Goal: Task Accomplishment & Management: Complete application form

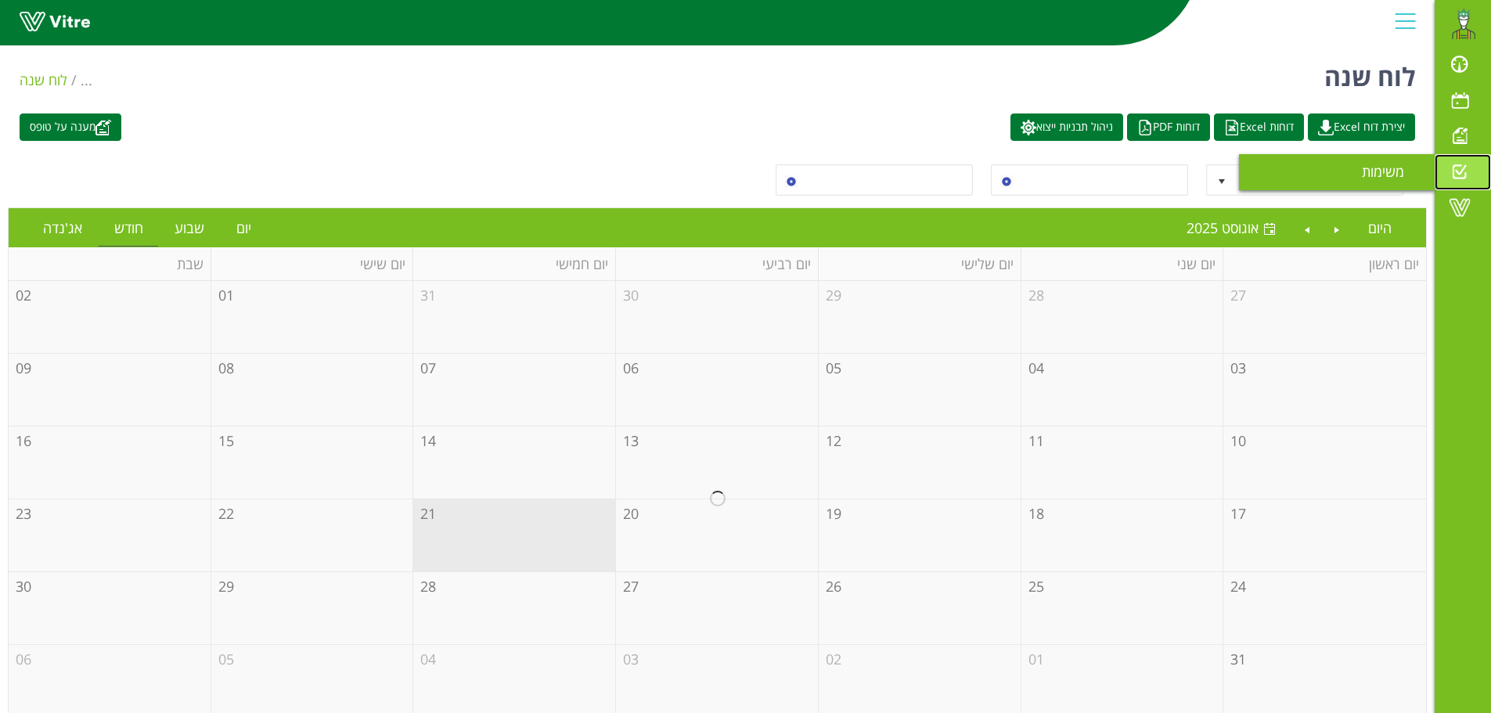
click at [1462, 165] on span at bounding box center [1459, 171] width 39 height 19
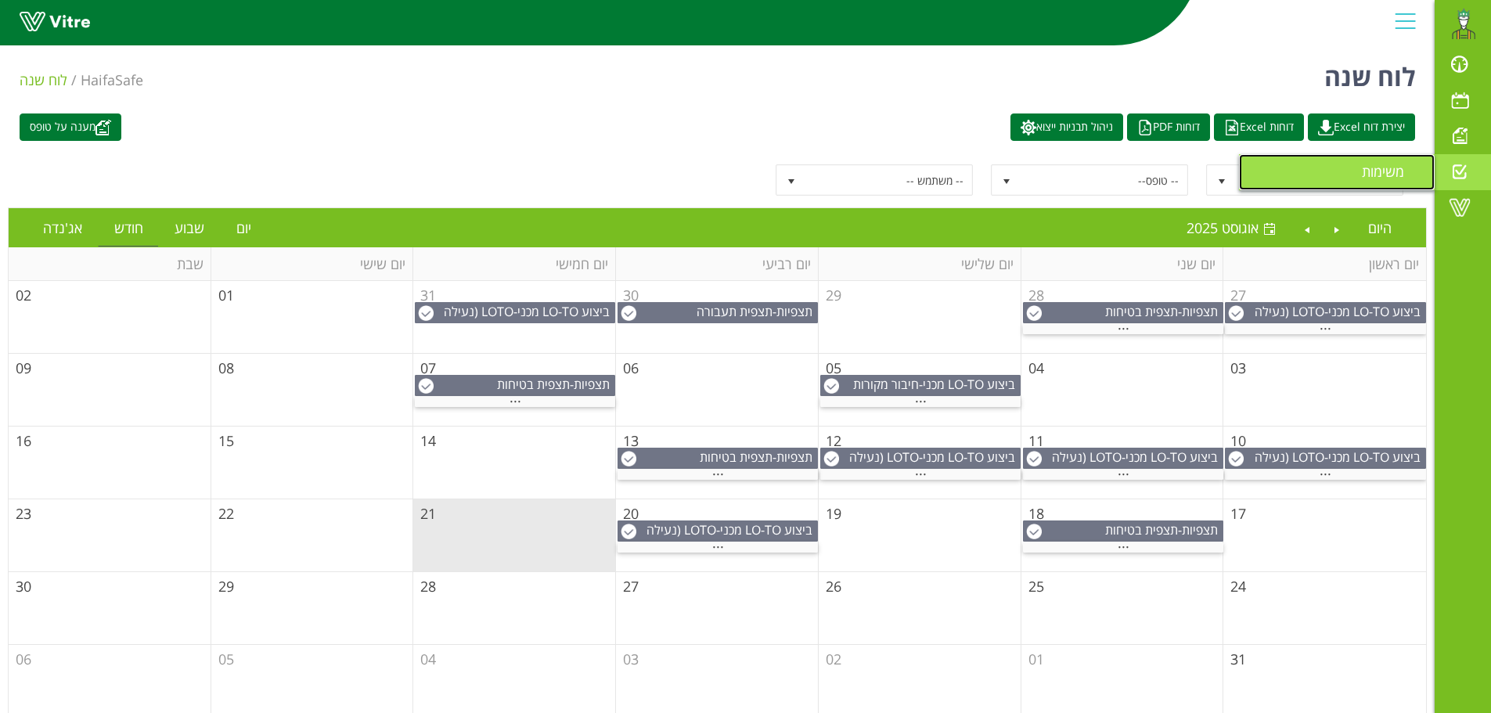
click at [1385, 163] on span "משימות" at bounding box center [1392, 171] width 61 height 19
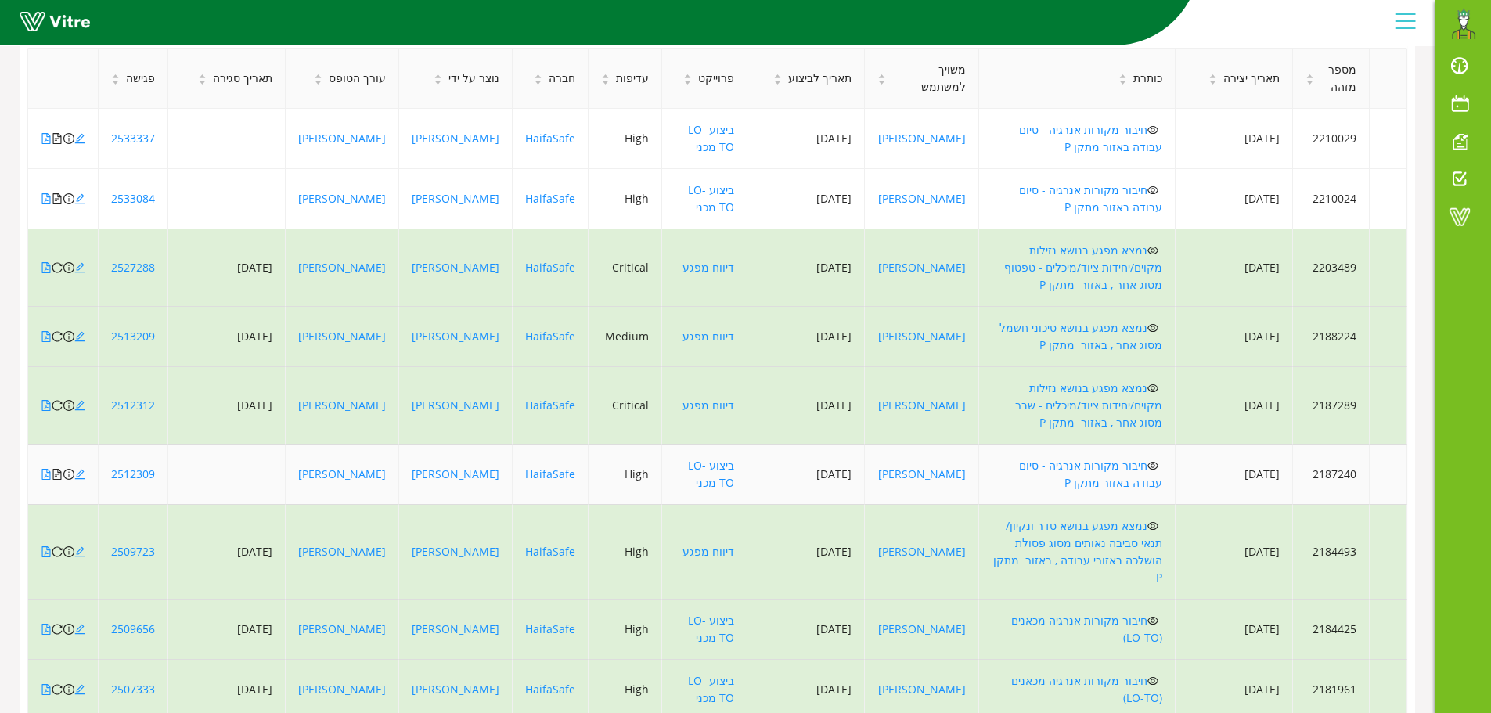
scroll to position [338, 0]
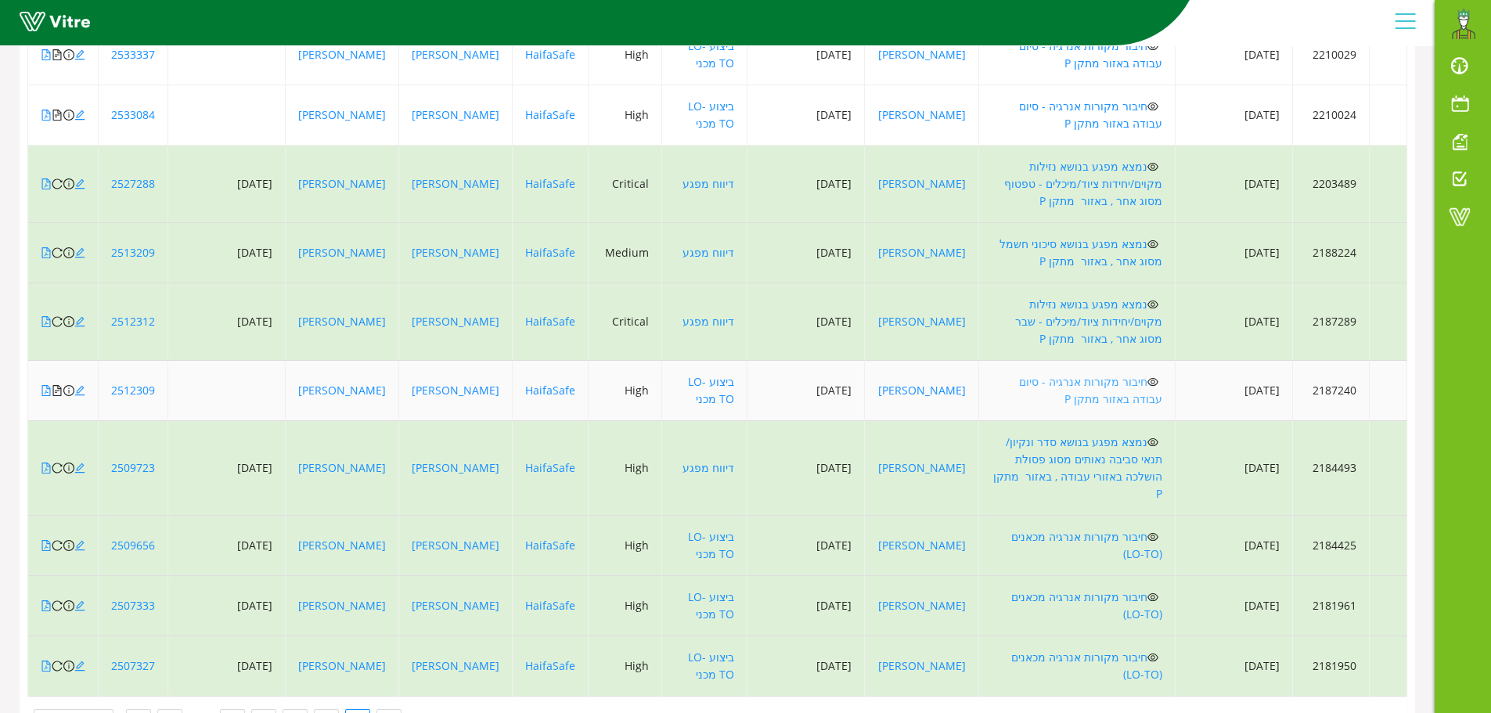
click at [1106, 374] on link "חיבור מקורות אנרגיה - סיום עבודה באזור מתקן P" at bounding box center [1090, 390] width 143 height 32
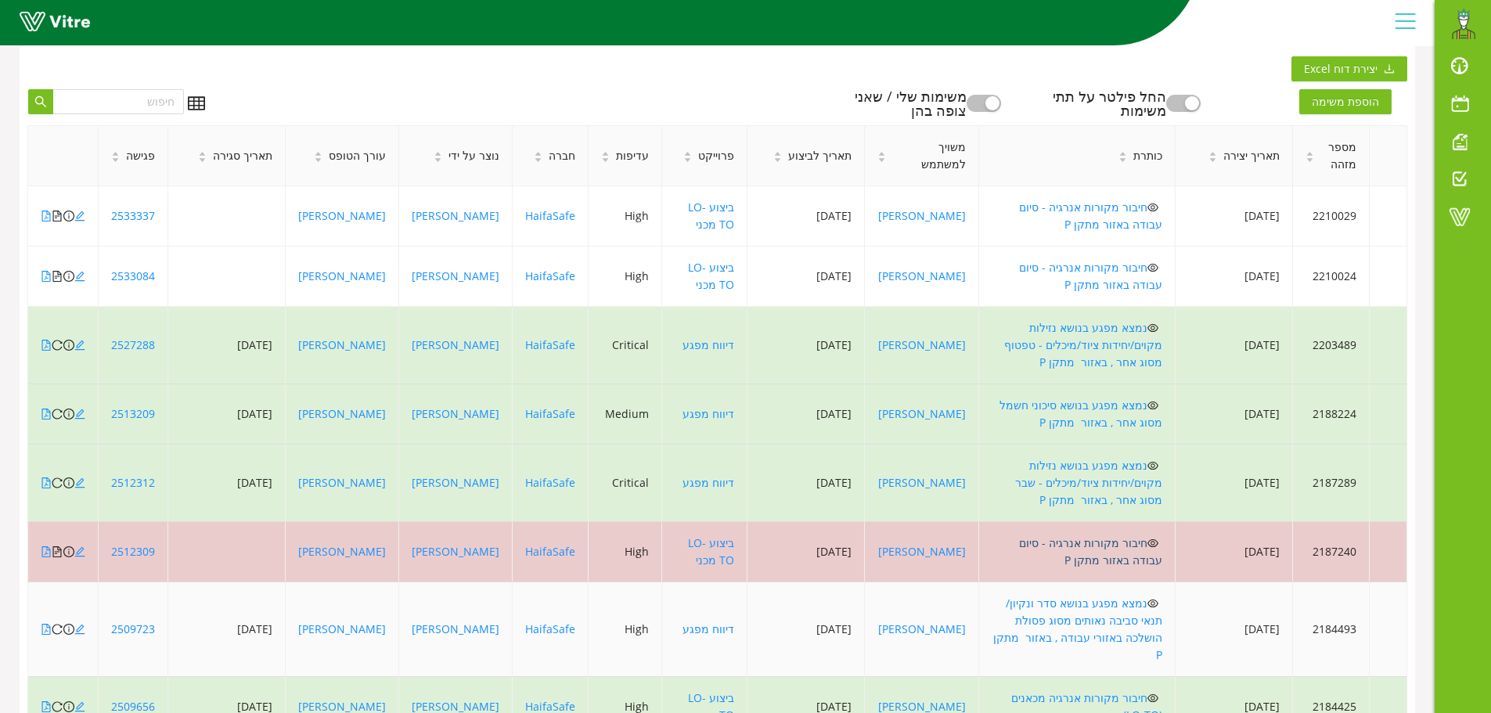
scroll to position [25, 0]
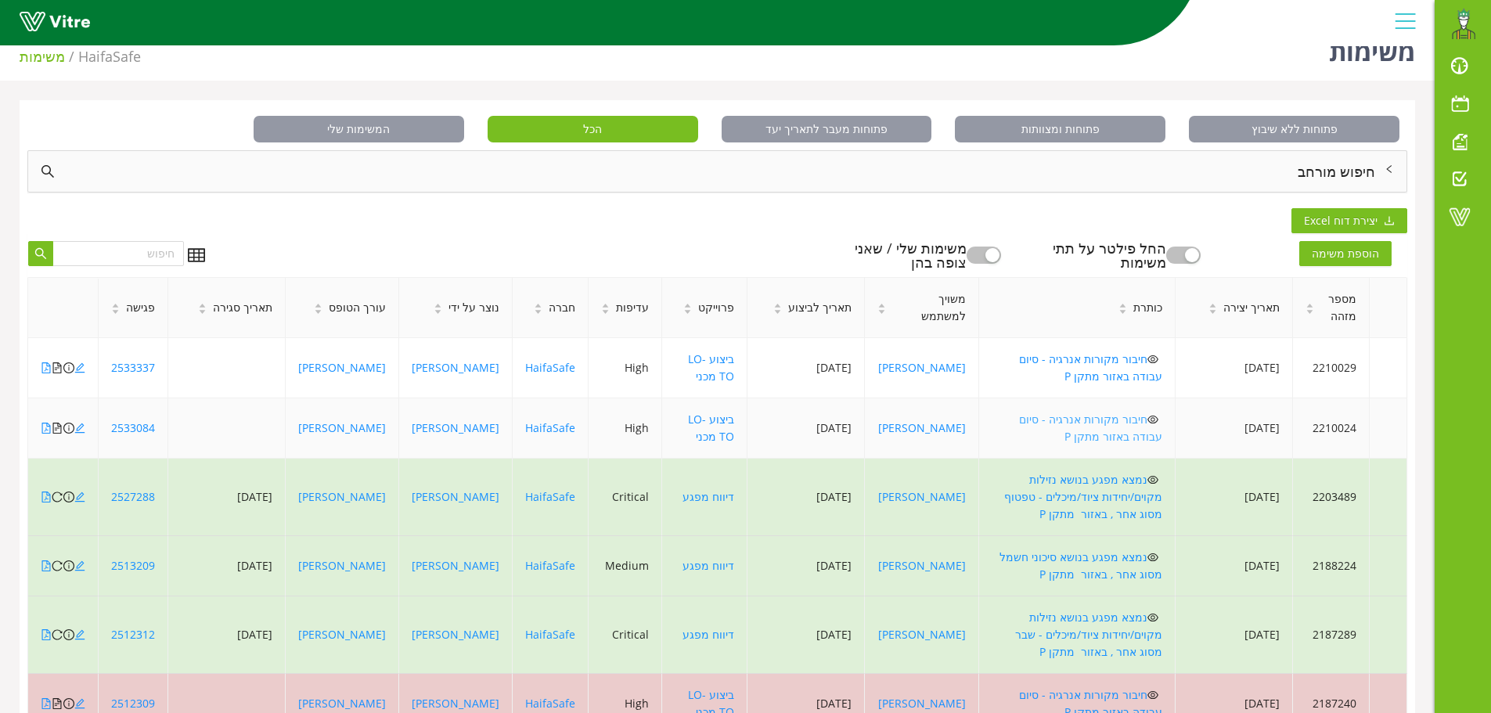
click at [1118, 429] on link "חיבור מקורות אנרגיה - סיום עבודה באזור מתקן P" at bounding box center [1090, 428] width 143 height 32
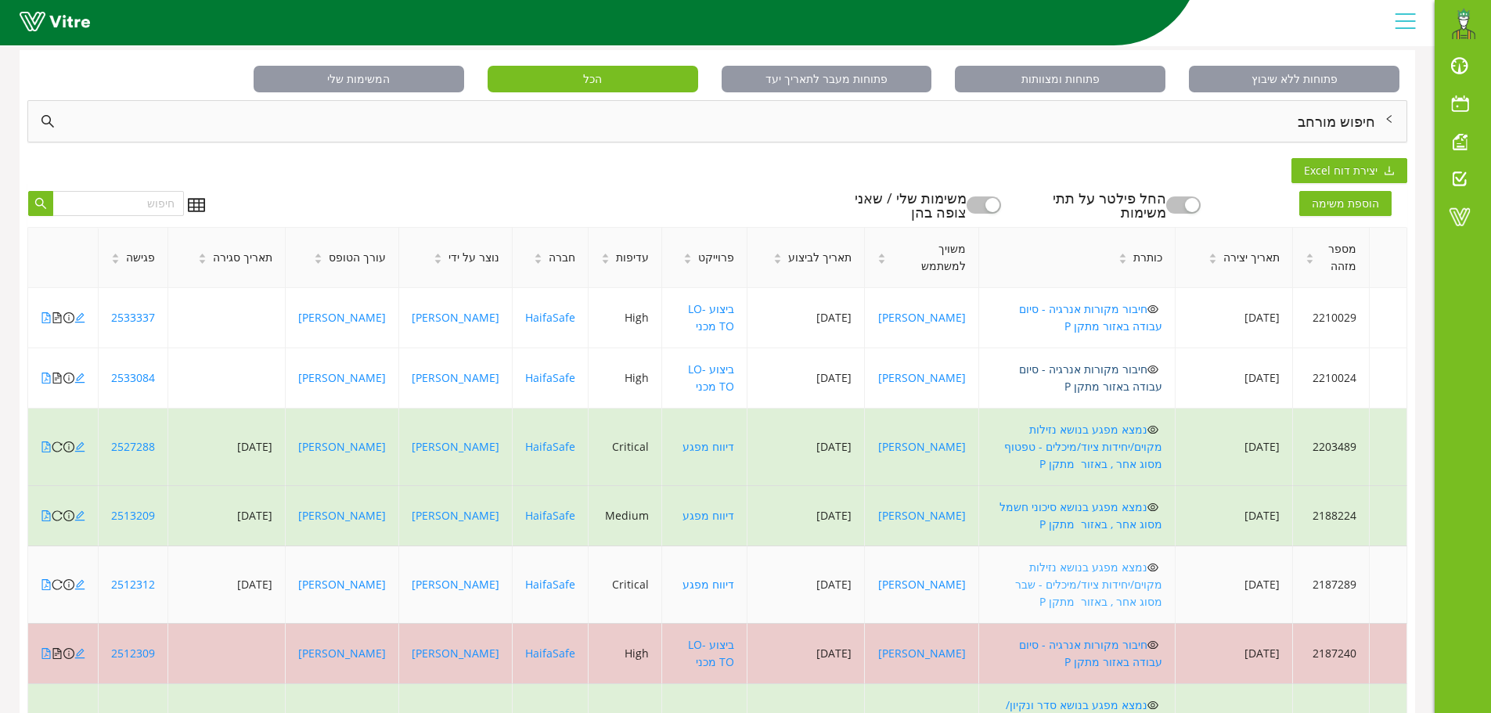
scroll to position [103, 0]
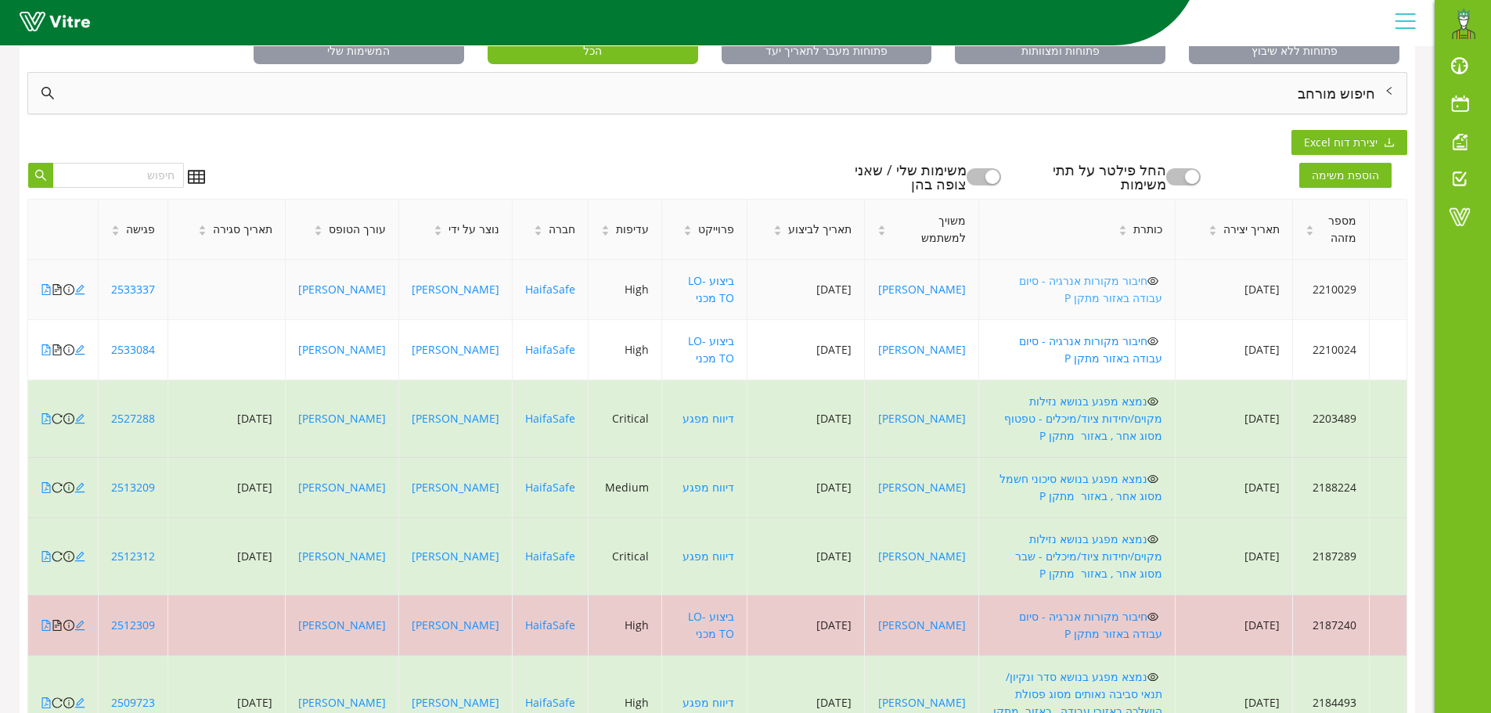
click at [1142, 288] on link "חיבור מקורות אנרגיה - סיום עבודה באזור מתקן P" at bounding box center [1090, 289] width 143 height 32
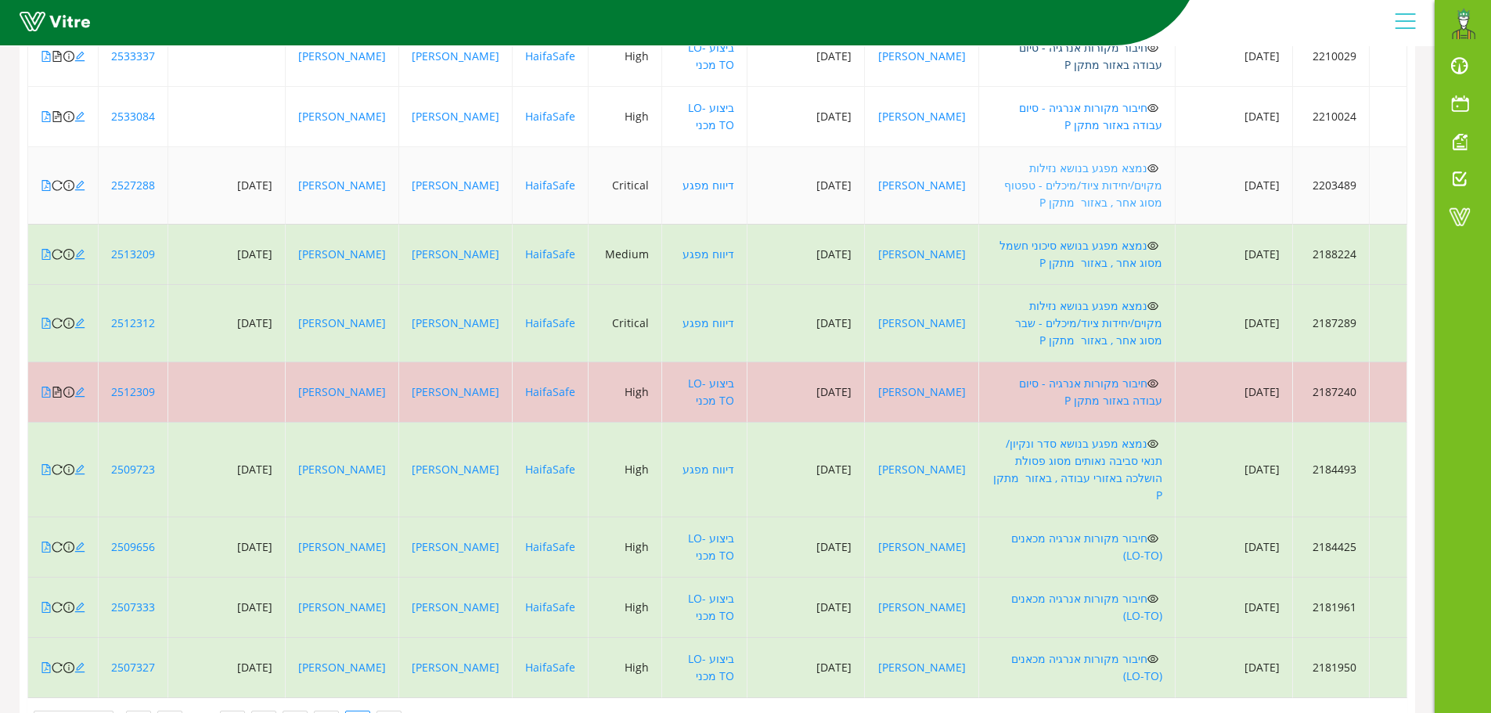
scroll to position [338, 0]
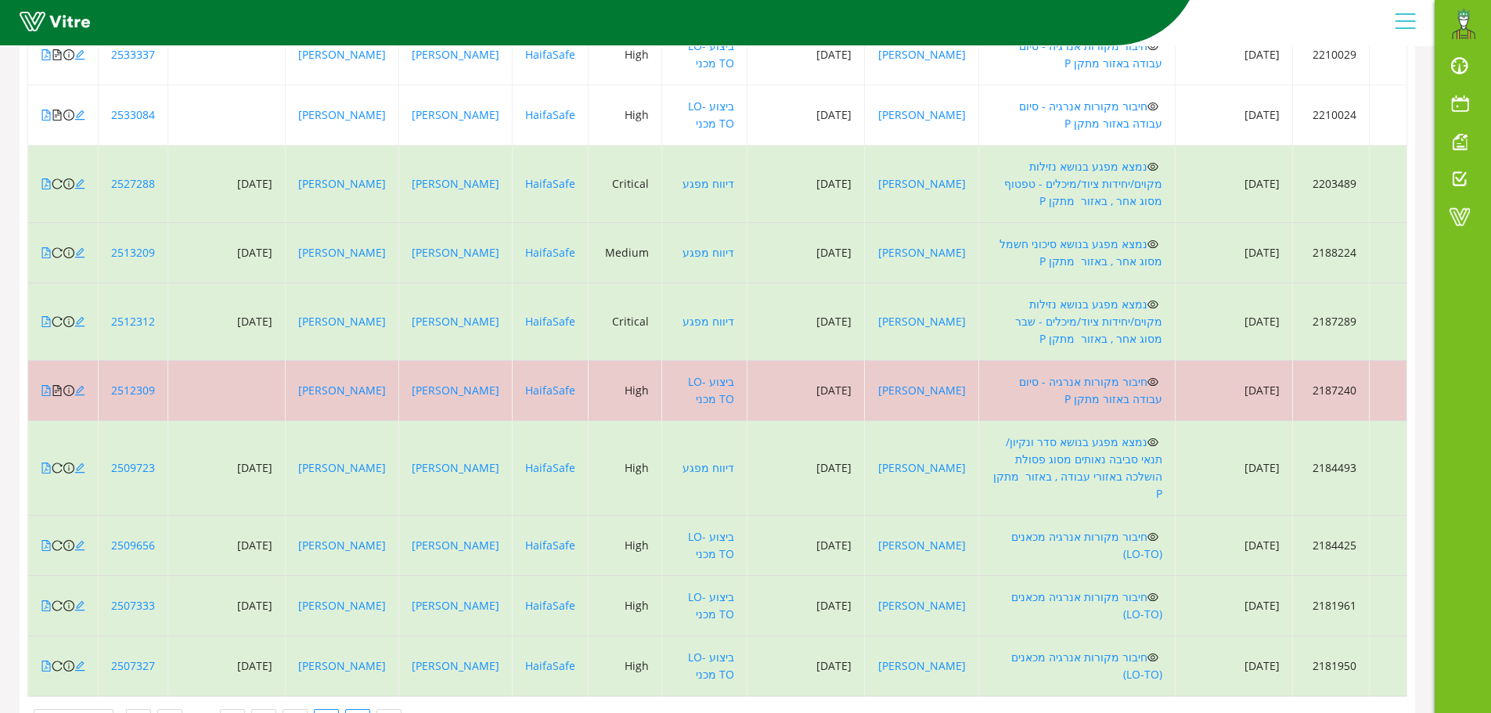
click at [321, 710] on link "2" at bounding box center [326, 721] width 23 height 23
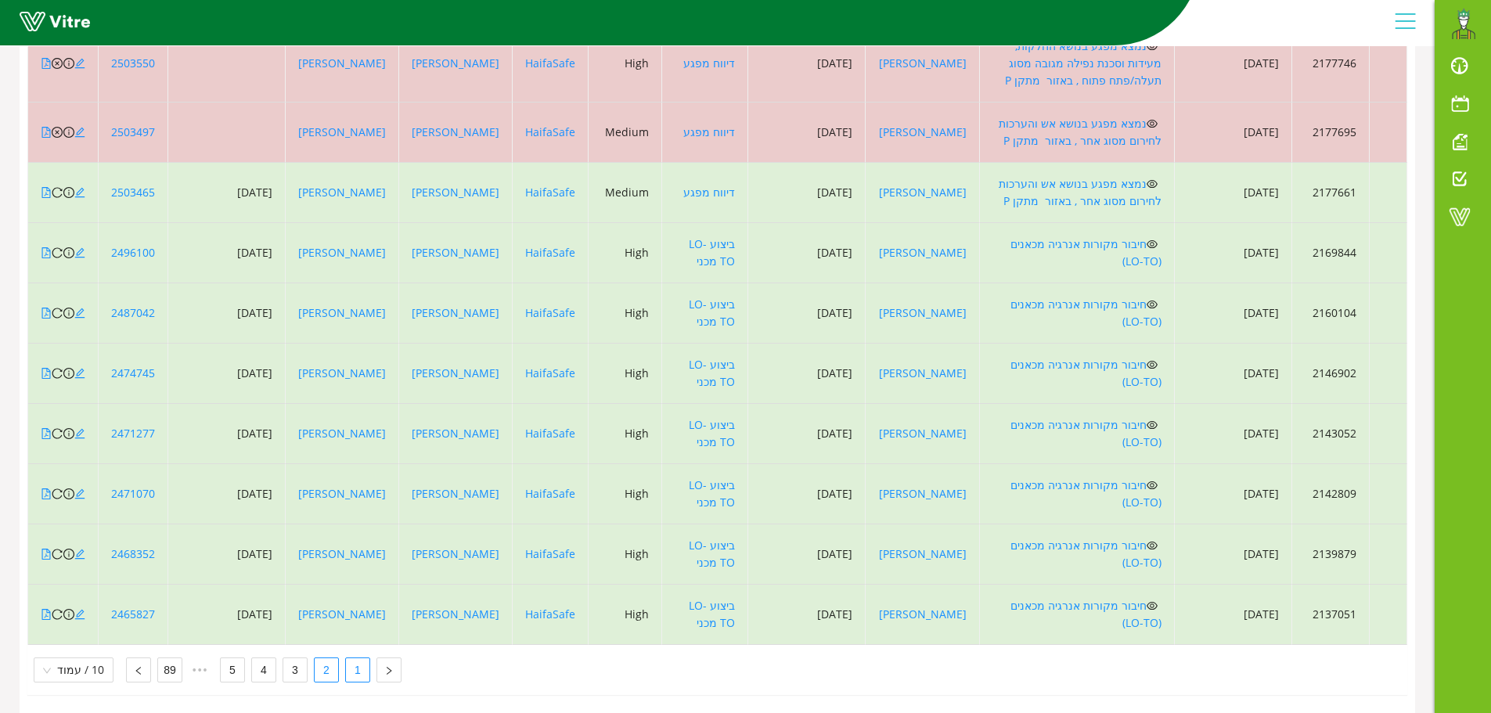
click at [353, 658] on link "1" at bounding box center [357, 669] width 23 height 23
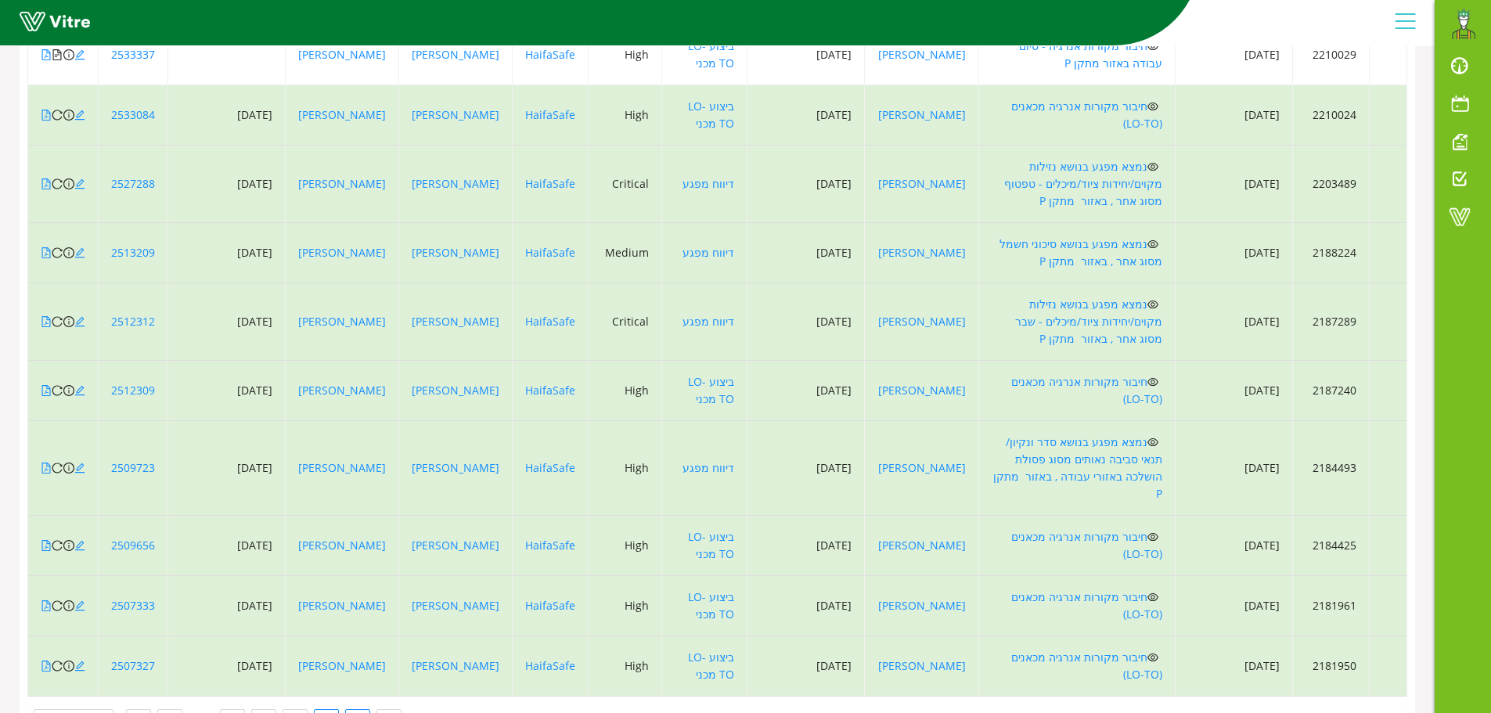
click at [316, 710] on link "2" at bounding box center [326, 721] width 23 height 23
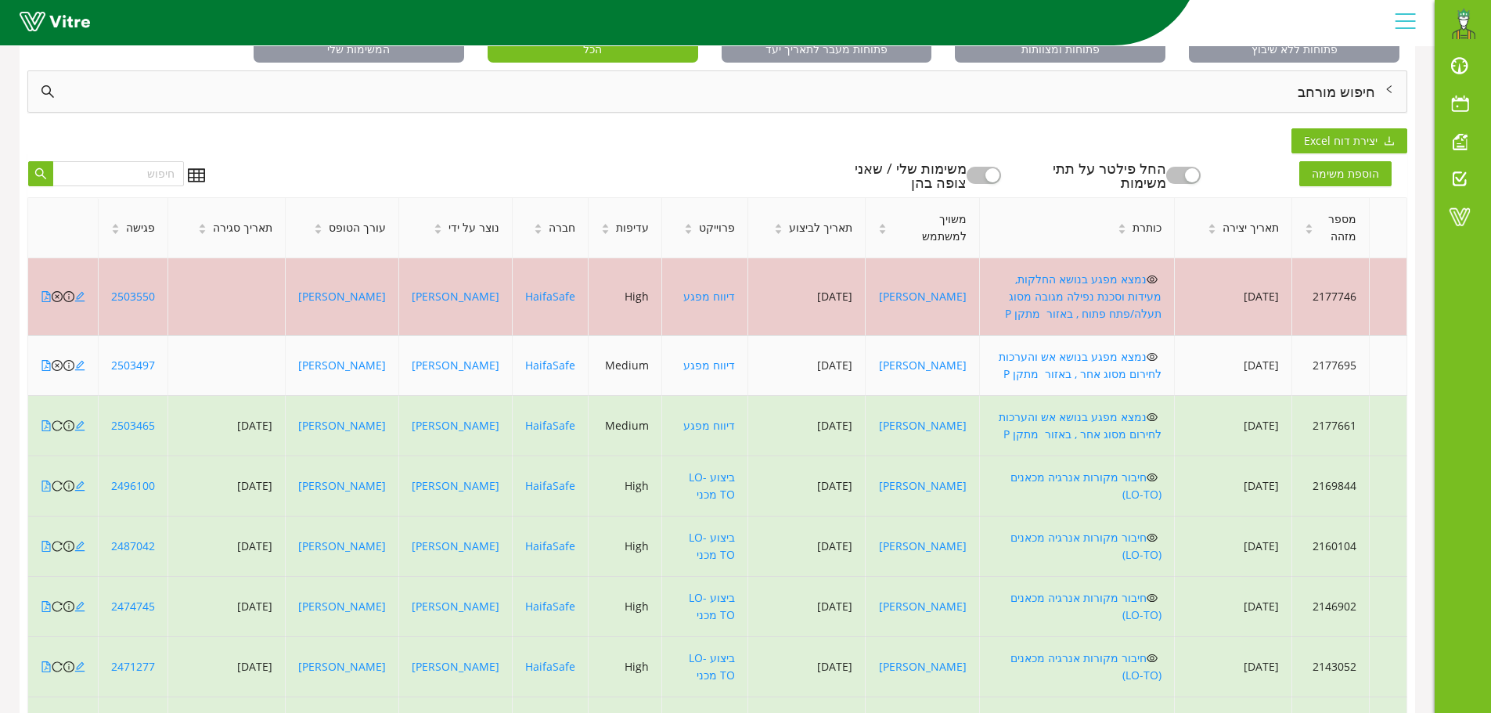
scroll to position [103, 0]
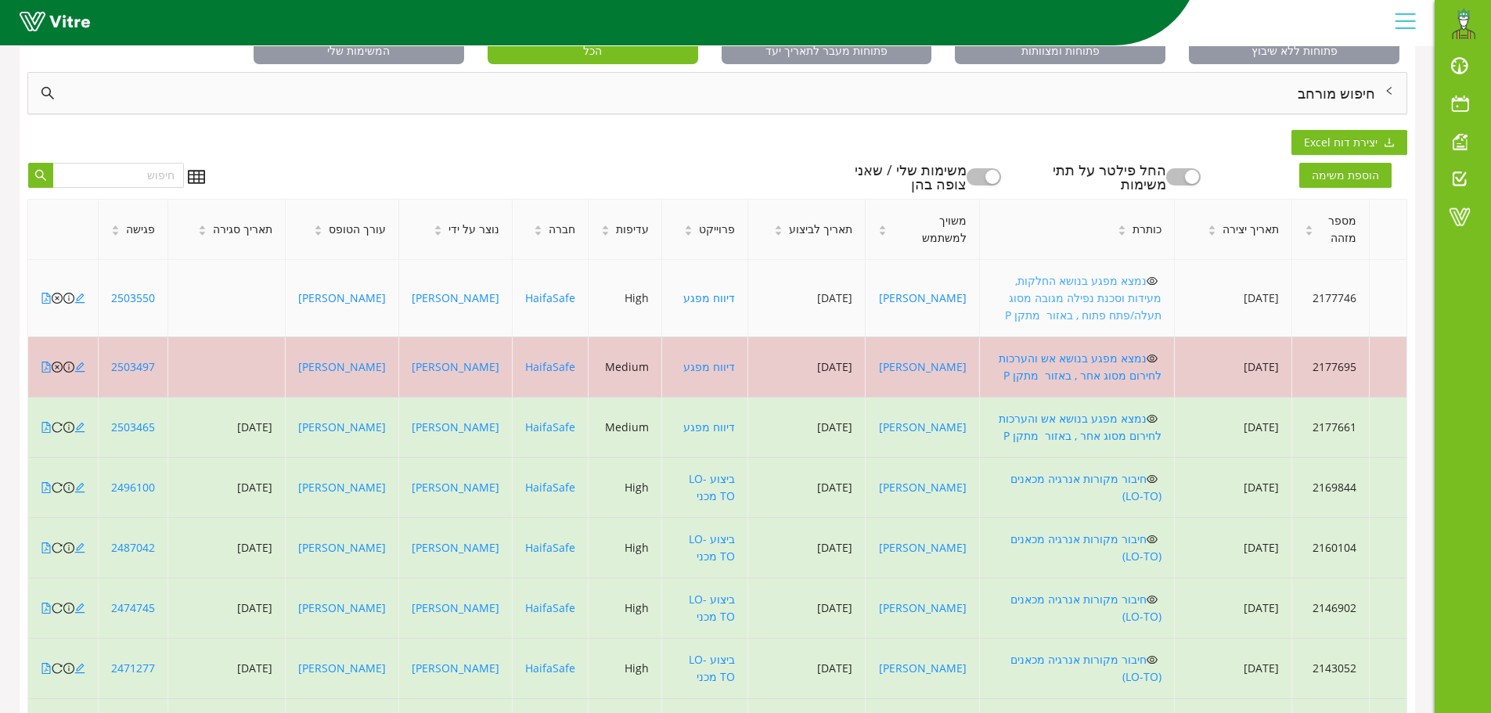
click at [1129, 282] on link "נמצא מפגע בנושא החלקות, מעידות וסכנת נפילה מגובה מסוג תעלה/פתח פתוח , באזור מתק…" at bounding box center [1083, 297] width 157 height 49
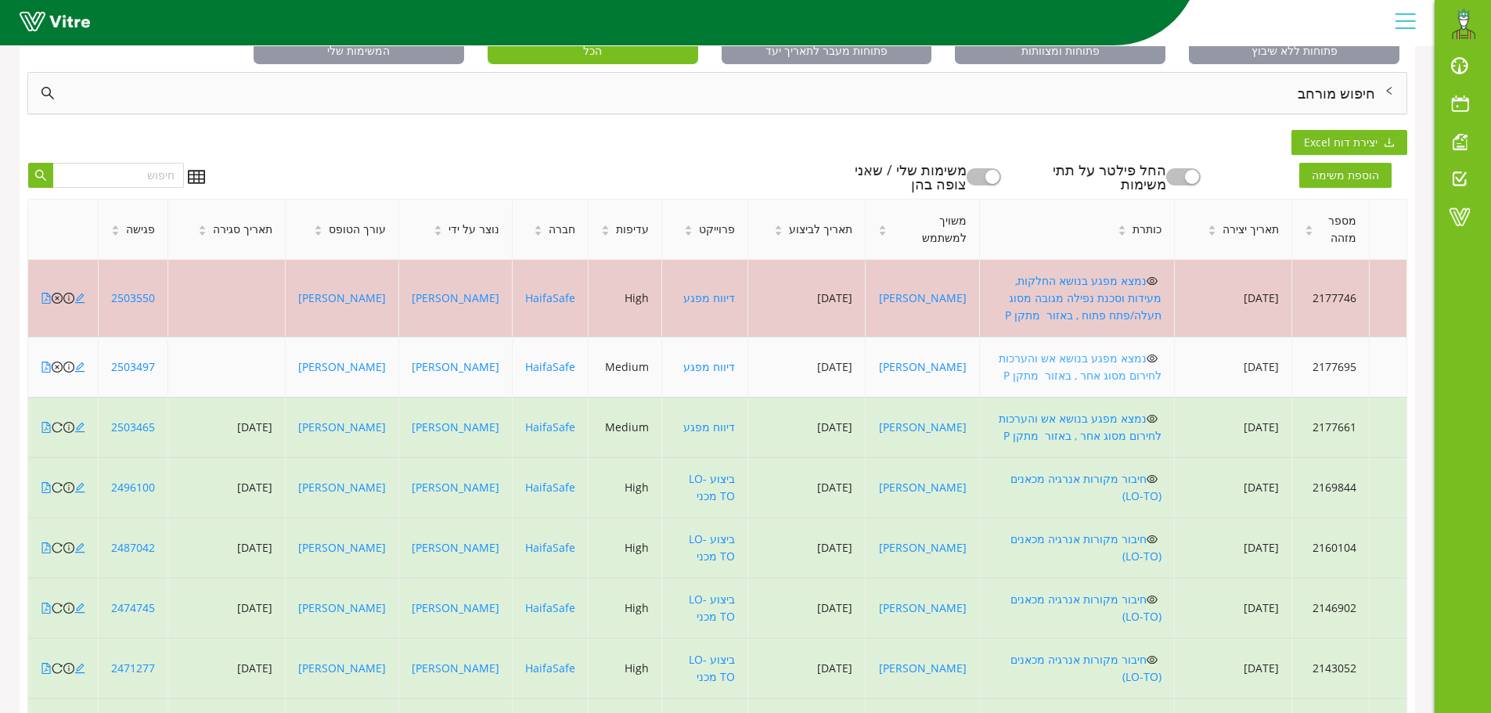
click at [1121, 351] on link "נמצא מפגע בנושא אש והערכות לחירום מסוג אחר , באזור מתקן P" at bounding box center [1080, 367] width 163 height 32
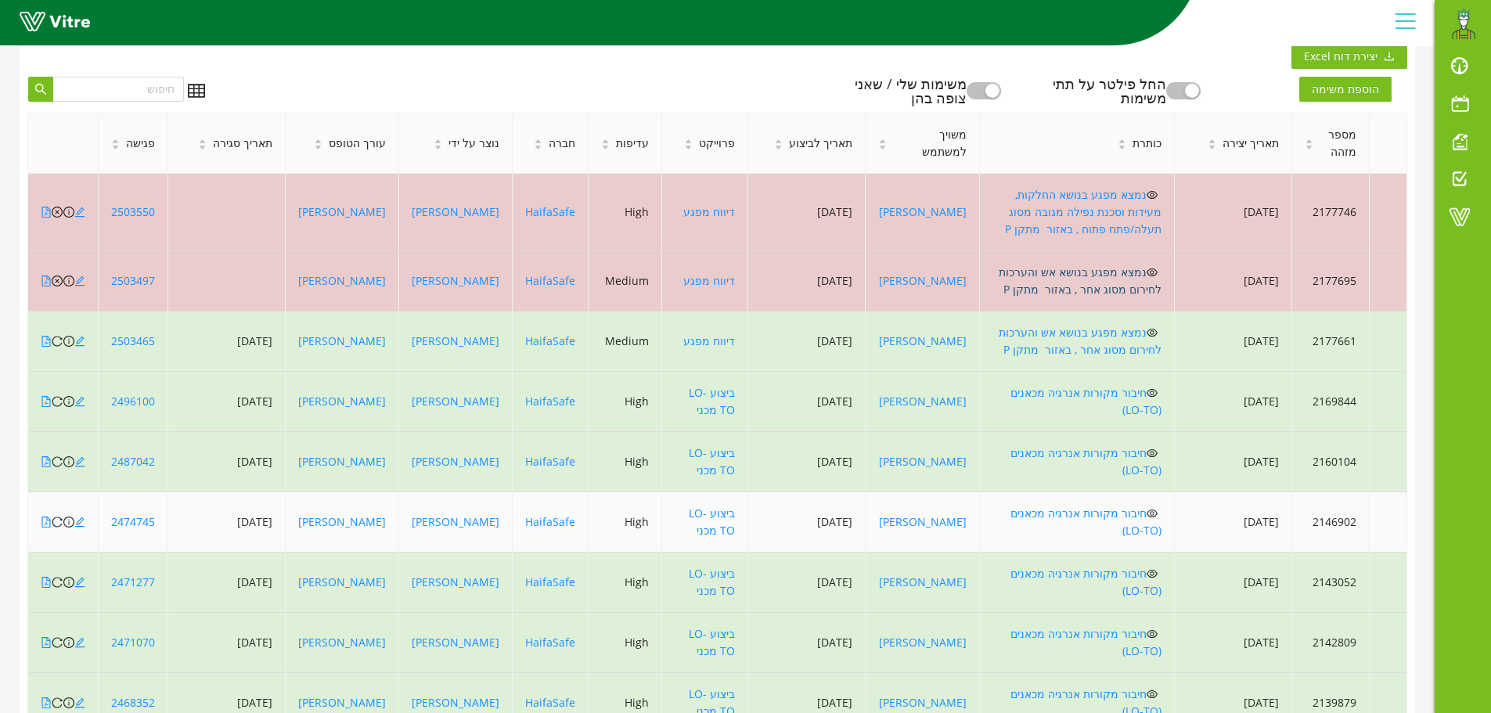
scroll to position [338, 0]
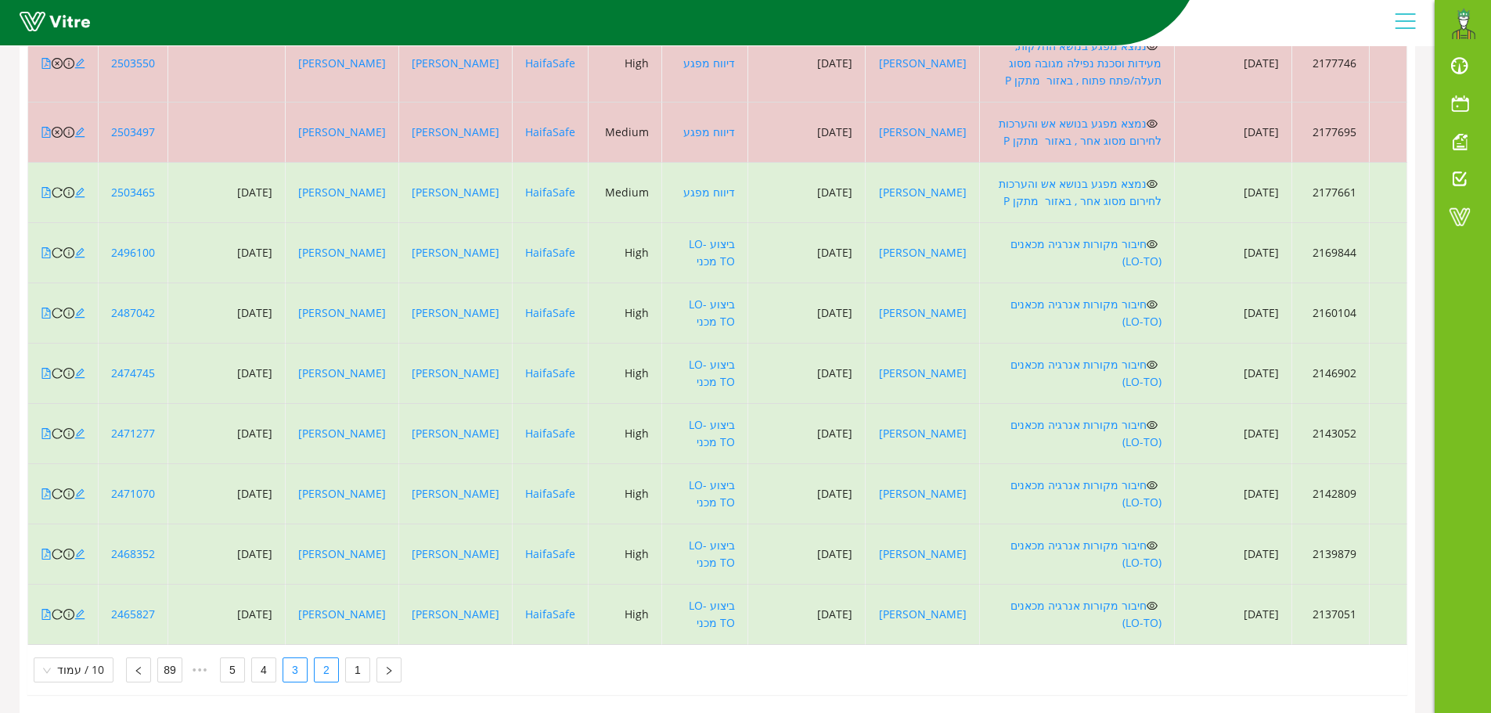
click at [294, 659] on link "3" at bounding box center [294, 669] width 23 height 23
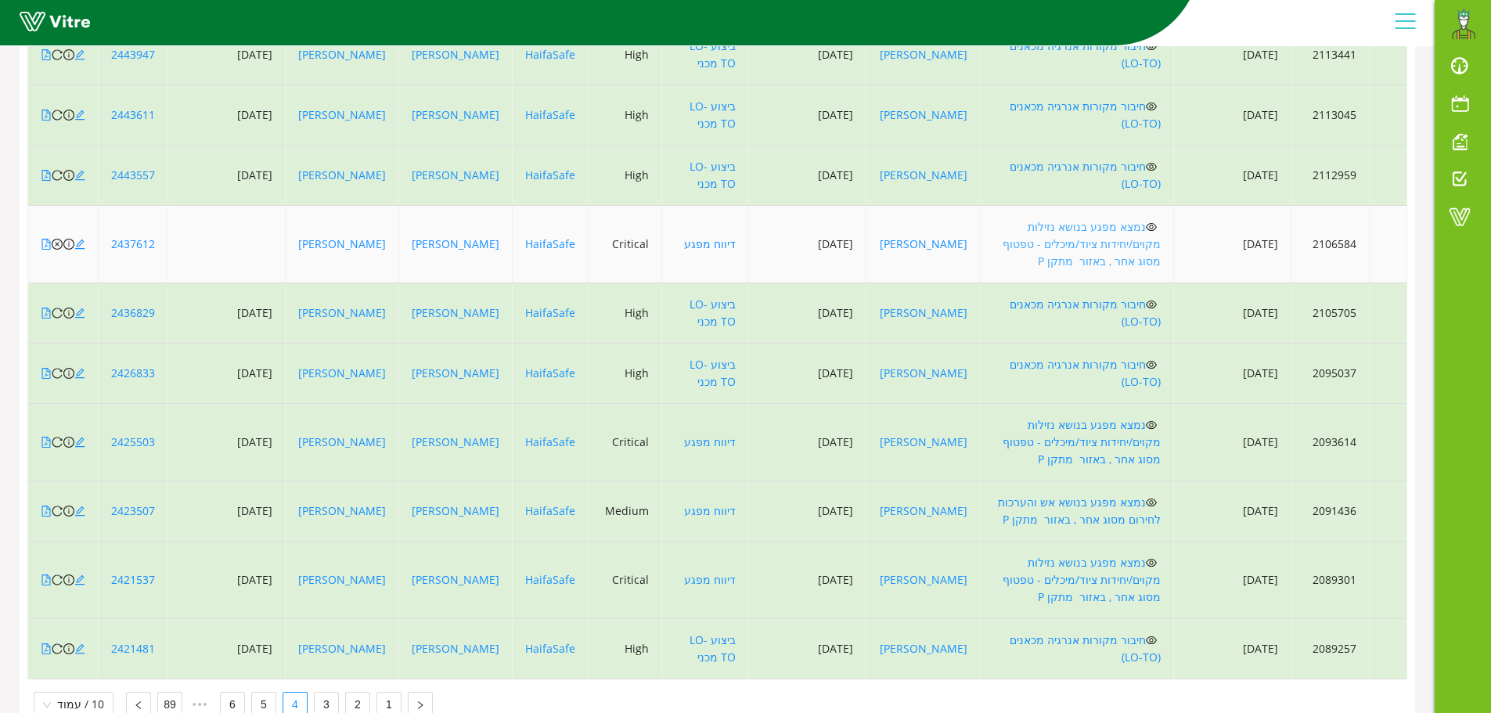
click at [1097, 229] on link "נמצא מפגע בנושא נזילות מקוים/יחידות ציוד/מיכלים - טפטוף מסוג אחר , באזור מתקן P" at bounding box center [1082, 243] width 158 height 49
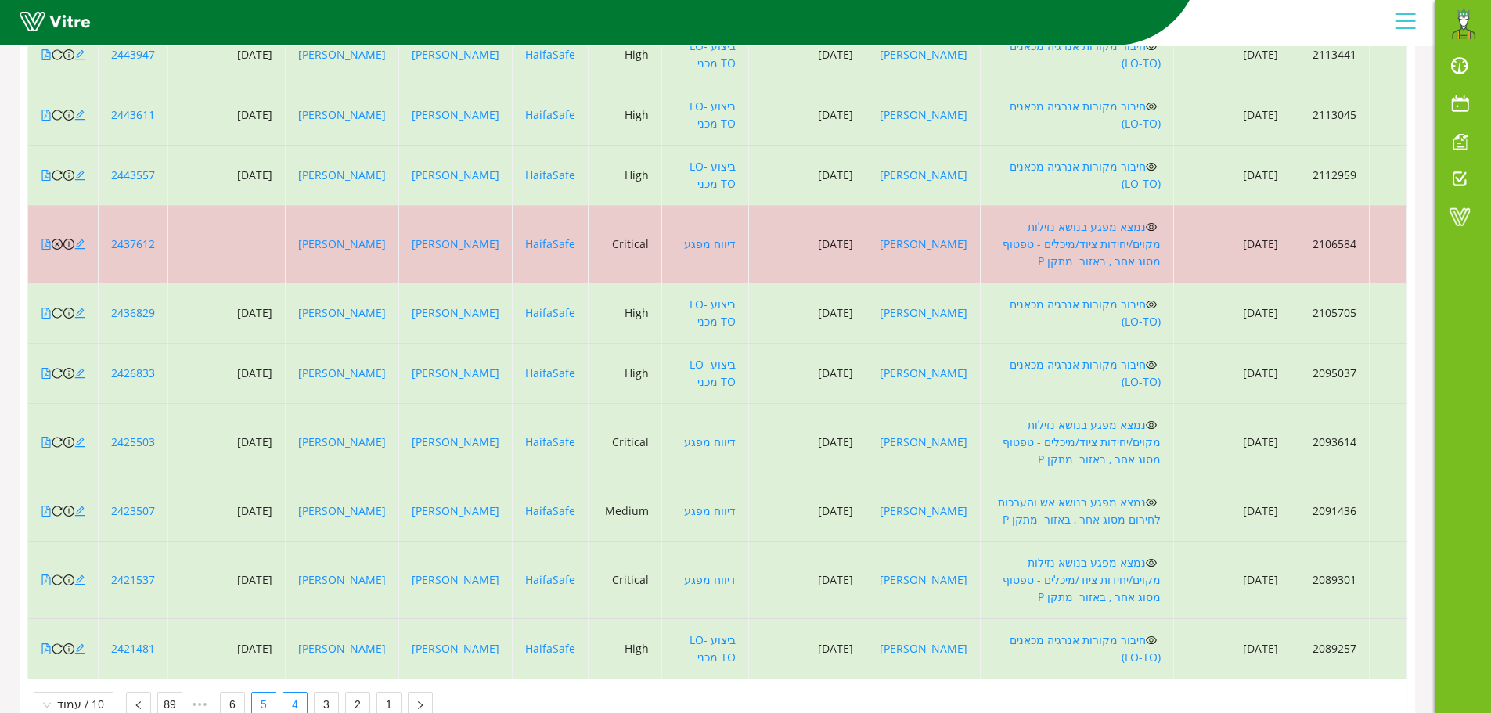
click at [261, 693] on link "5" at bounding box center [263, 704] width 23 height 23
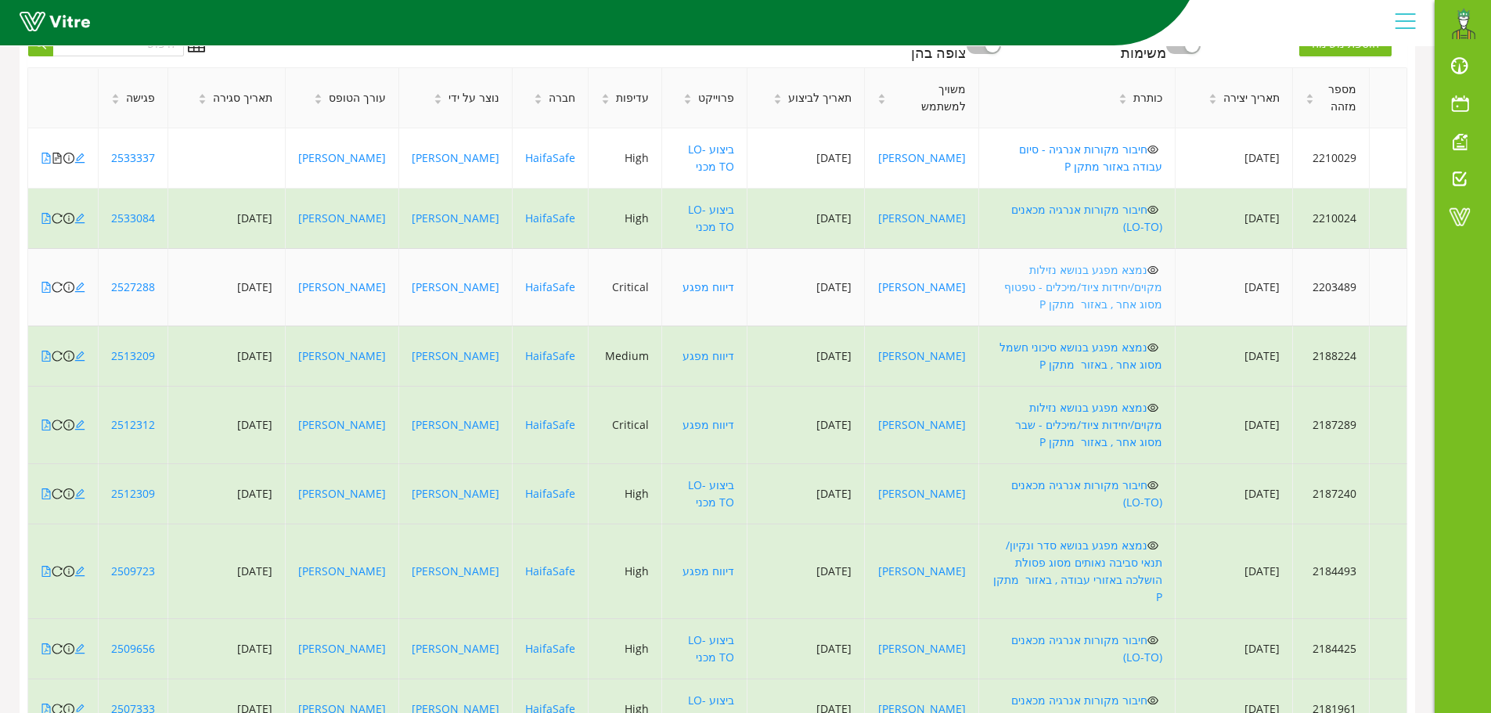
scroll to position [0, 0]
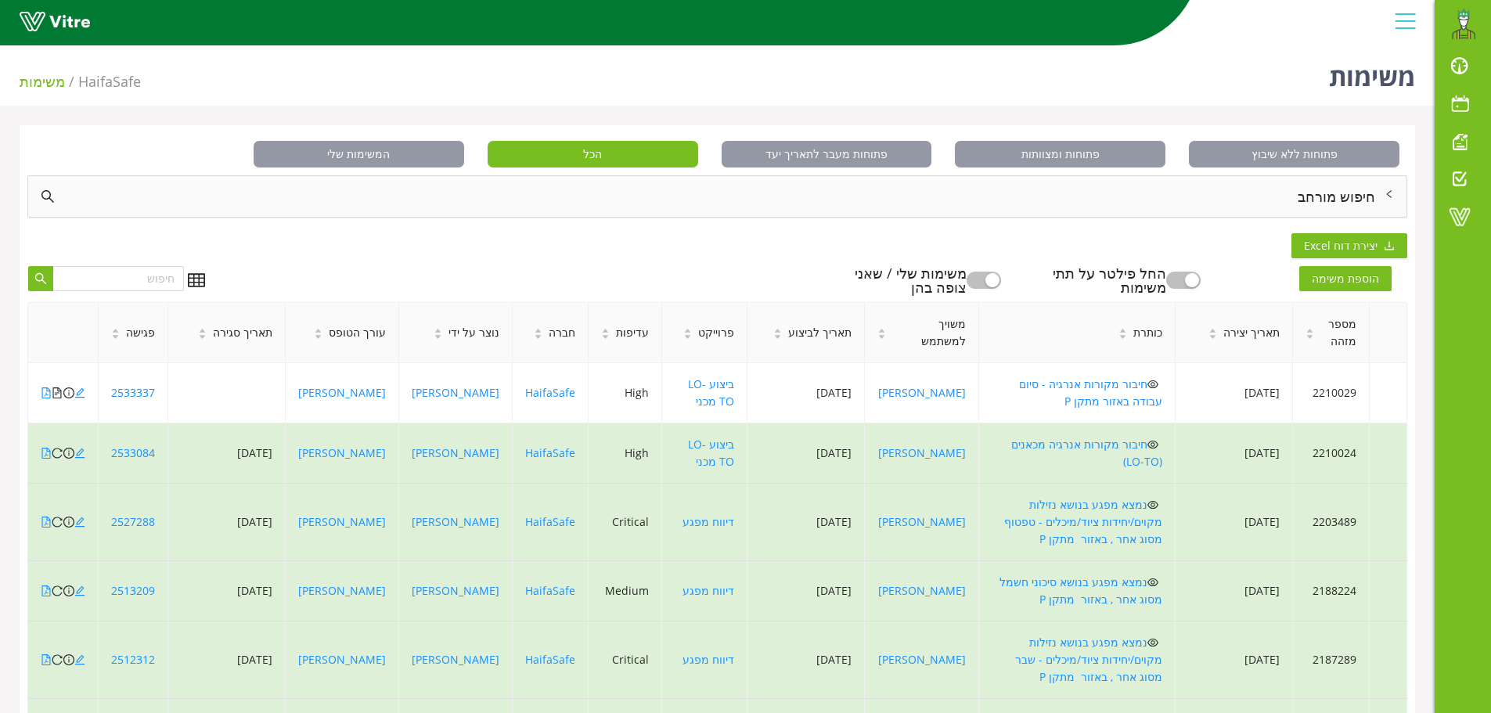
click at [997, 277] on button "button" at bounding box center [984, 280] width 34 height 17
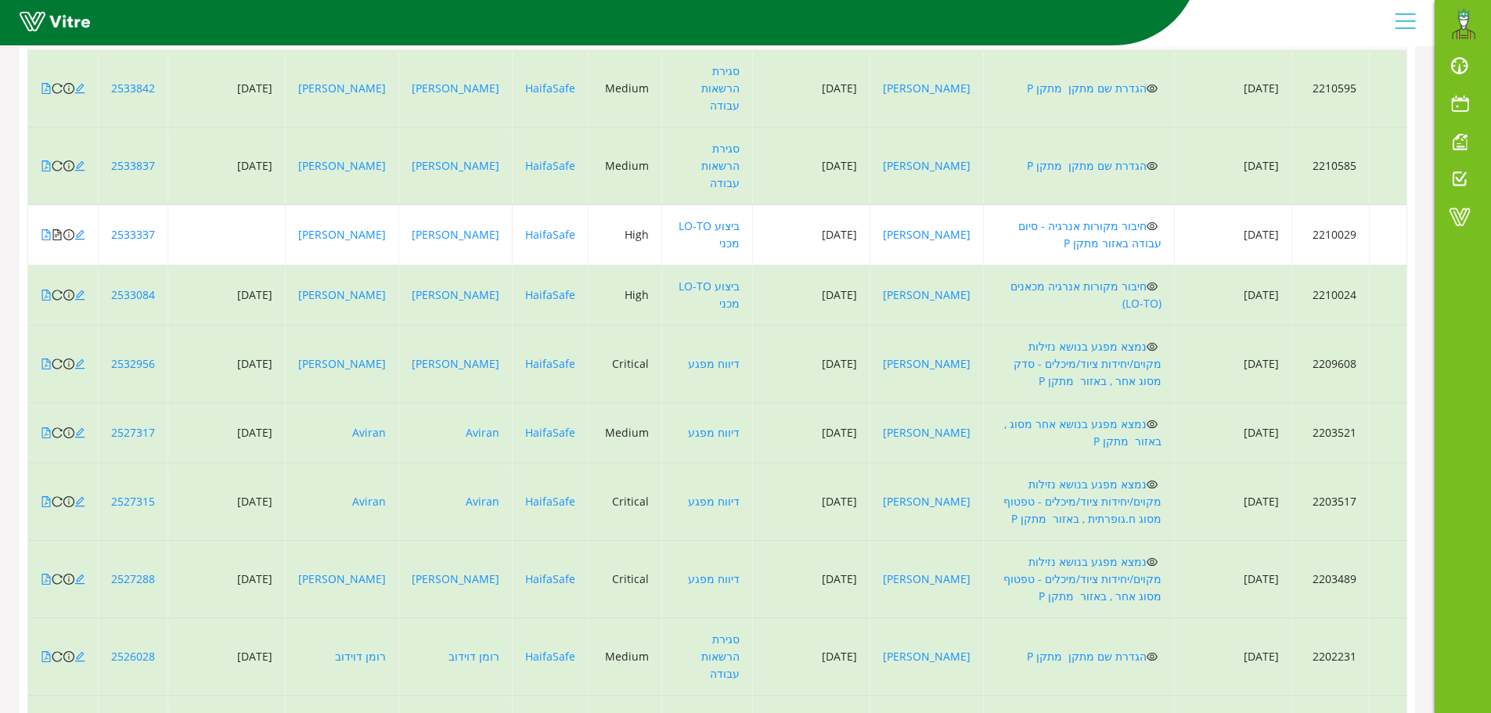
scroll to position [321, 0]
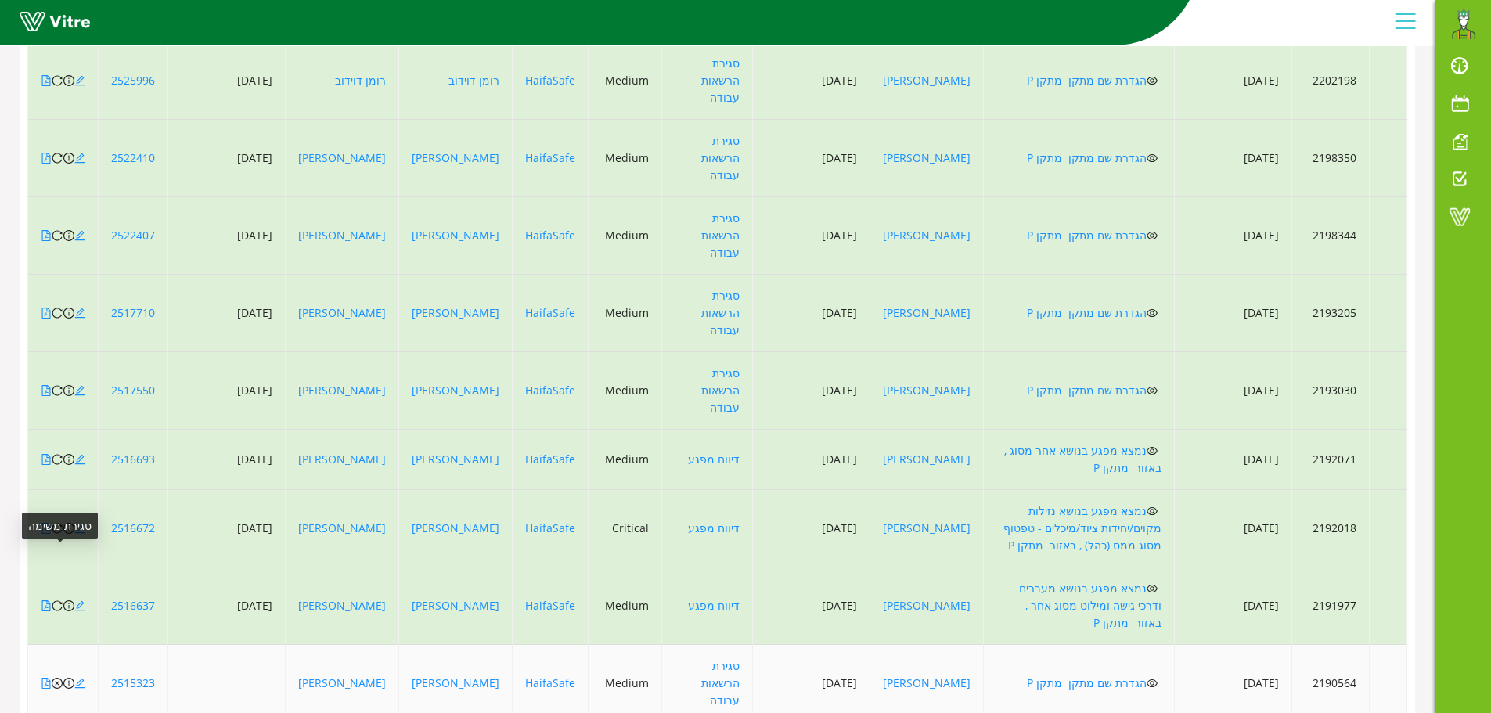
click at [54, 678] on icon "close-circle" at bounding box center [57, 683] width 11 height 11
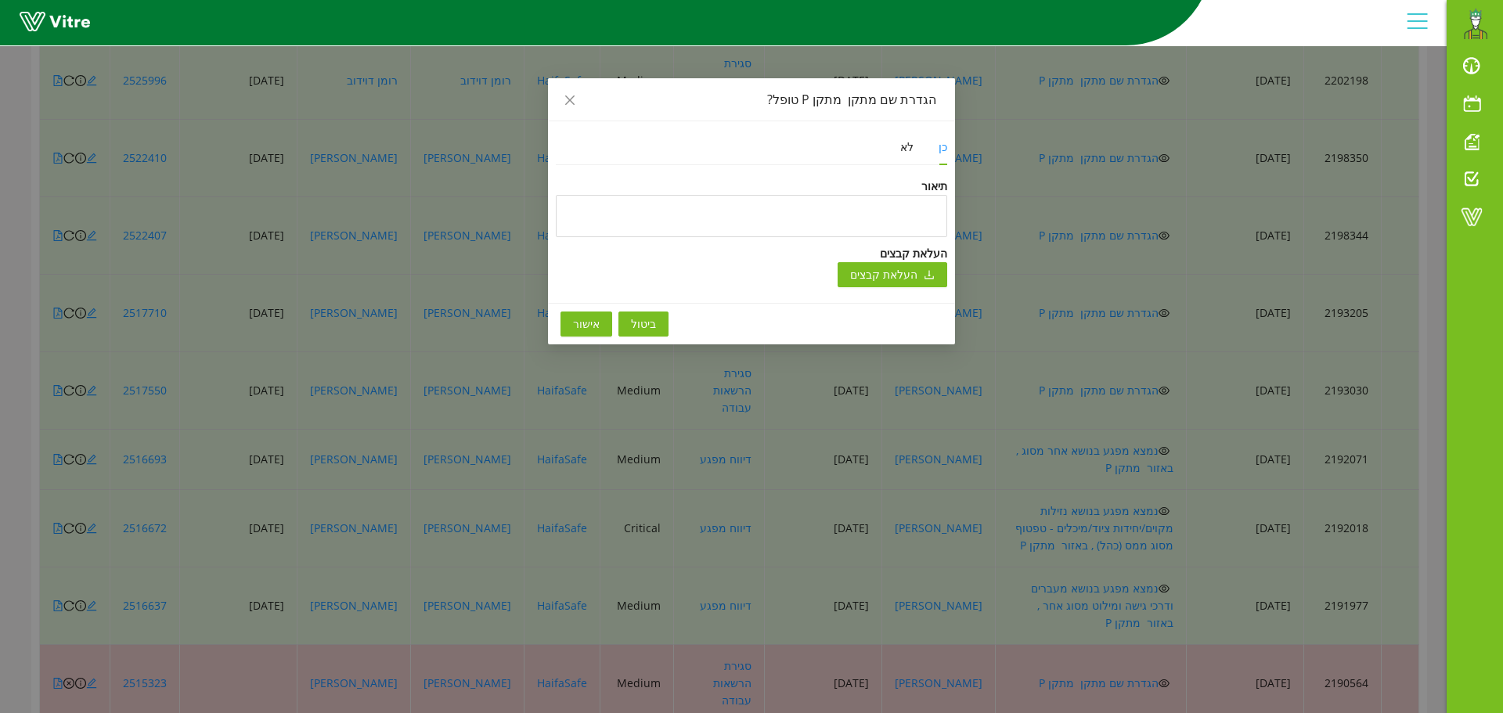
drag, startPoint x: 586, startPoint y: 315, endPoint x: 601, endPoint y: 315, distance: 14.9
click at [589, 316] on span "אישור" at bounding box center [586, 323] width 27 height 17
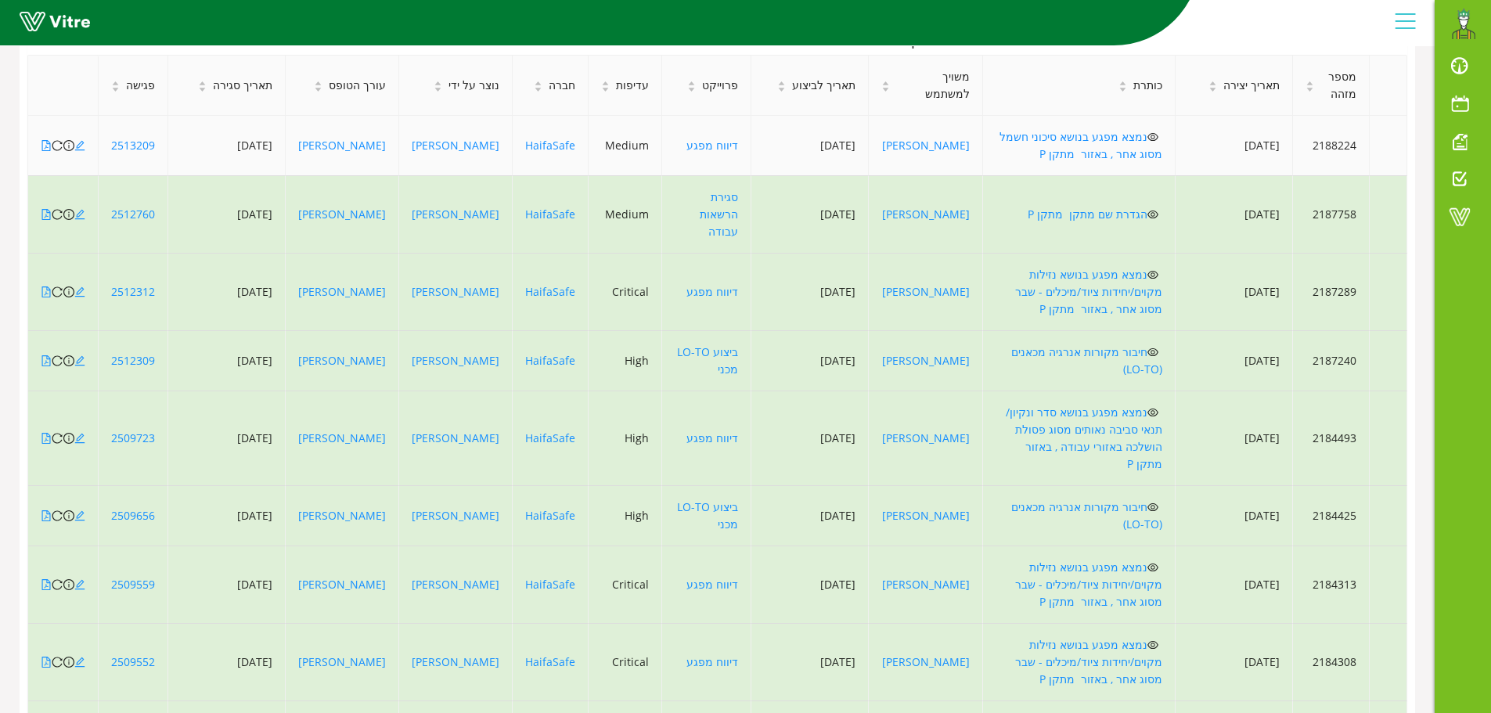
scroll to position [338, 0]
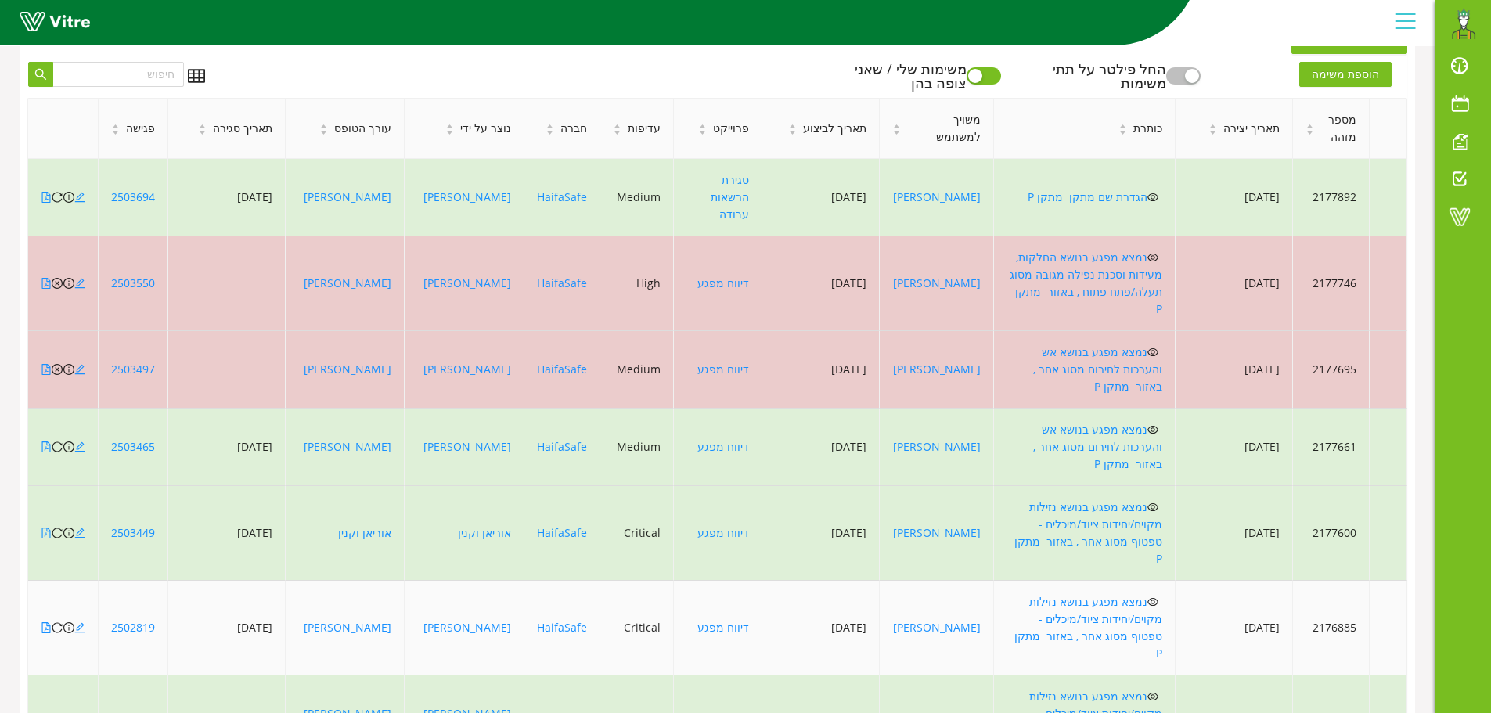
scroll to position [182, 0]
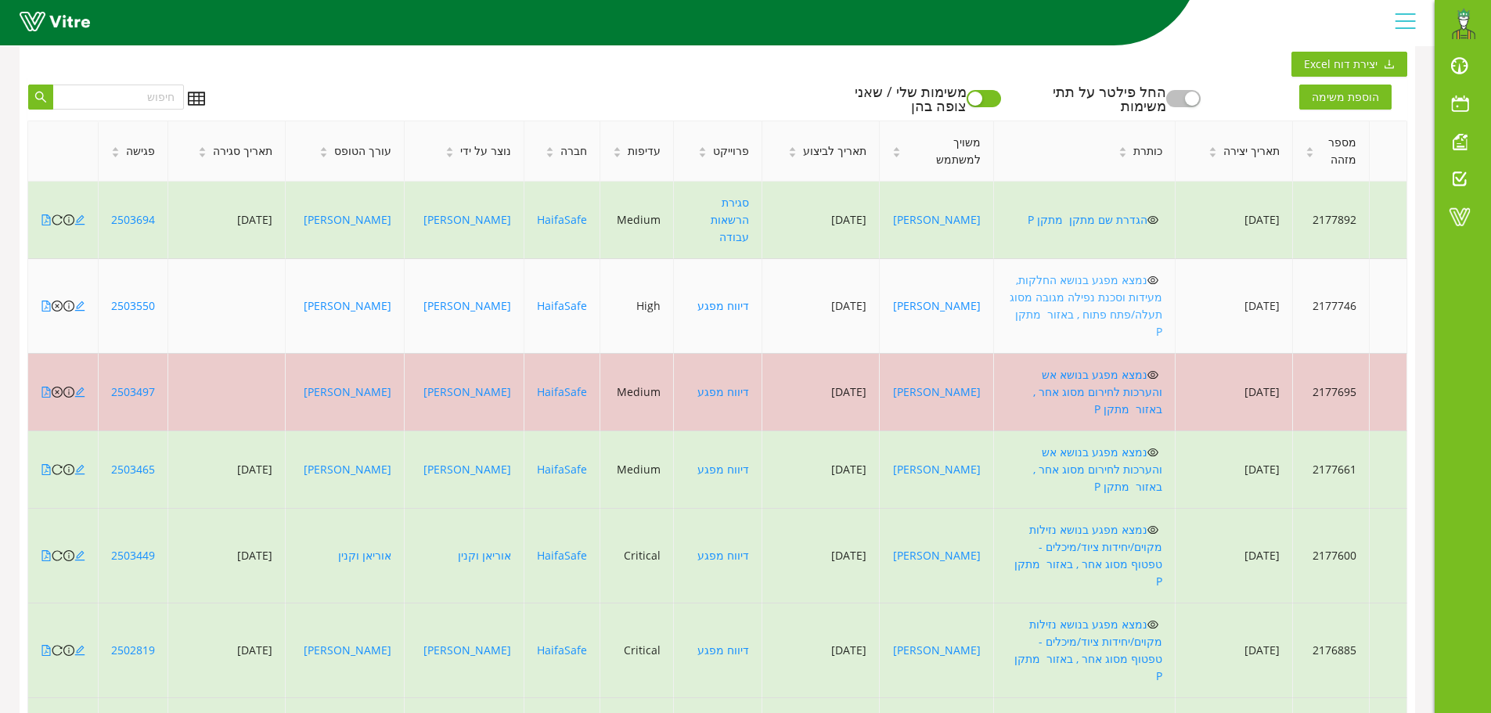
click at [1115, 272] on link "נמצא מפגע בנושא החלקות, מעידות וסכנת נפילה מגובה מסוג תעלה/פתח פתוח , באזור מתק…" at bounding box center [1086, 305] width 153 height 67
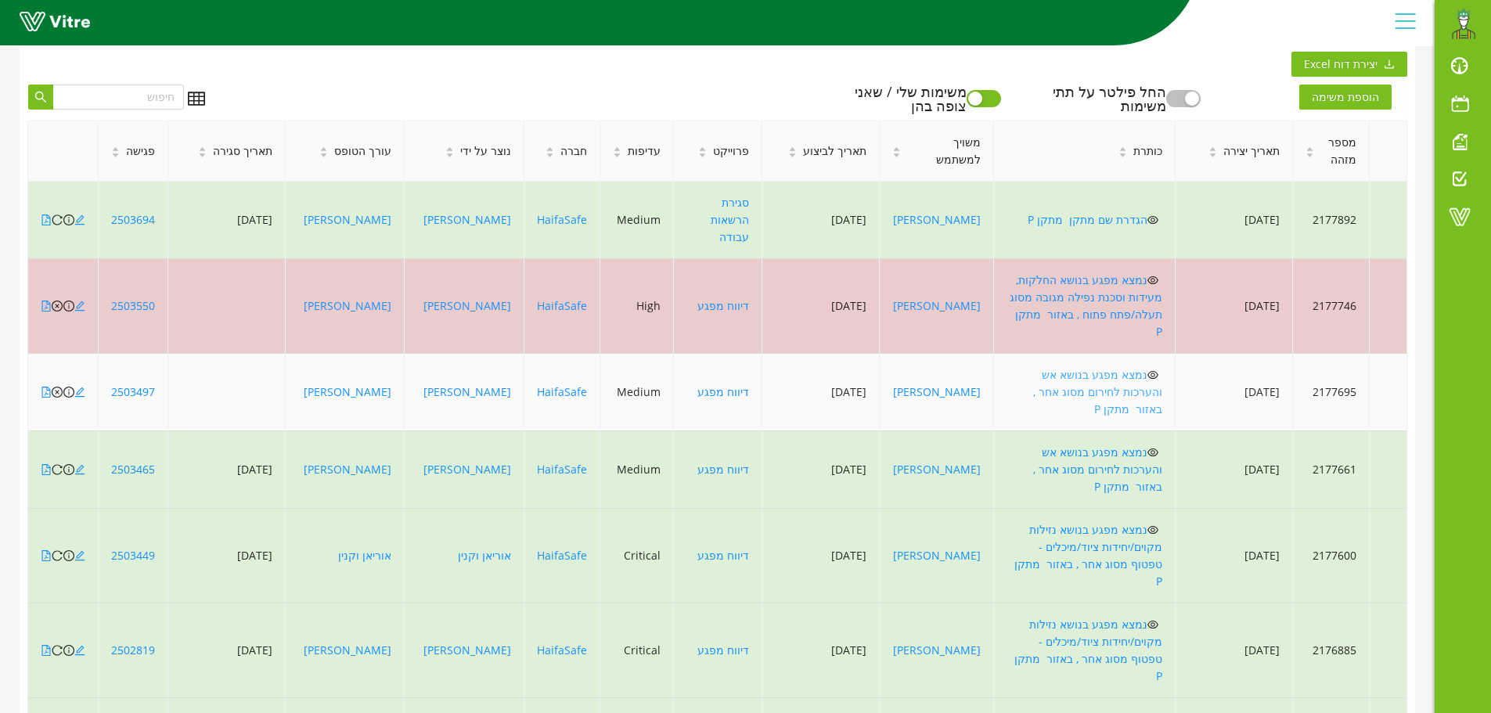
click at [1139, 367] on link "נמצא מפגע בנושא אש והערכות לחירום מסוג אחר , באזור מתקן P" at bounding box center [1097, 391] width 129 height 49
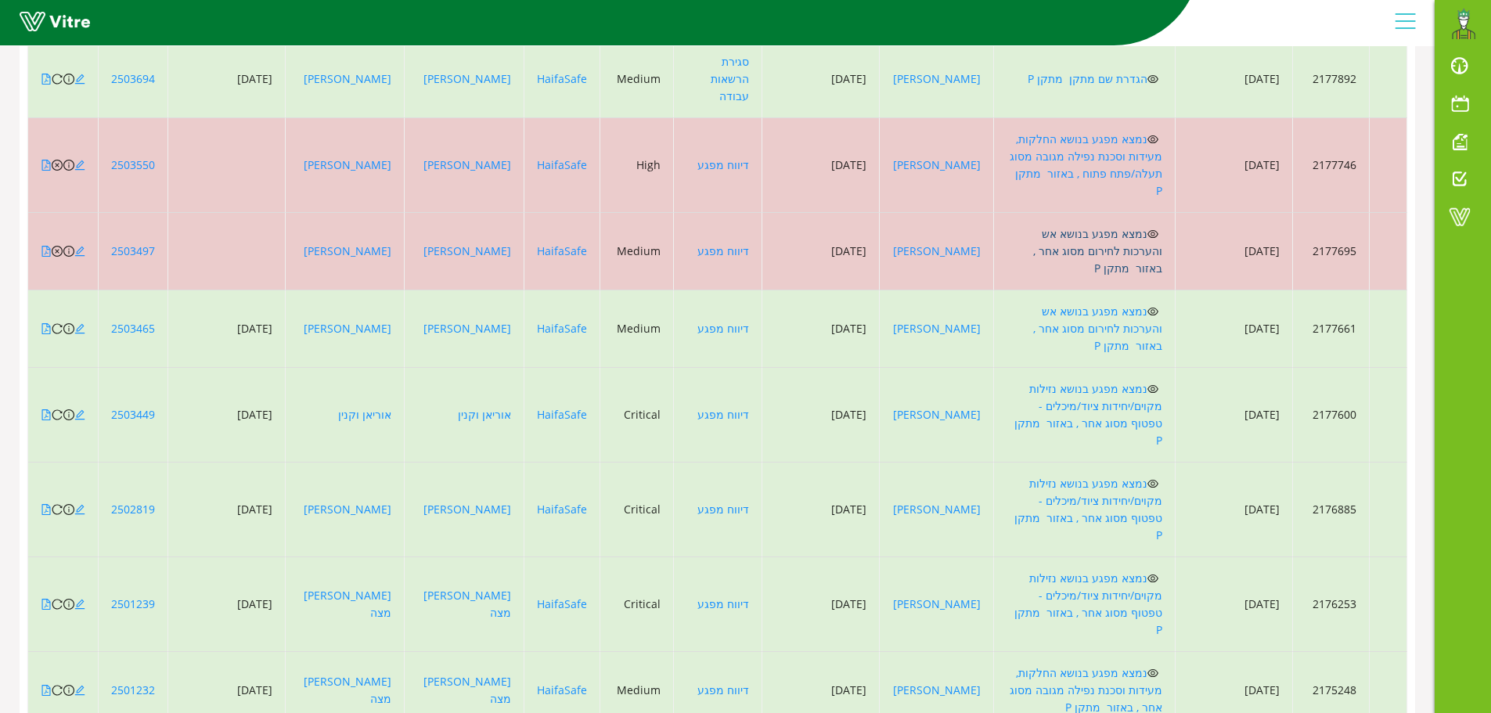
scroll to position [338, 0]
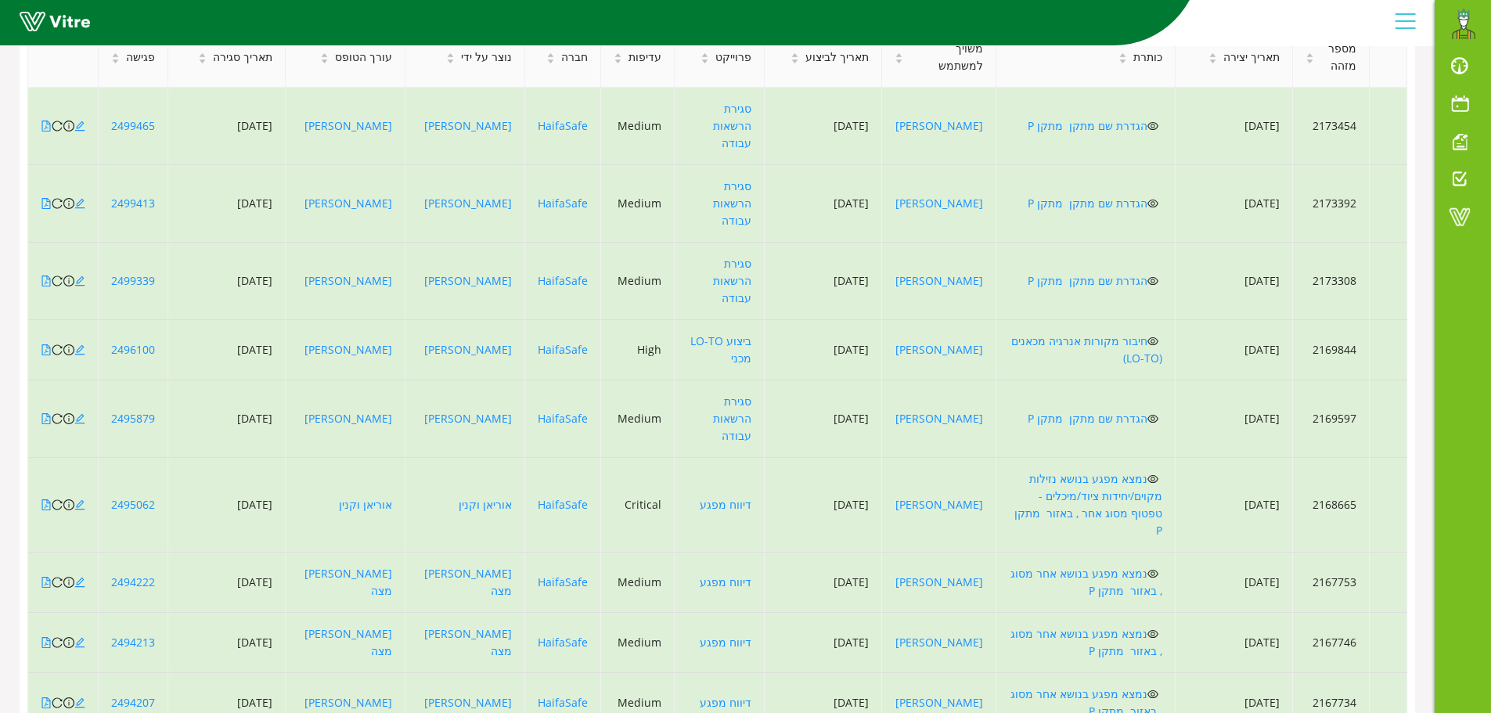
scroll to position [304, 0]
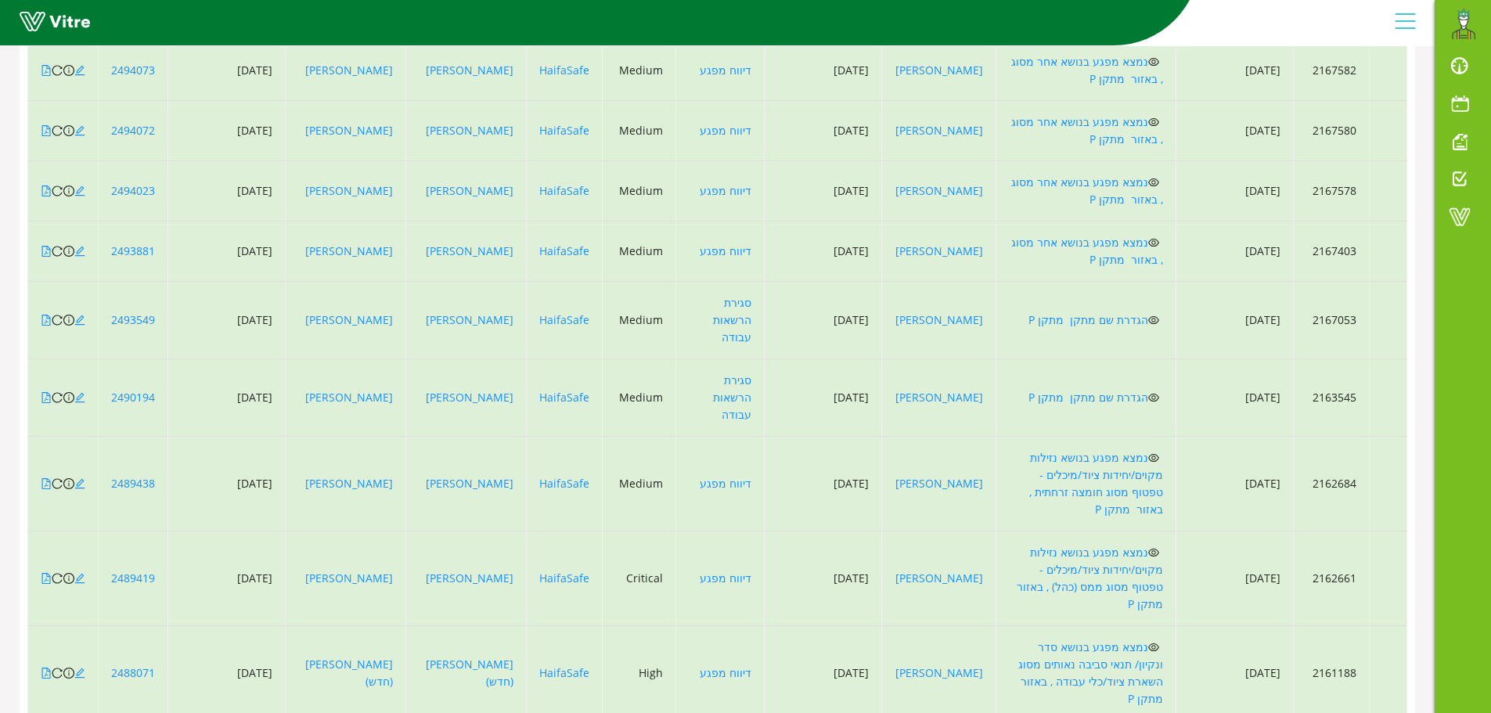
scroll to position [355, 0]
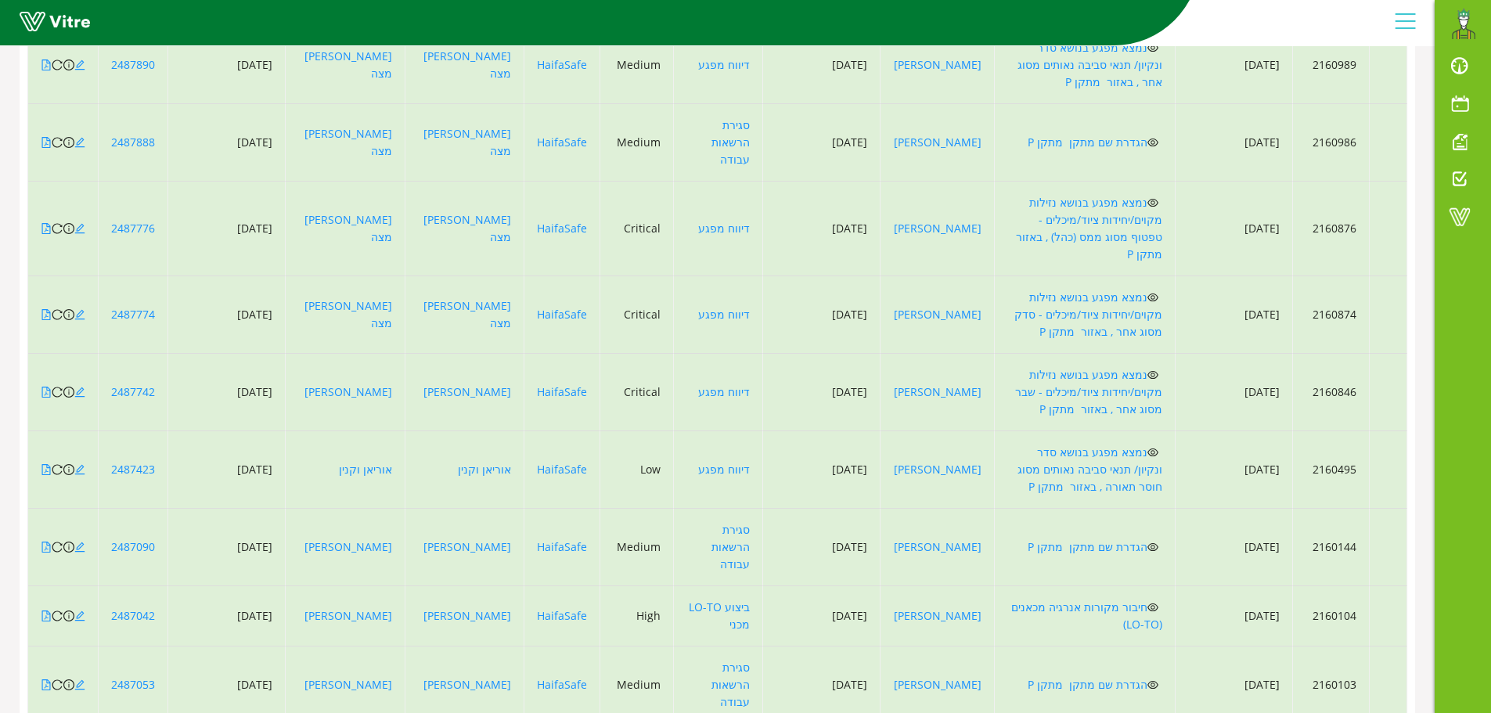
scroll to position [338, 0]
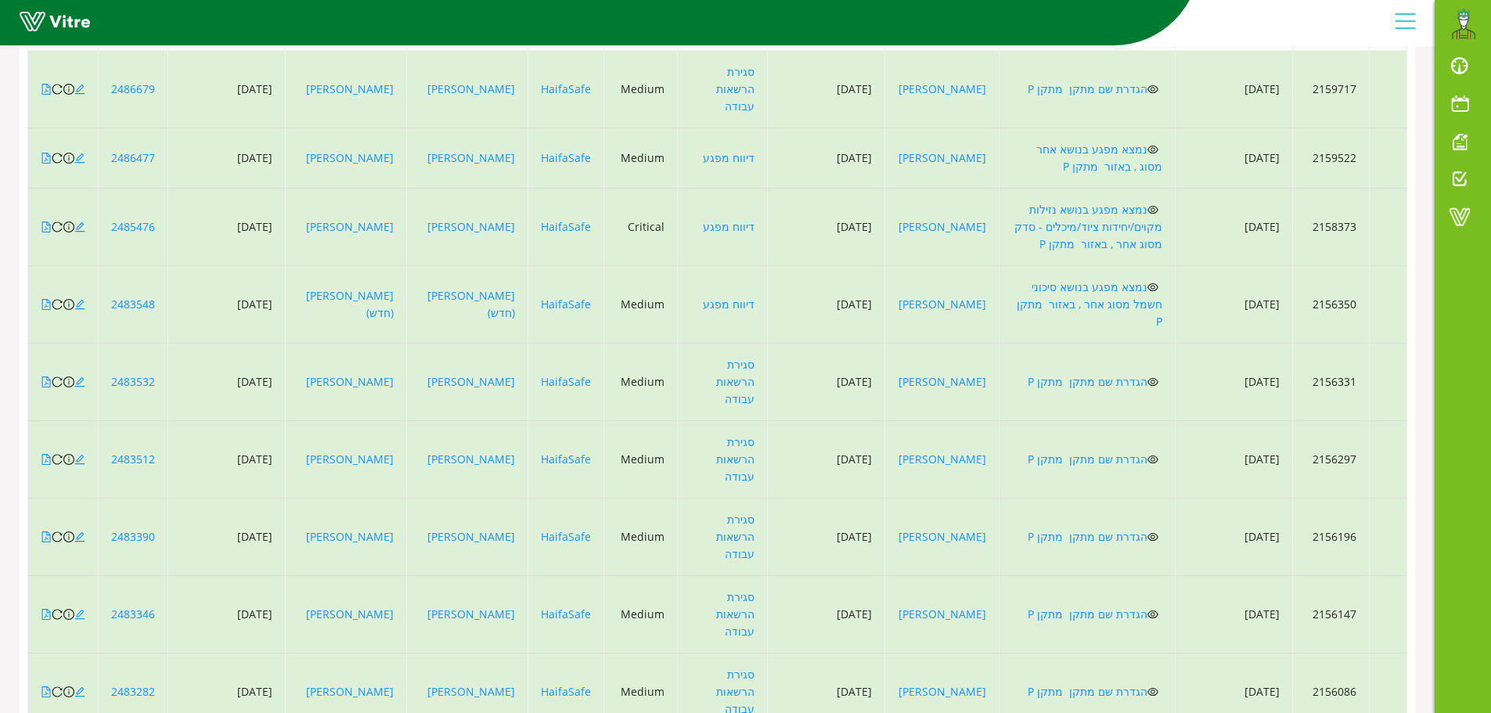
scroll to position [321, 0]
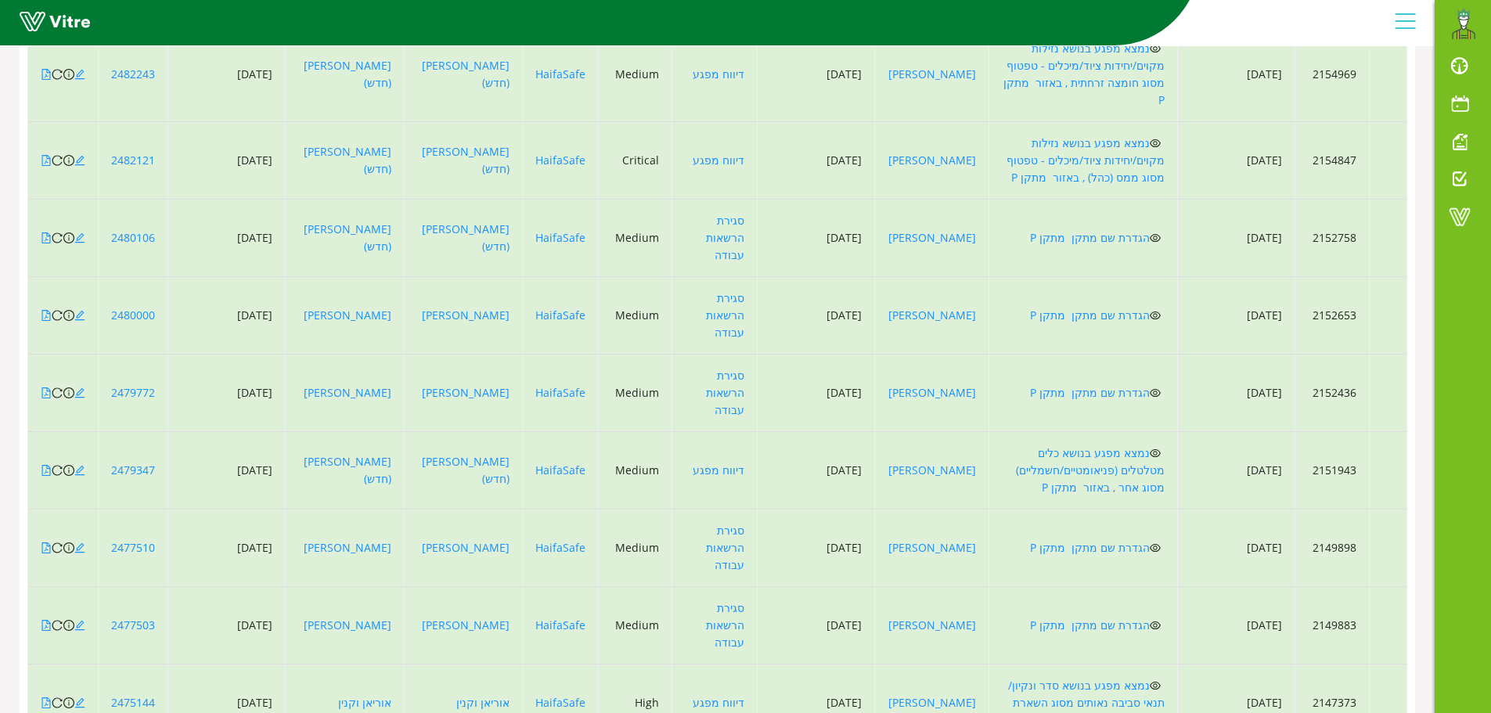
scroll to position [338, 0]
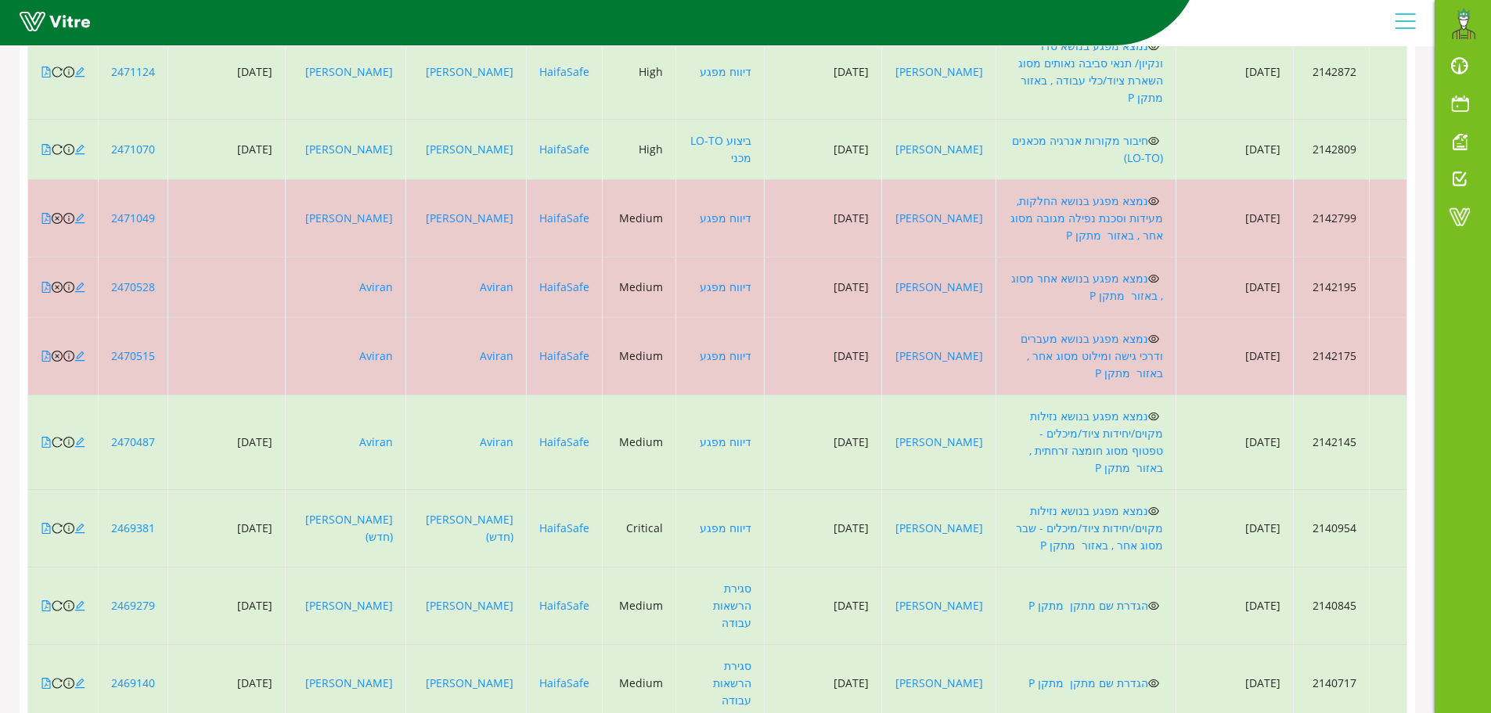
scroll to position [321, 0]
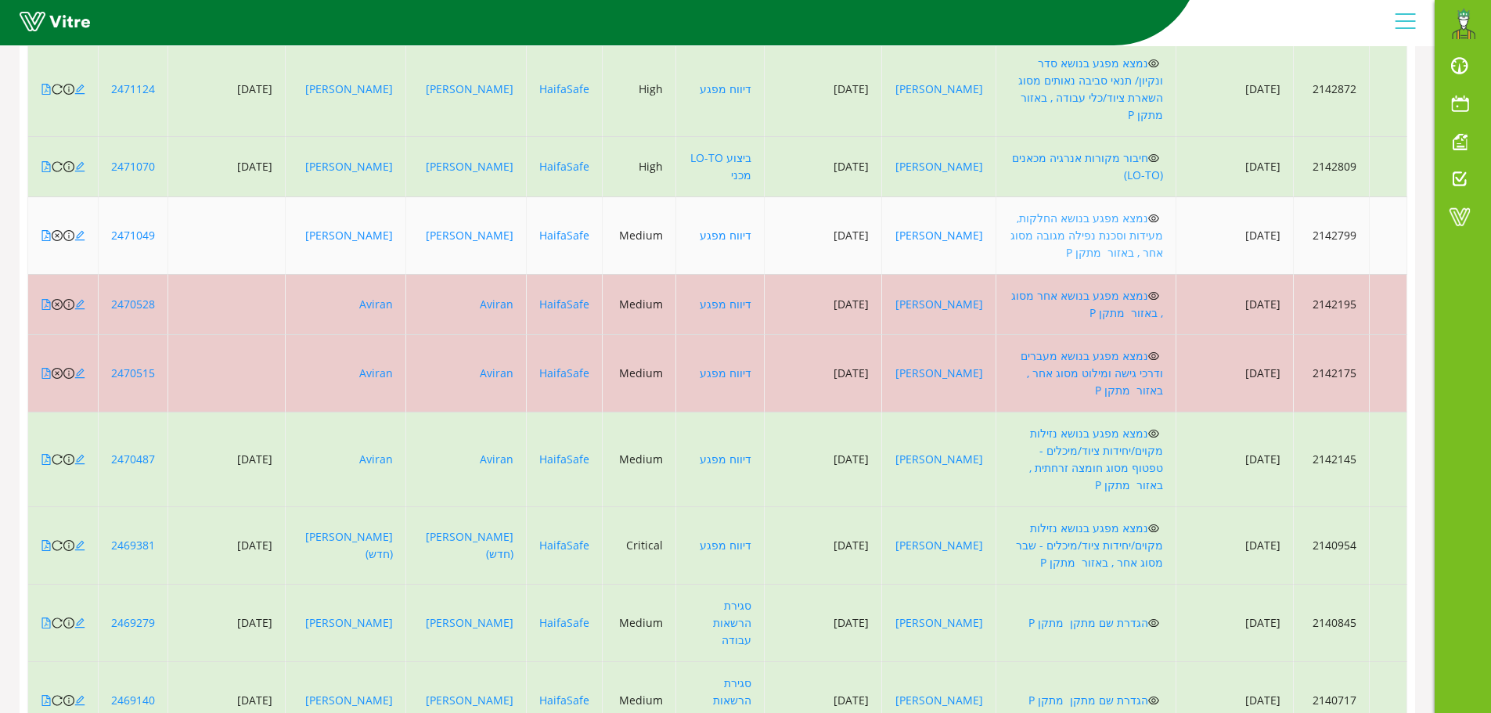
click at [1119, 211] on link "נמצא מפגע בנושא החלקות, מעידות וסכנת נפילה מגובה מסוג אחר , באזור מתקן P" at bounding box center [1087, 235] width 153 height 49
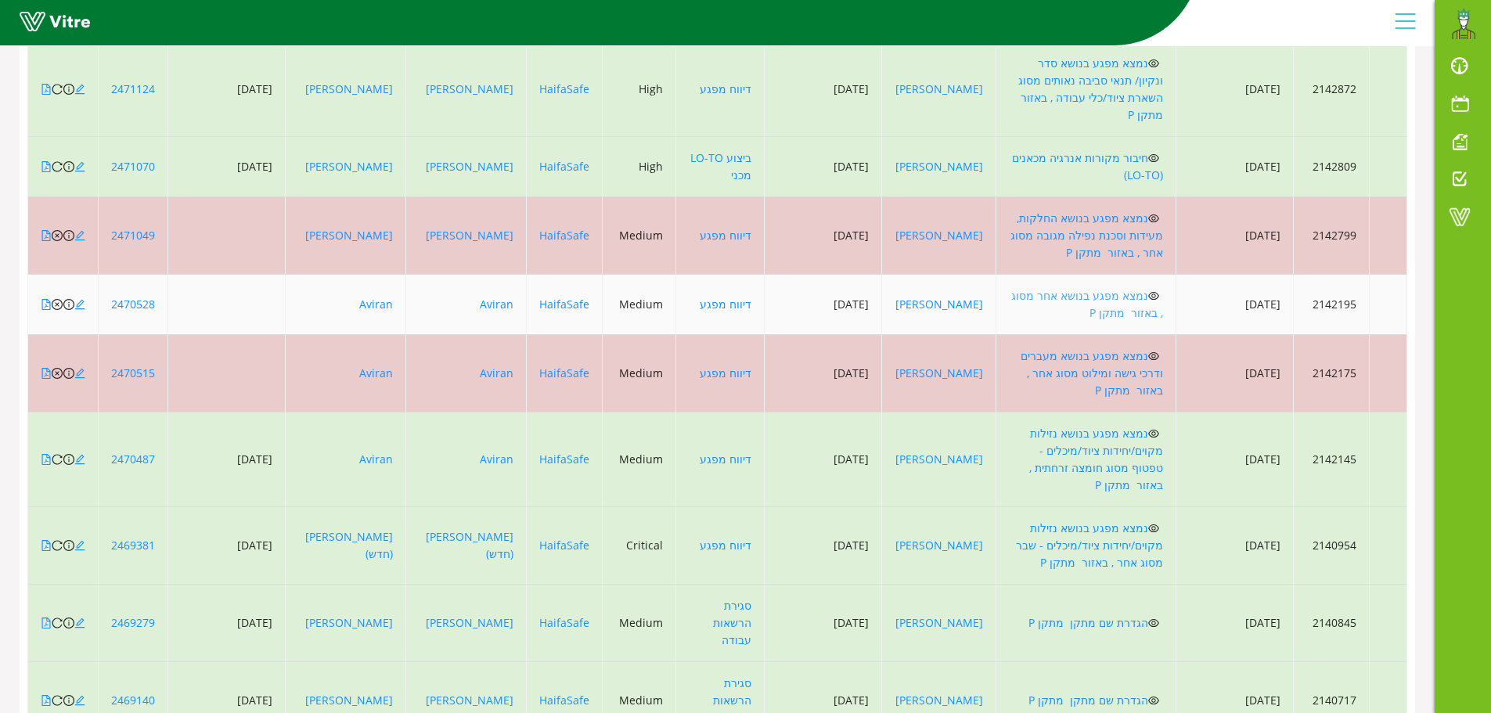
click at [1132, 288] on link "נמצא מפגע בנושא אחר מסוג , באזור מתקן P" at bounding box center [1087, 304] width 152 height 32
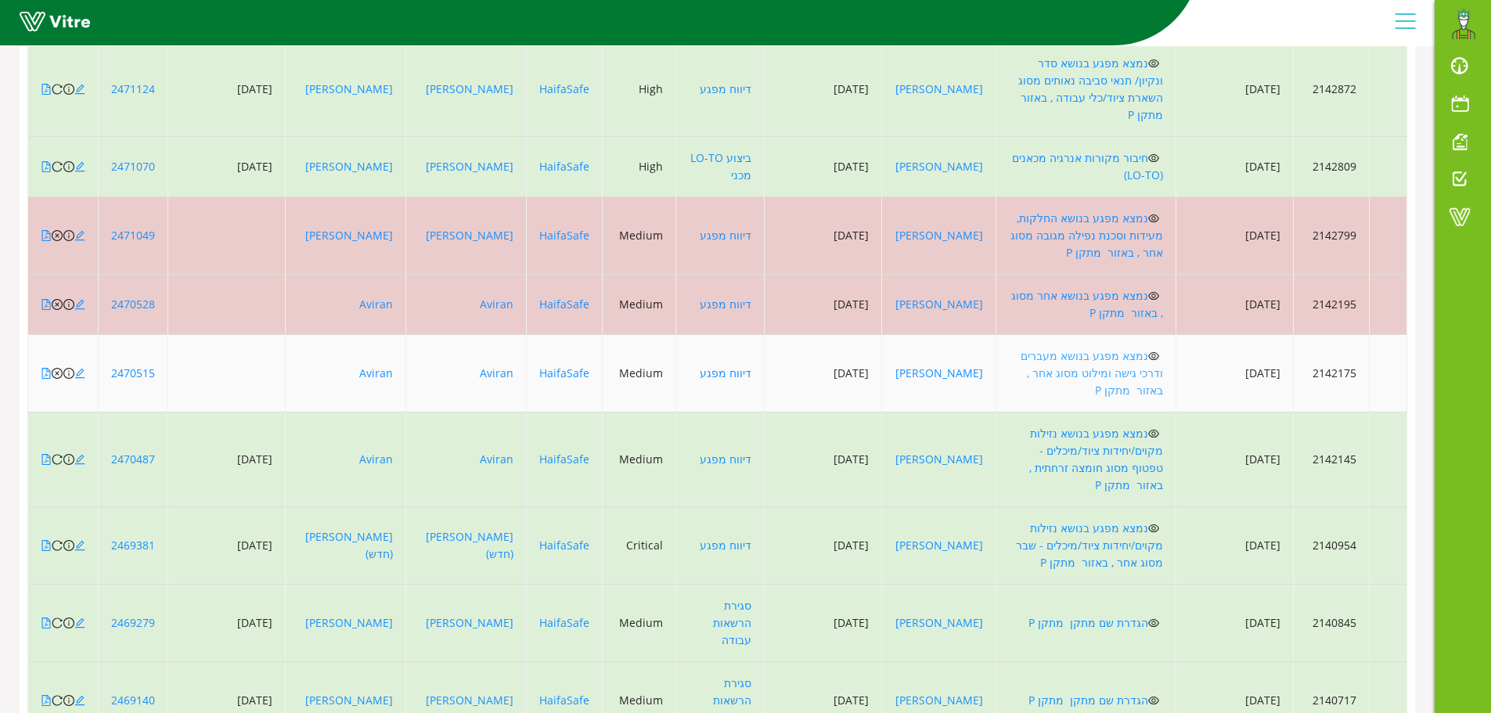
click at [1130, 348] on link "נמצא מפגע בנושא מעברים ודרכי גישה ומילוט מסוג אחר , באזור מתקן P" at bounding box center [1092, 372] width 142 height 49
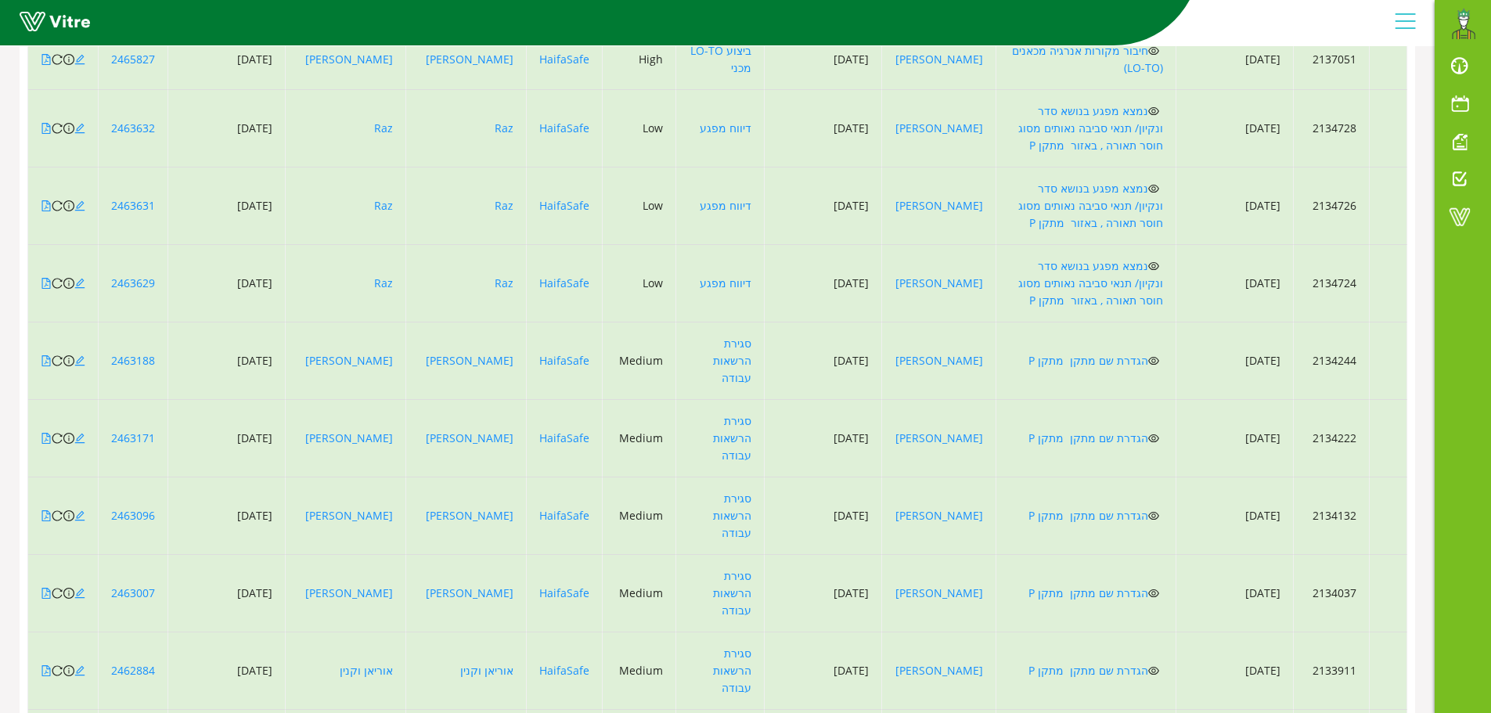
scroll to position [338, 0]
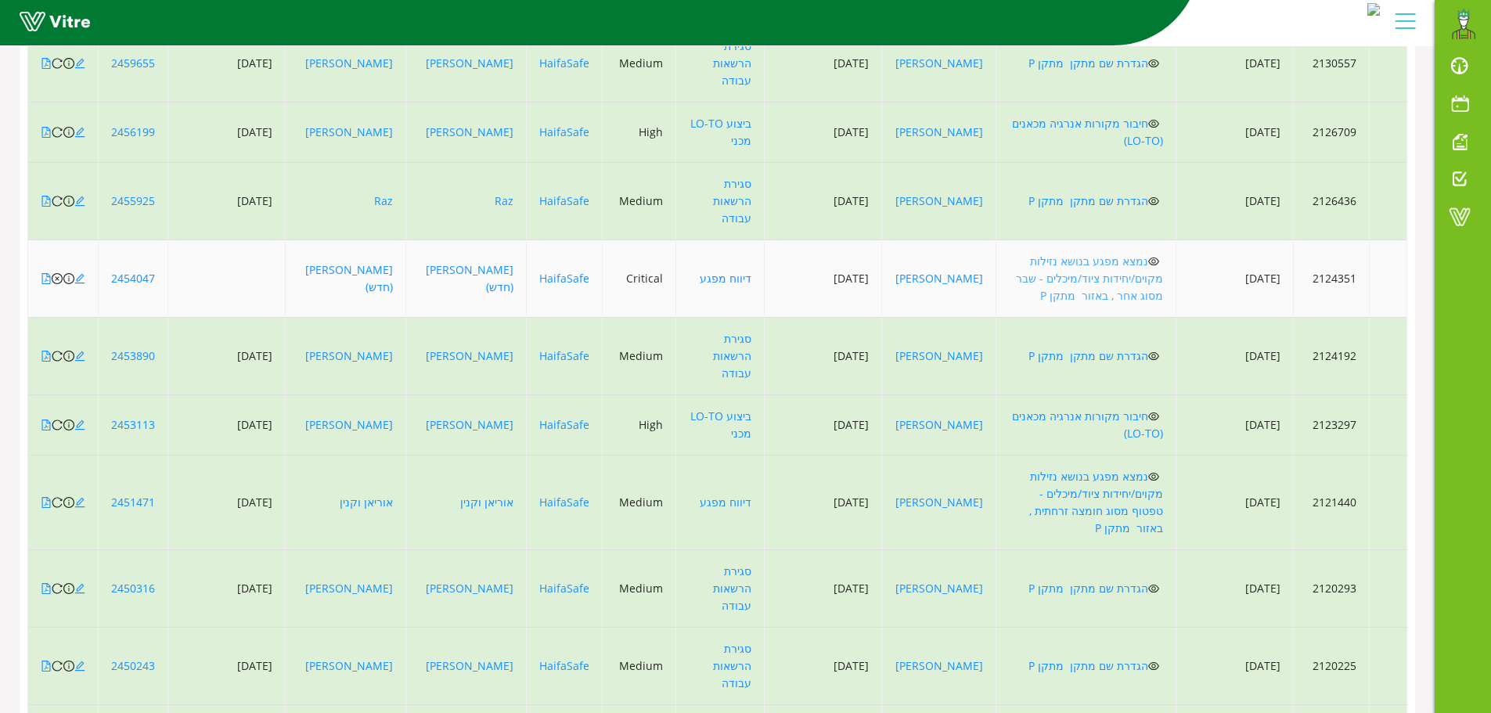
click at [1136, 254] on link "נמצא מפגע בנושא נזילות מקוים/יחידות ציוד/מיכלים - שבר מסוג אחר , באזור מתקן P" at bounding box center [1089, 278] width 147 height 49
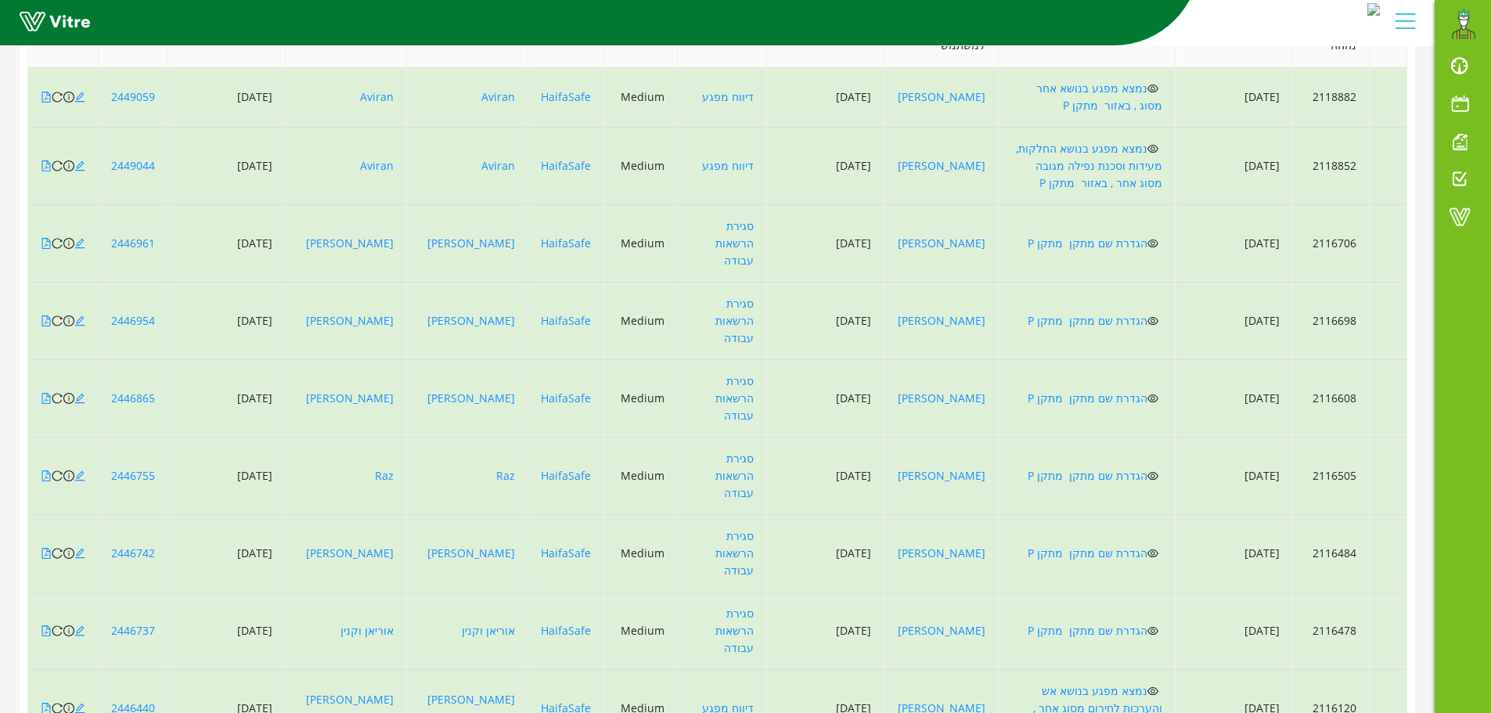
scroll to position [321, 0]
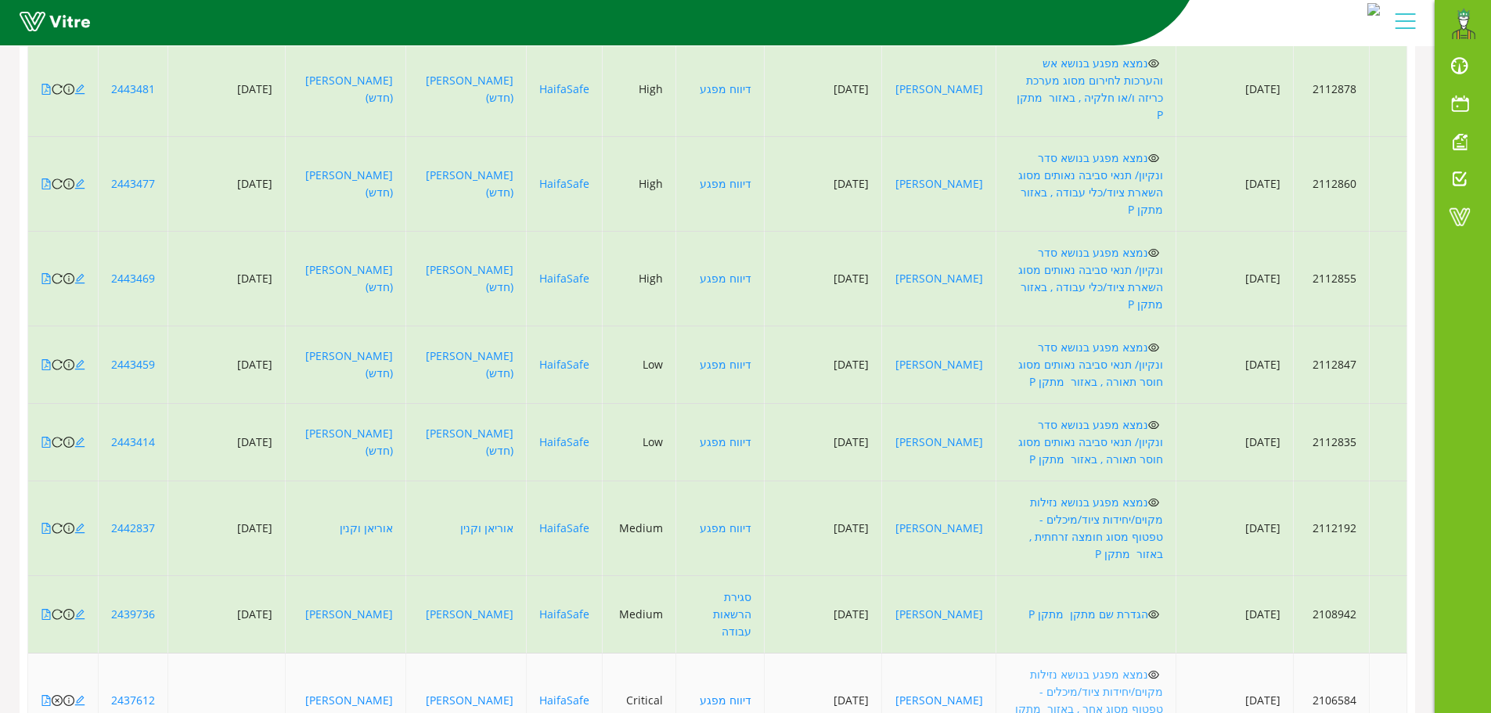
click at [1133, 667] on link "נמצא מפגע בנושא נזילות מקוים/יחידות ציוד/מיכלים - טפטוף מסוג אחר , באזור מתקן P" at bounding box center [1089, 700] width 148 height 67
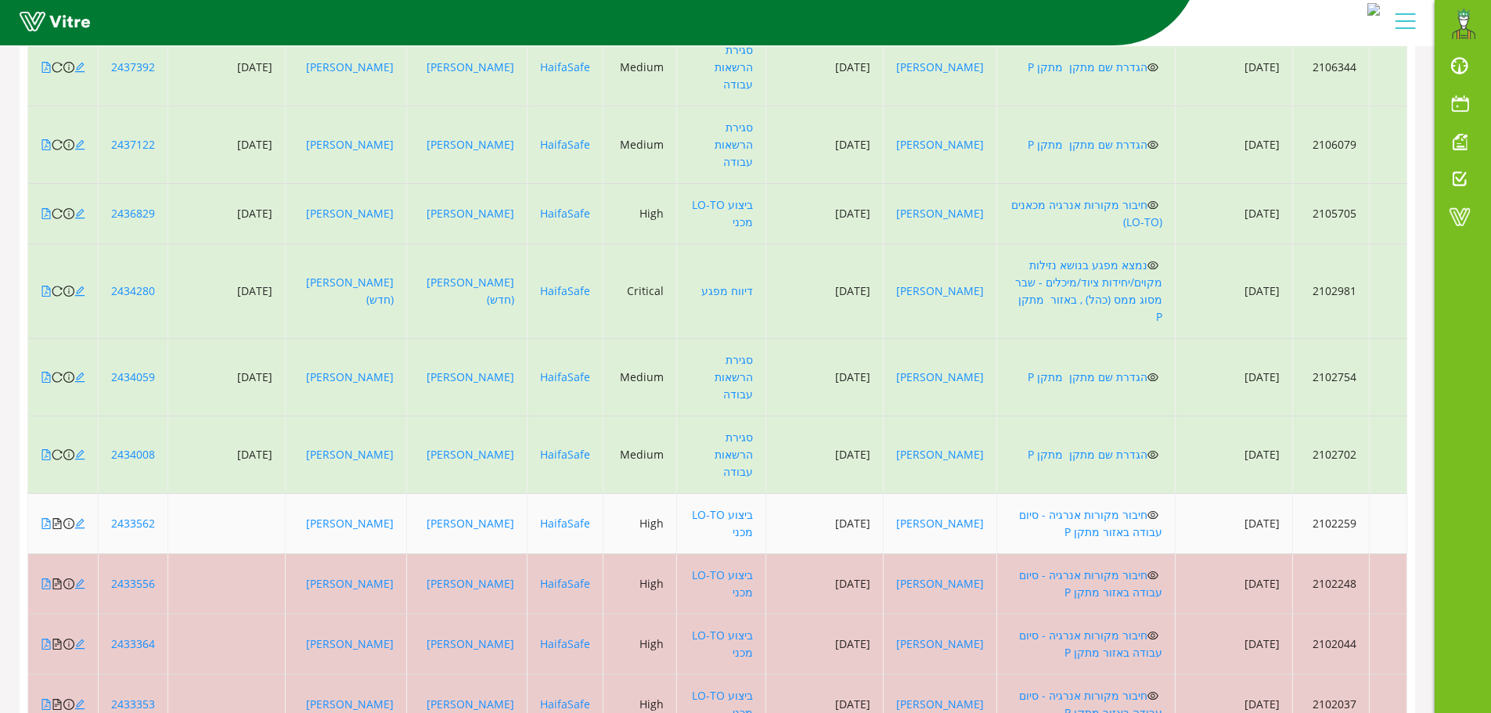
scroll to position [338, 0]
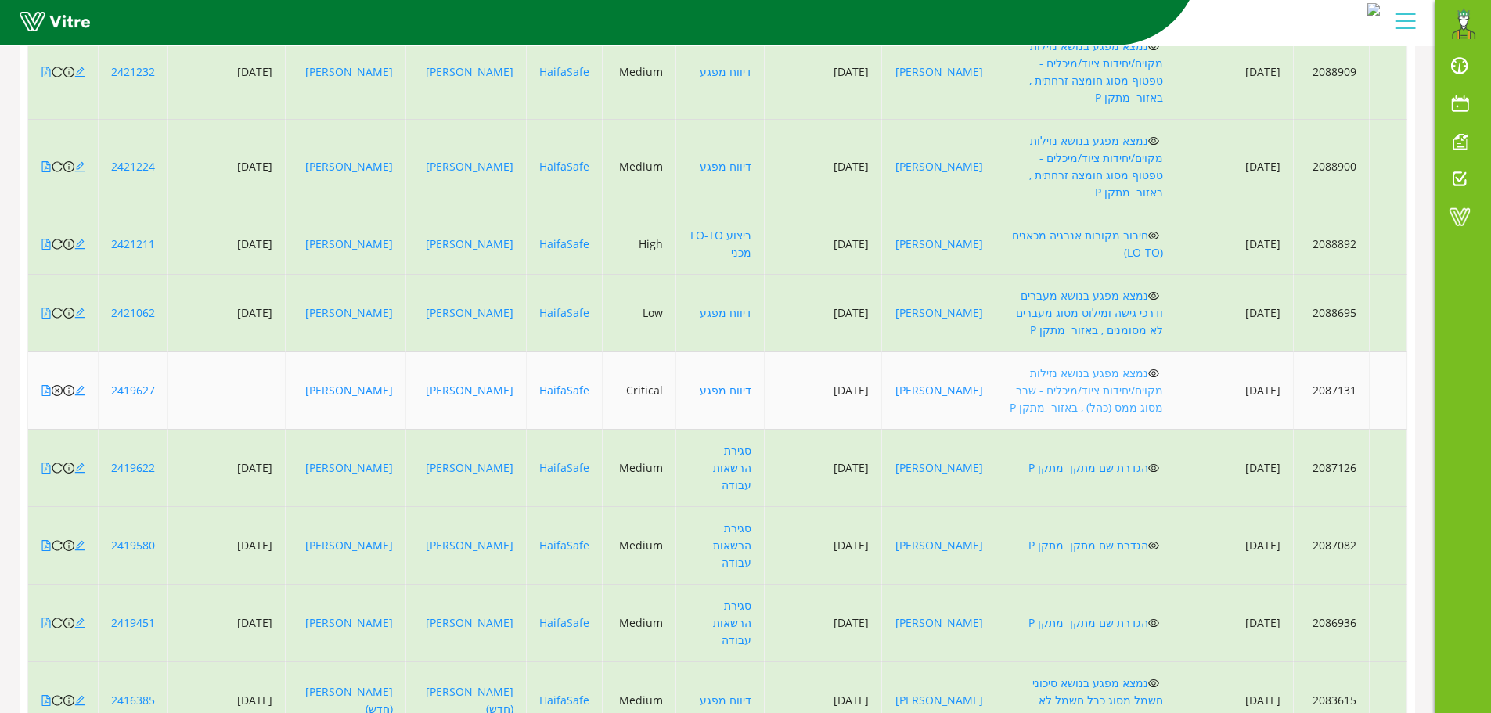
click at [1104, 366] on link "נמצא מפגע בנושא נזילות מקוים/יחידות ציוד/מיכלים - שבר מסוג ממס (כהל) , באזור מת…" at bounding box center [1086, 390] width 153 height 49
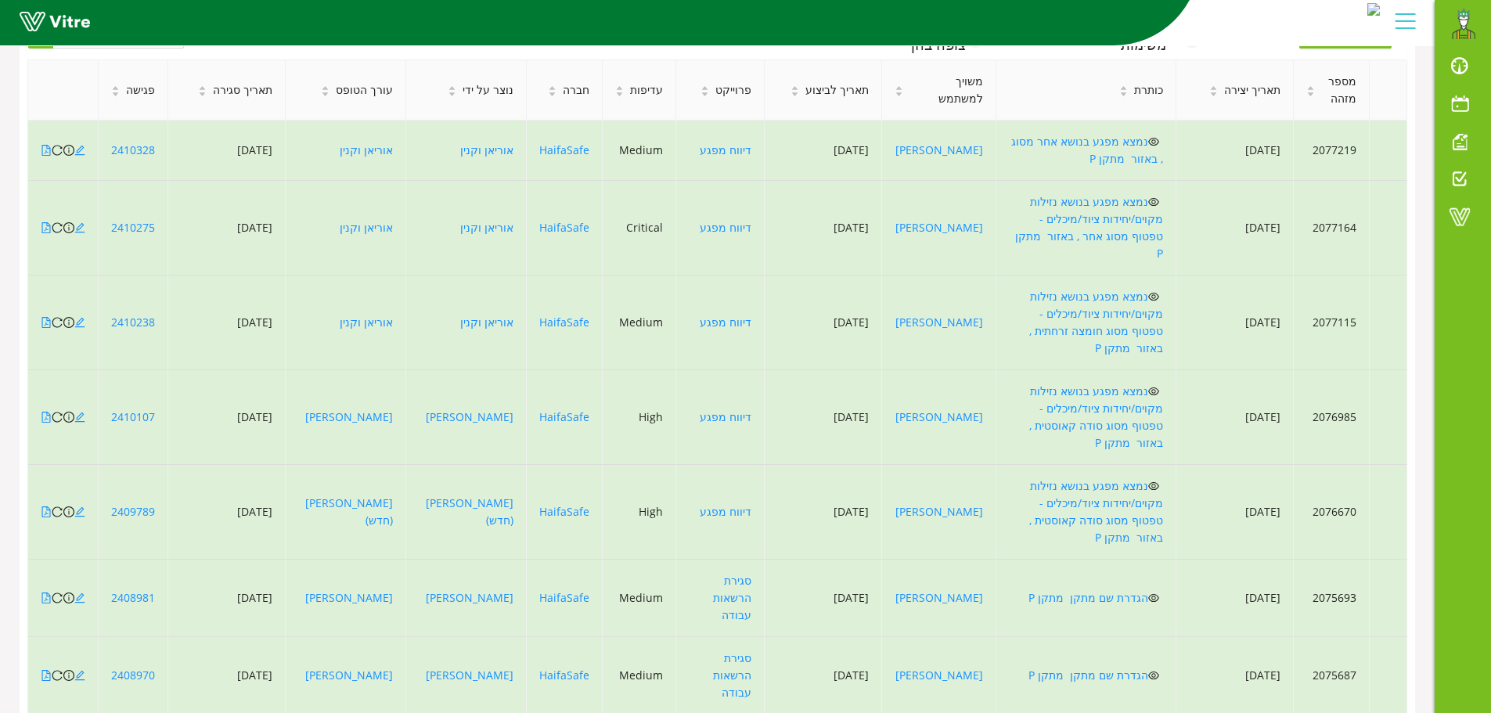
scroll to position [321, 0]
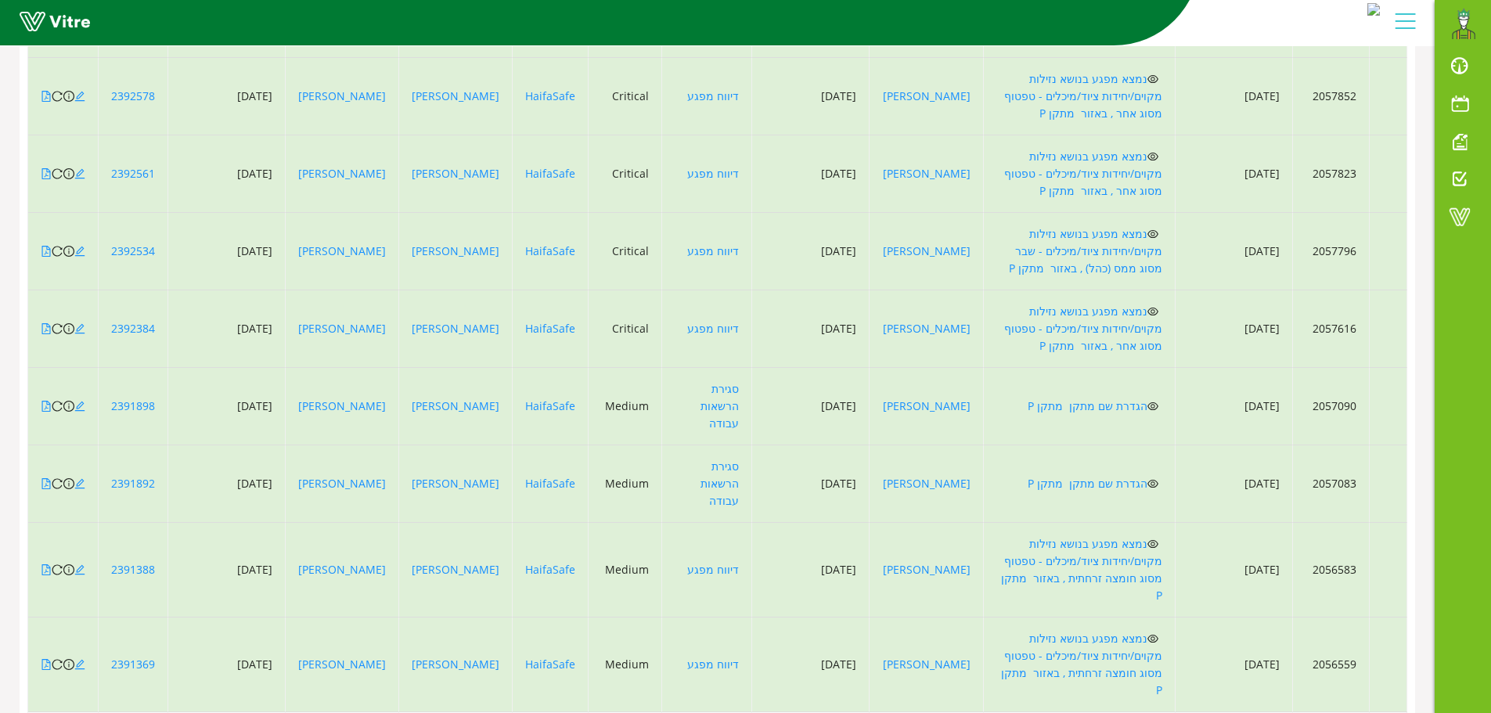
scroll to position [390, 0]
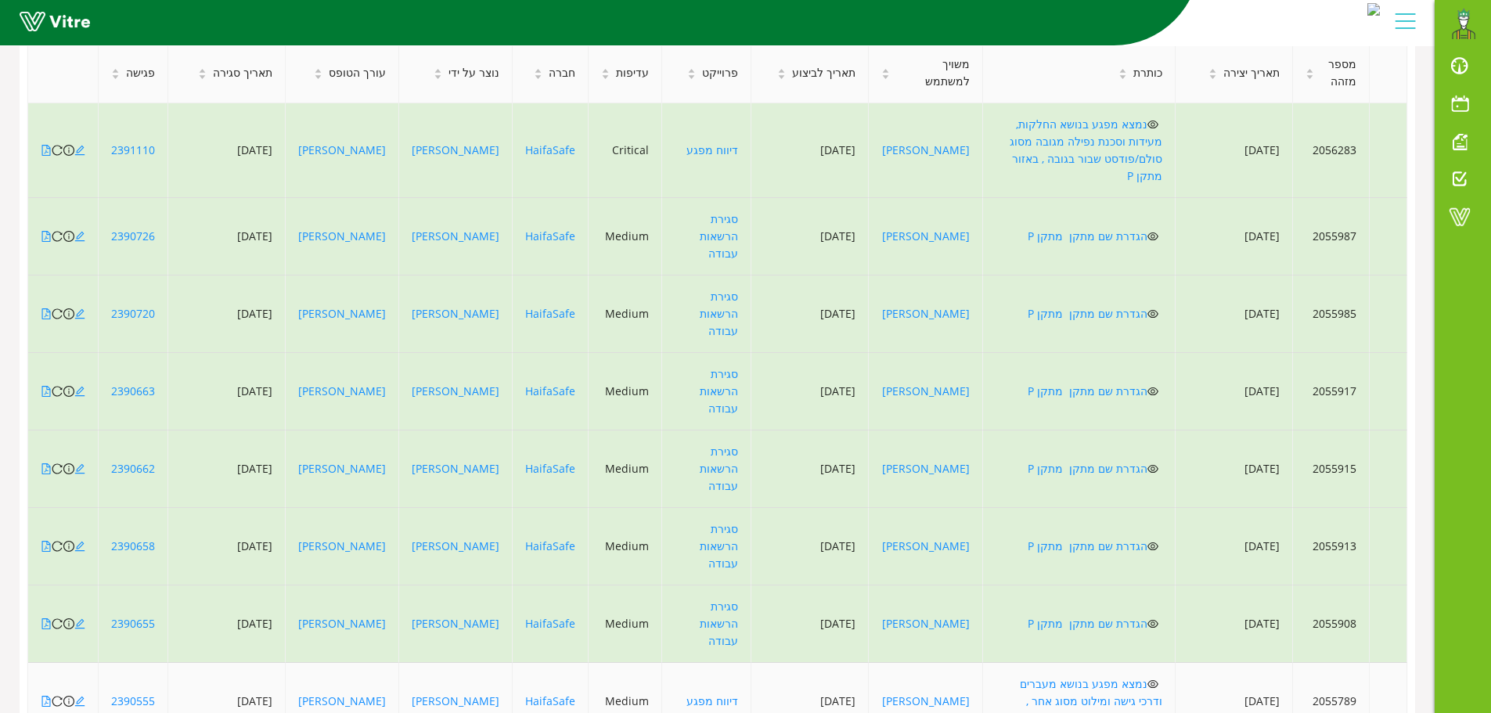
scroll to position [338, 0]
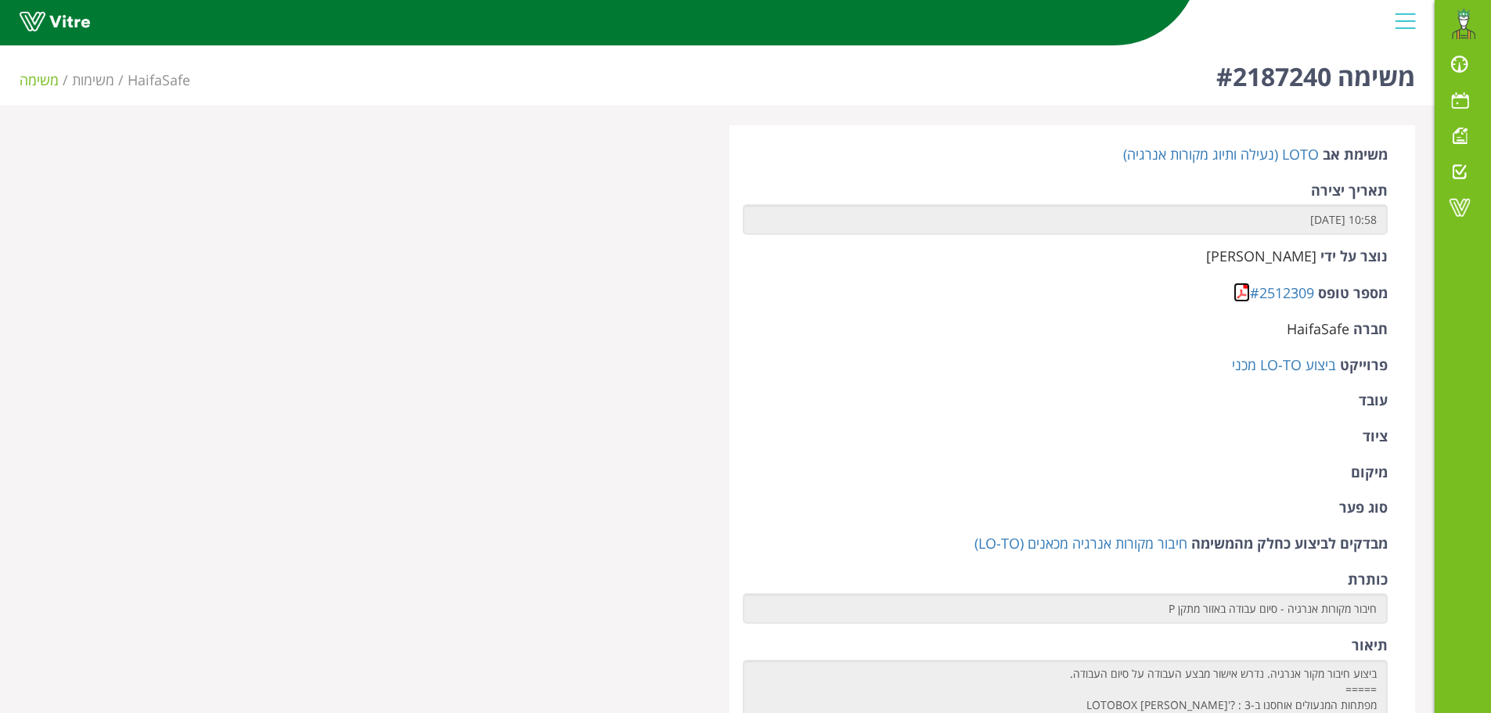
click at [1241, 297] on link at bounding box center [1242, 293] width 16 height 20
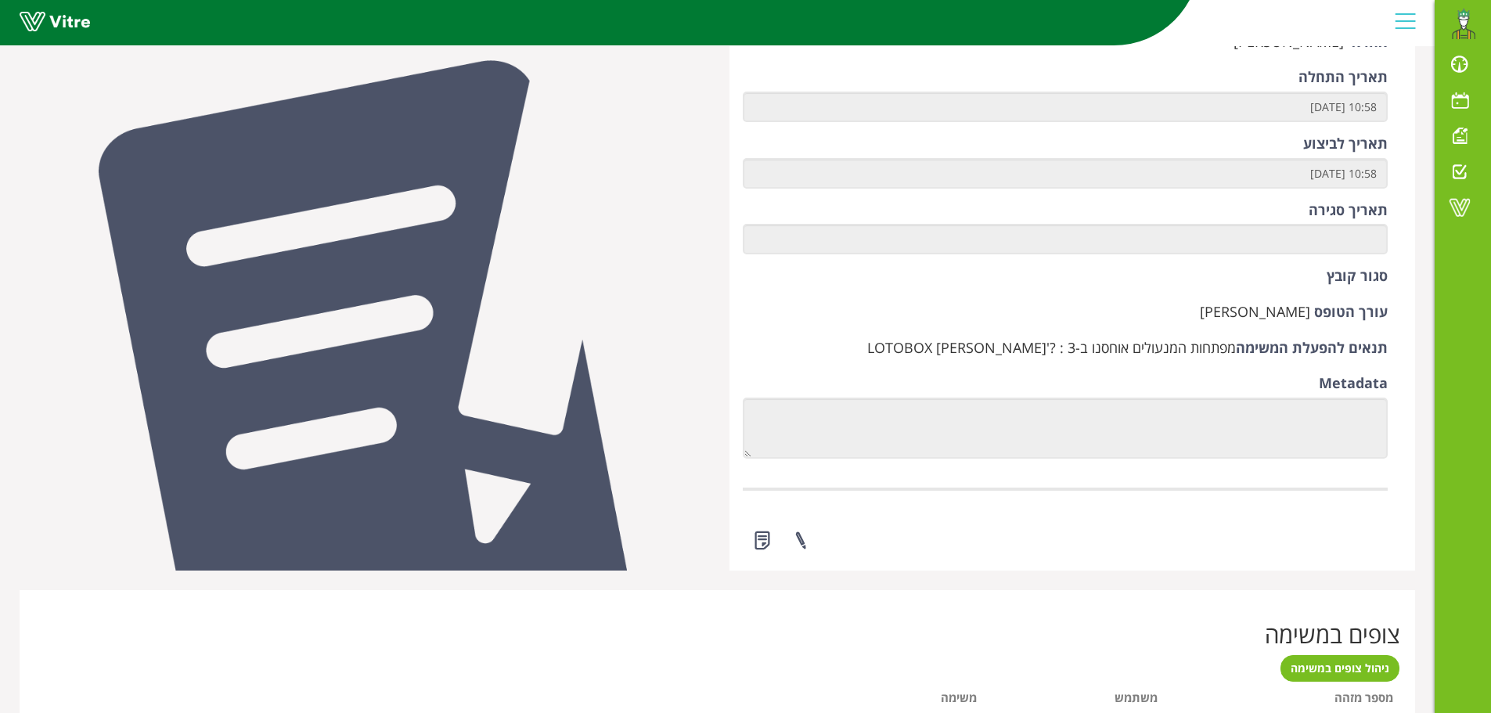
scroll to position [1174, 0]
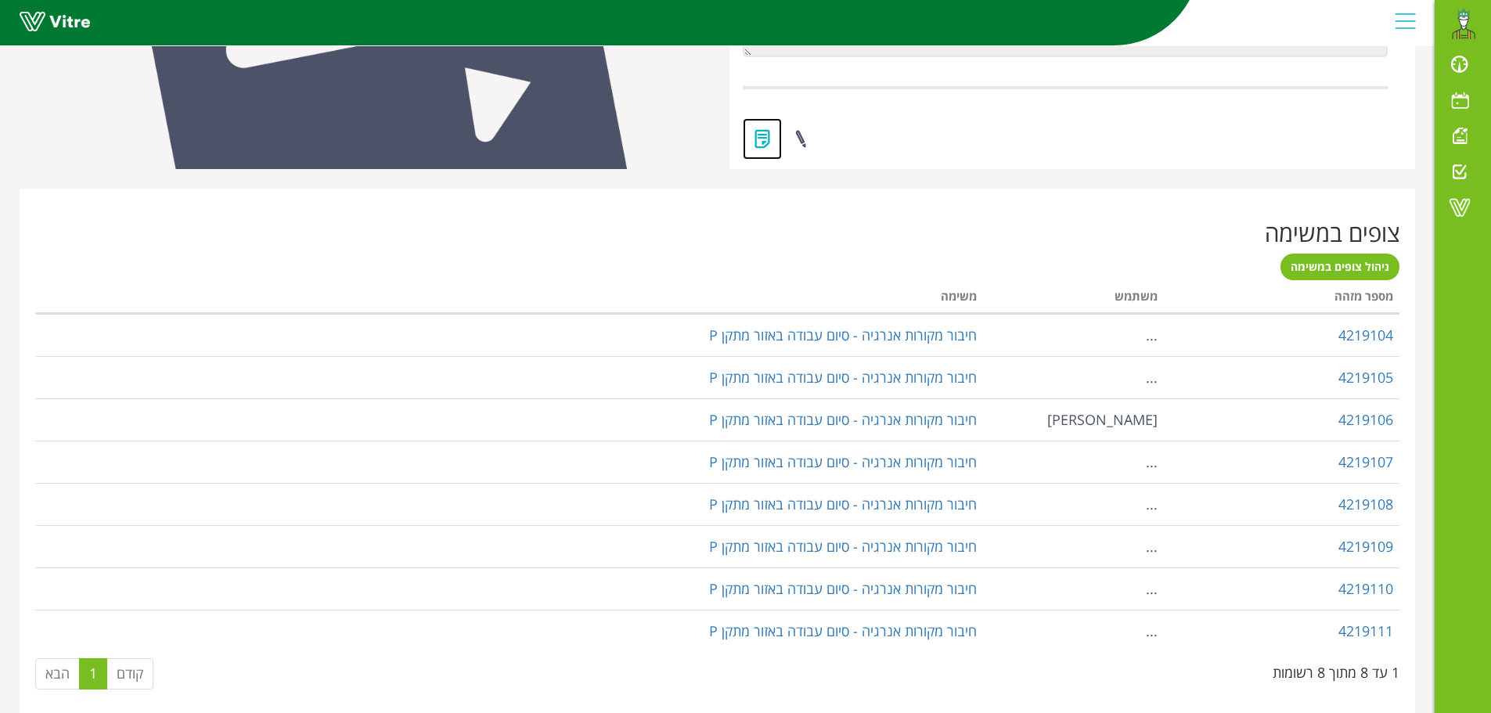
click at [760, 138] on link at bounding box center [762, 138] width 39 height 41
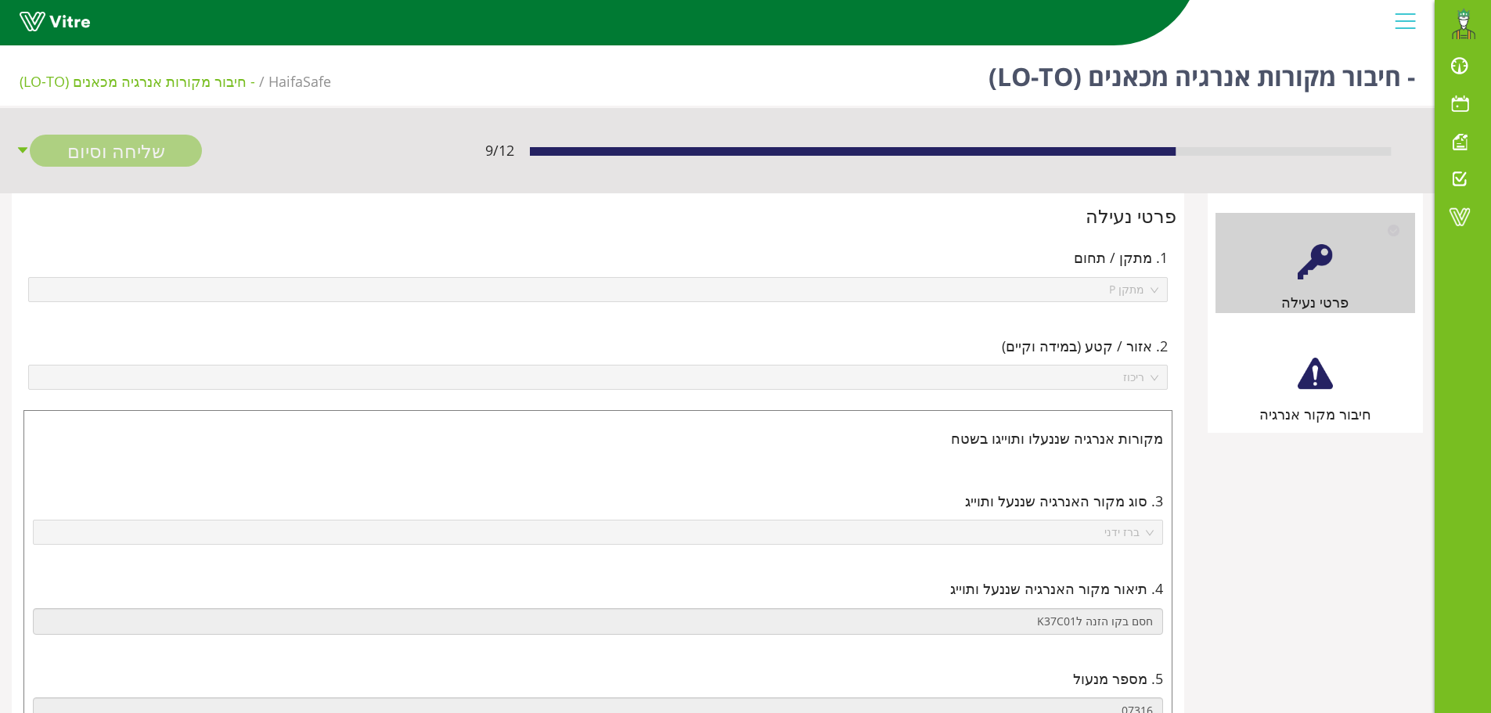
click at [1334, 379] on div "חיבור מקור אנרגיה" at bounding box center [1316, 375] width 200 height 100
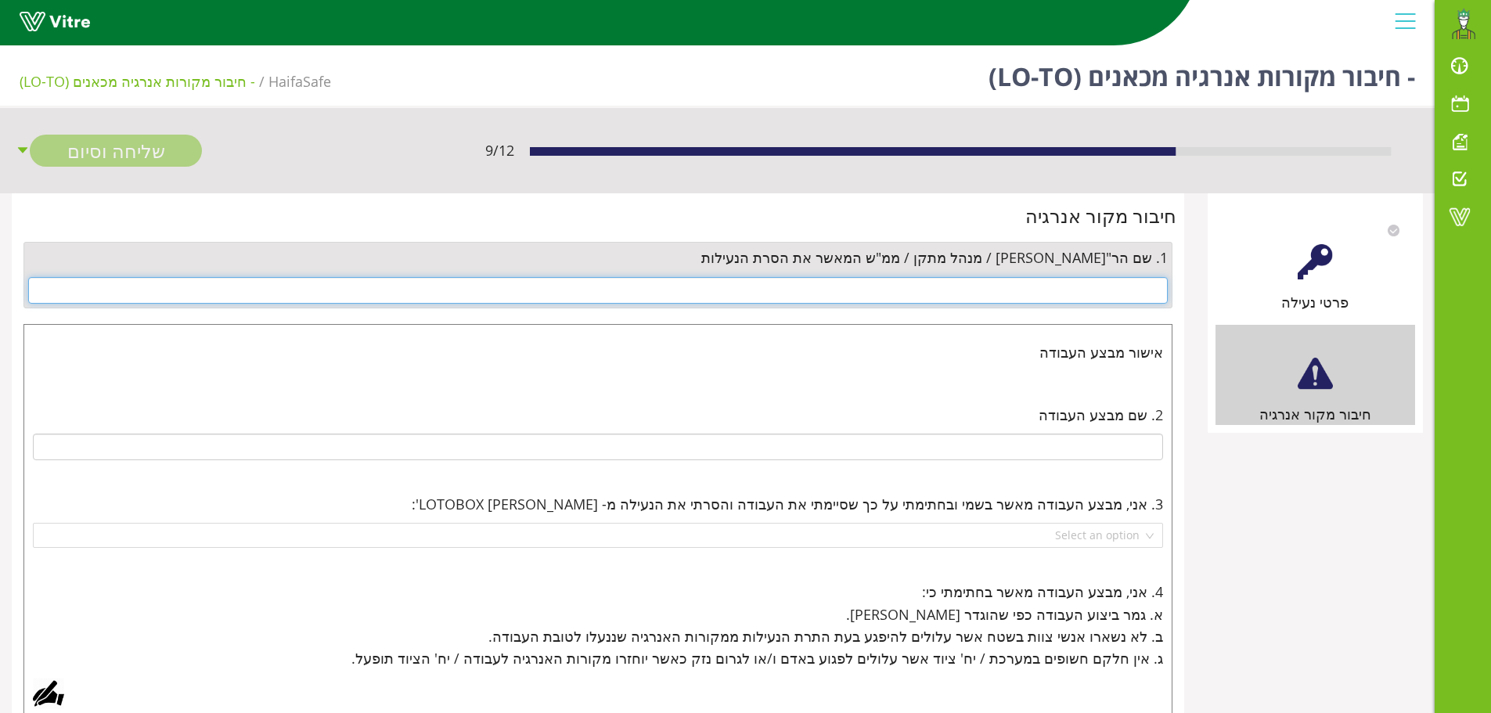
click at [1134, 290] on input "text" at bounding box center [598, 290] width 1140 height 27
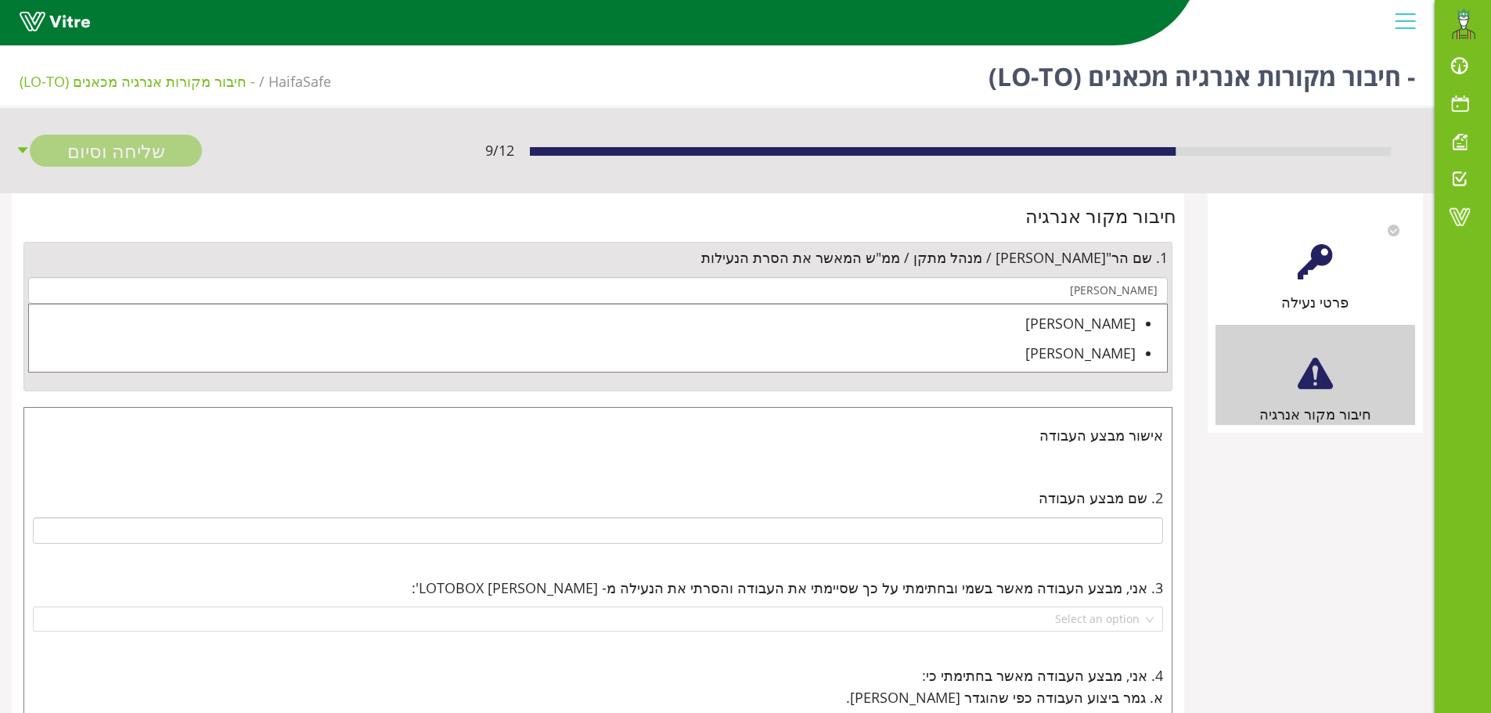
click at [1106, 324] on div "[PERSON_NAME]" at bounding box center [582, 323] width 1107 height 22
type input "[PERSON_NAME]"
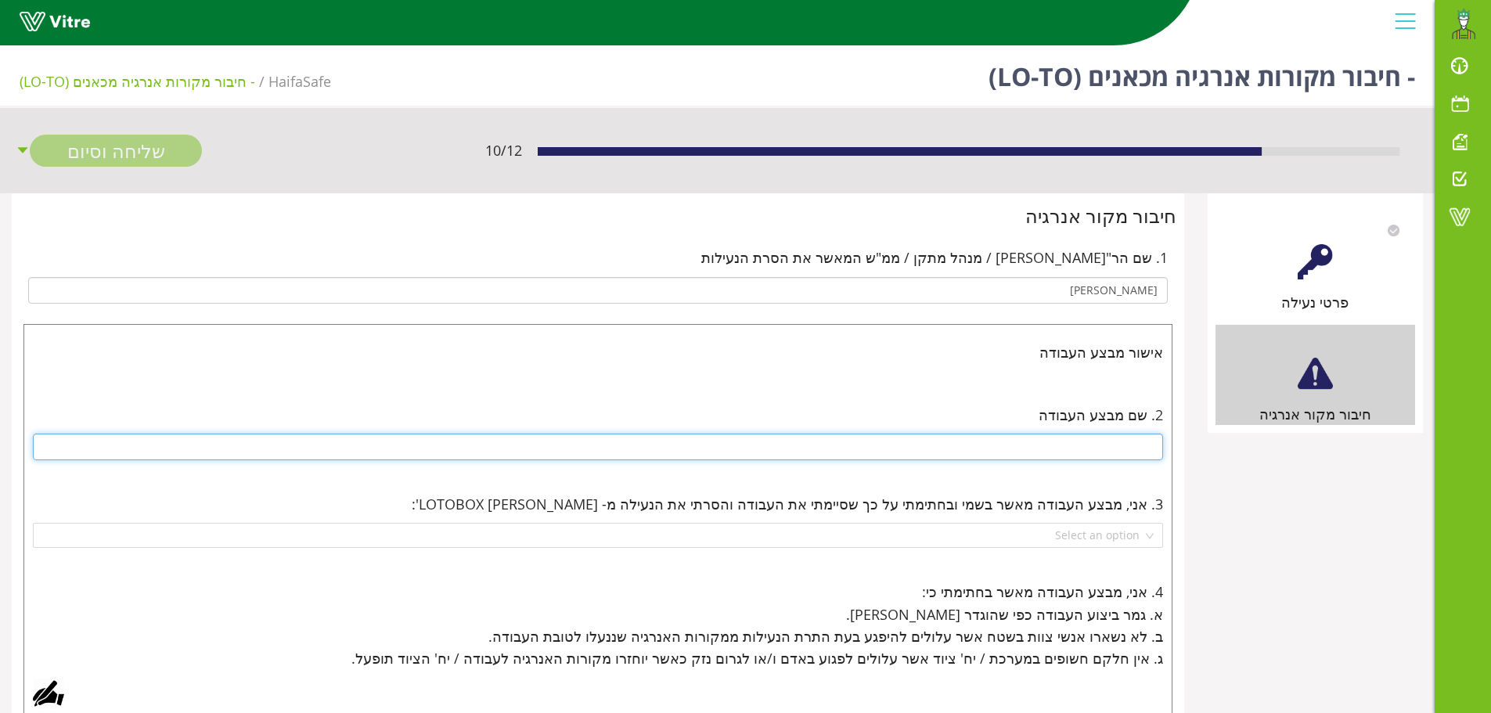
click at [1108, 453] on input "text" at bounding box center [598, 447] width 1130 height 27
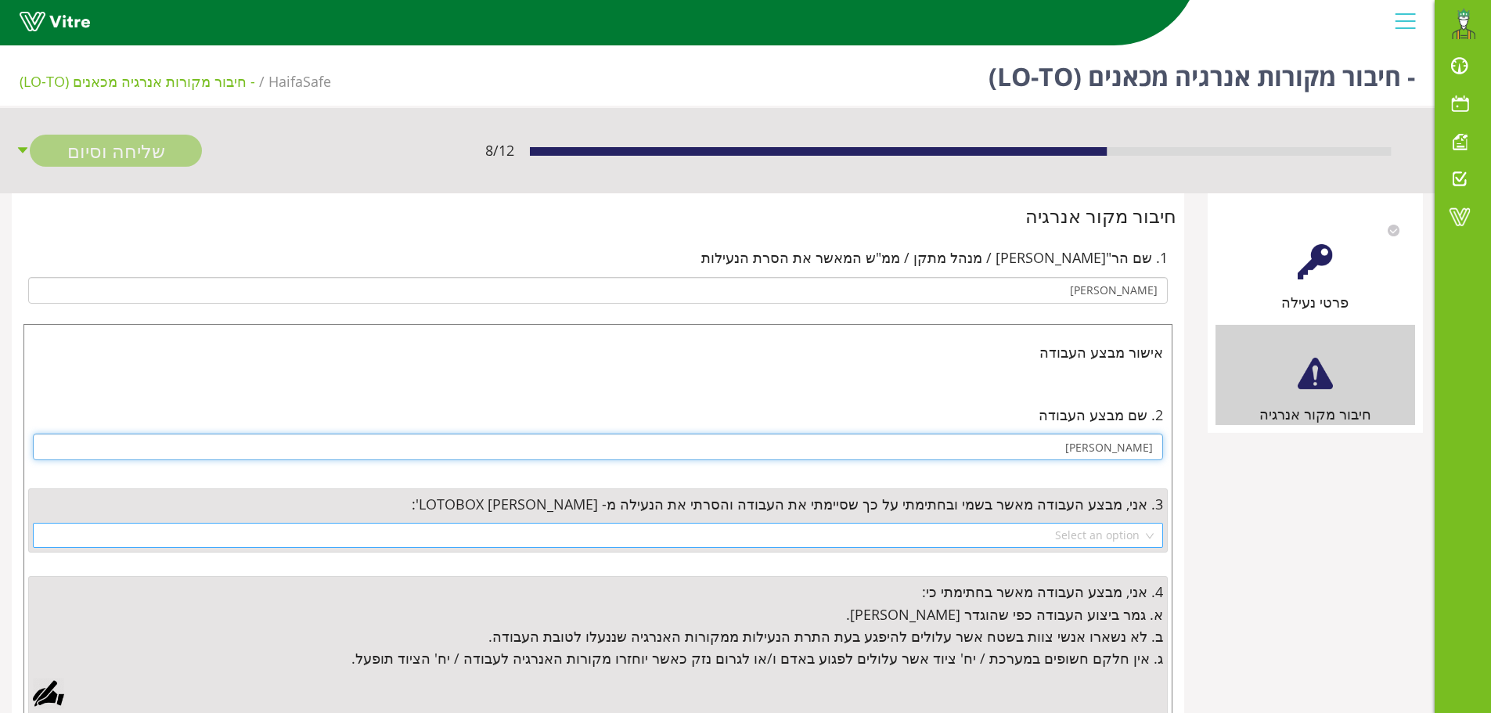
type input "אלכסיי"
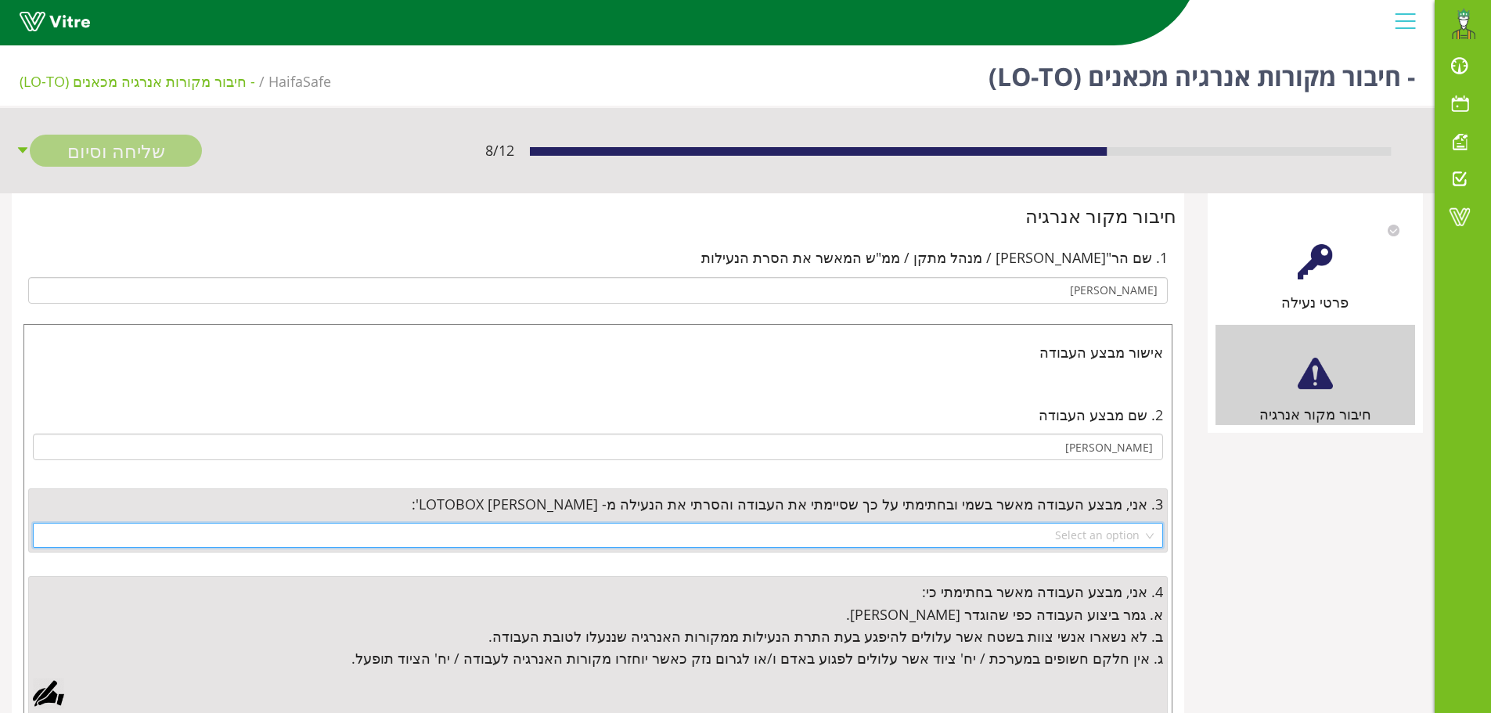
click at [1121, 539] on input "search" at bounding box center [592, 535] width 1101 height 23
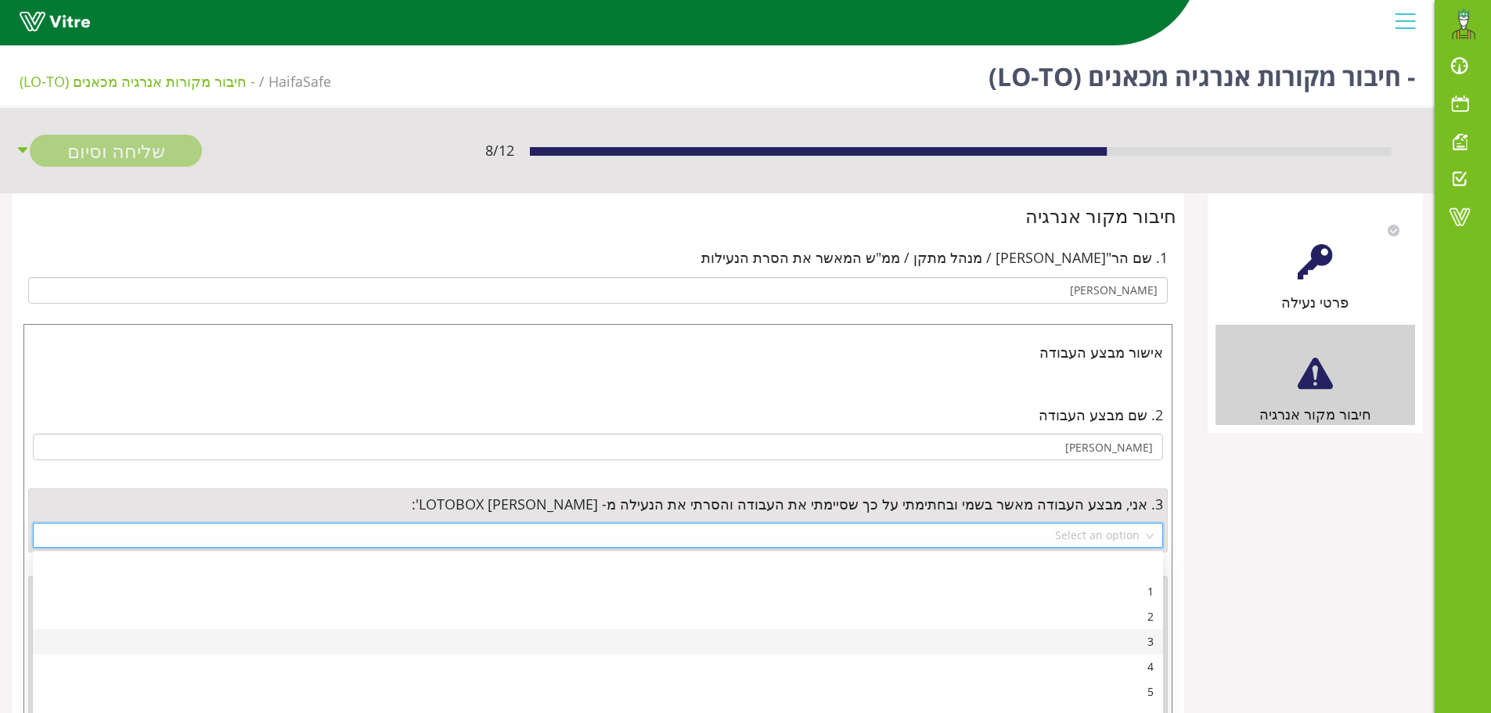
click at [1124, 645] on div "3" at bounding box center [598, 641] width 1112 height 17
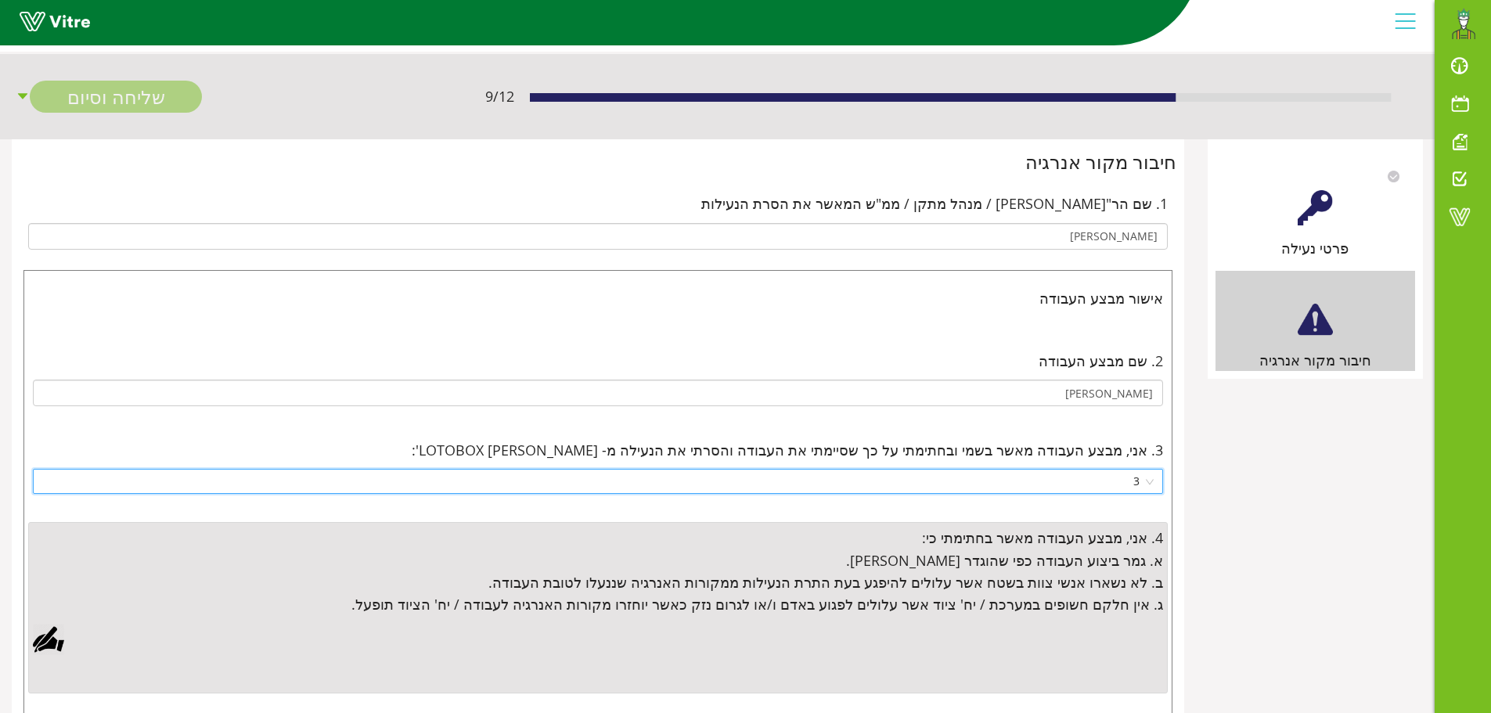
scroll to position [313, 0]
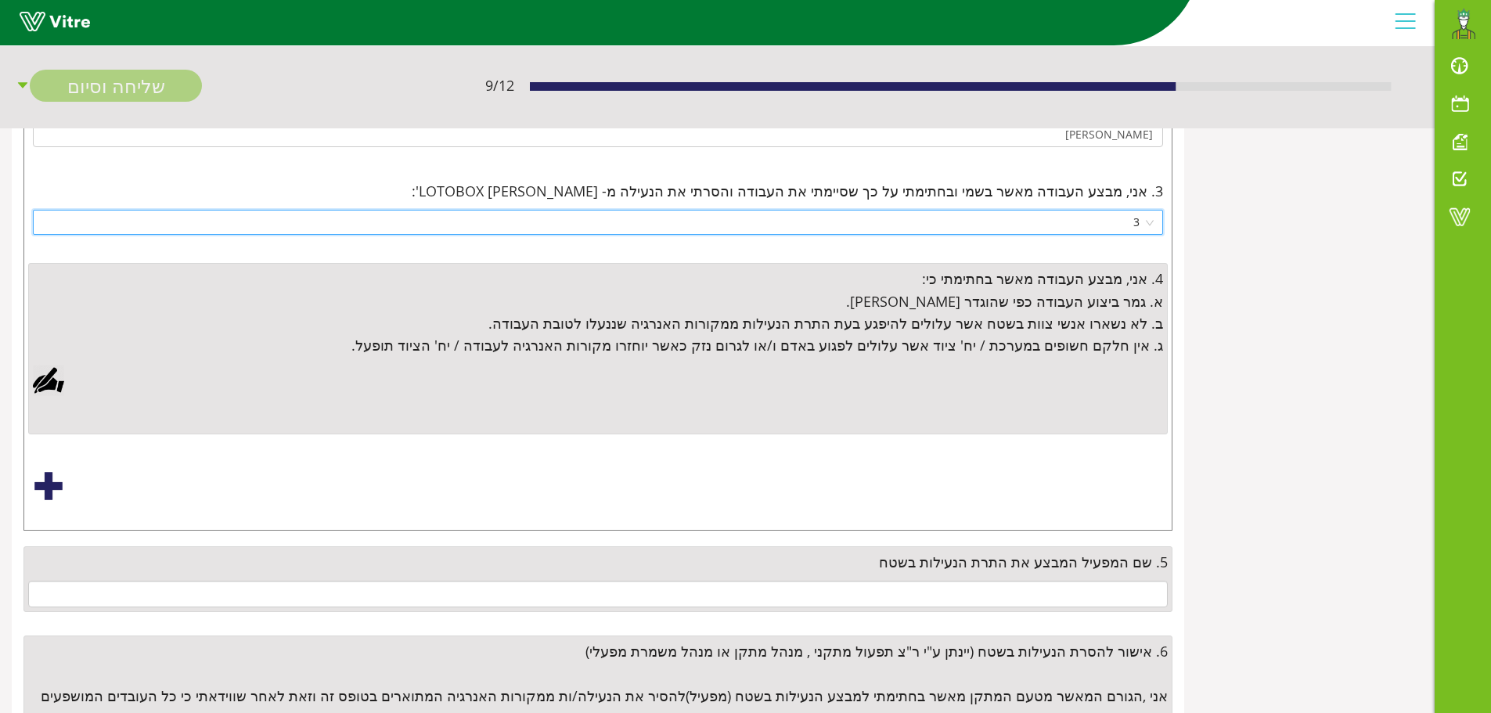
drag, startPoint x: 47, startPoint y: 381, endPoint x: 171, endPoint y: 390, distance: 124.8
click at [49, 381] on div at bounding box center [48, 380] width 31 height 31
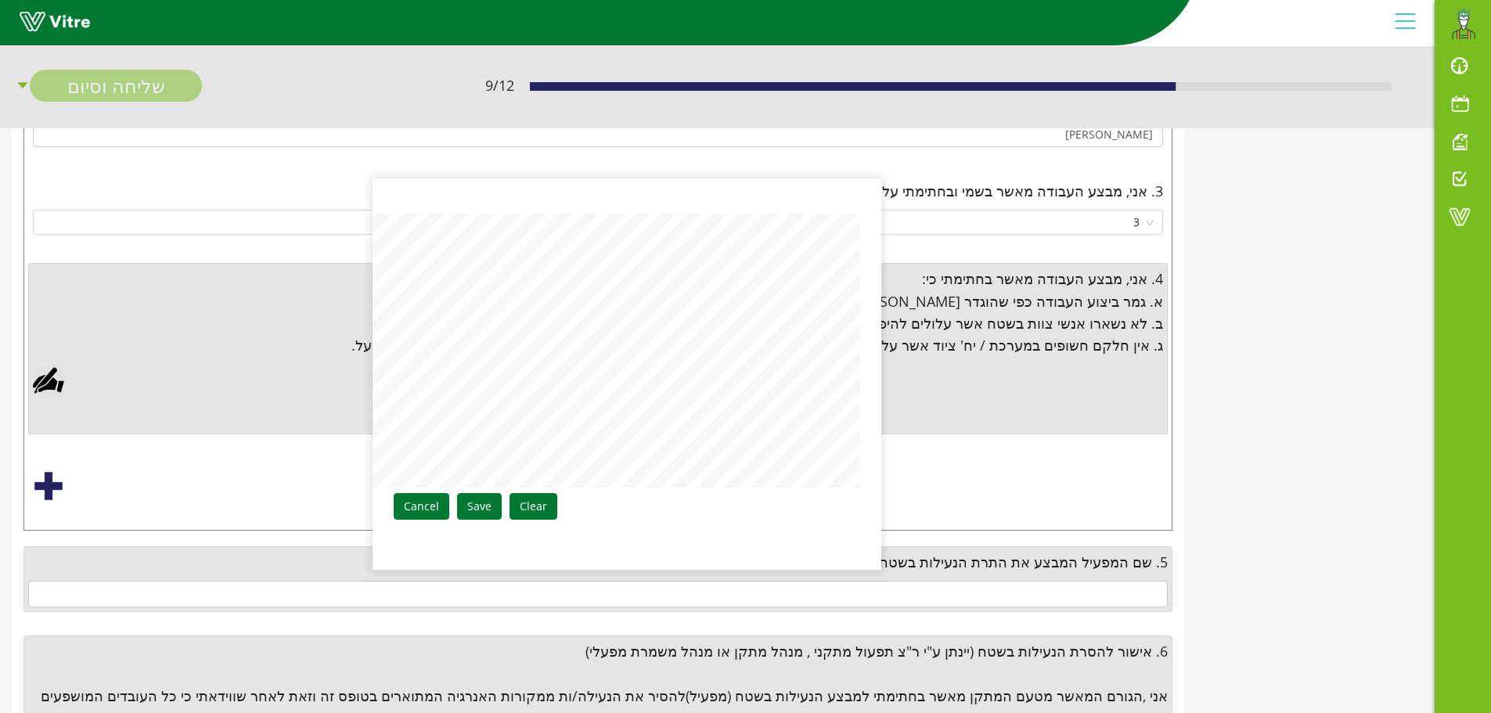
click at [600, 378] on div "Clear Save Cancel" at bounding box center [627, 373] width 509 height 391
click at [486, 510] on link "Save" at bounding box center [479, 506] width 45 height 27
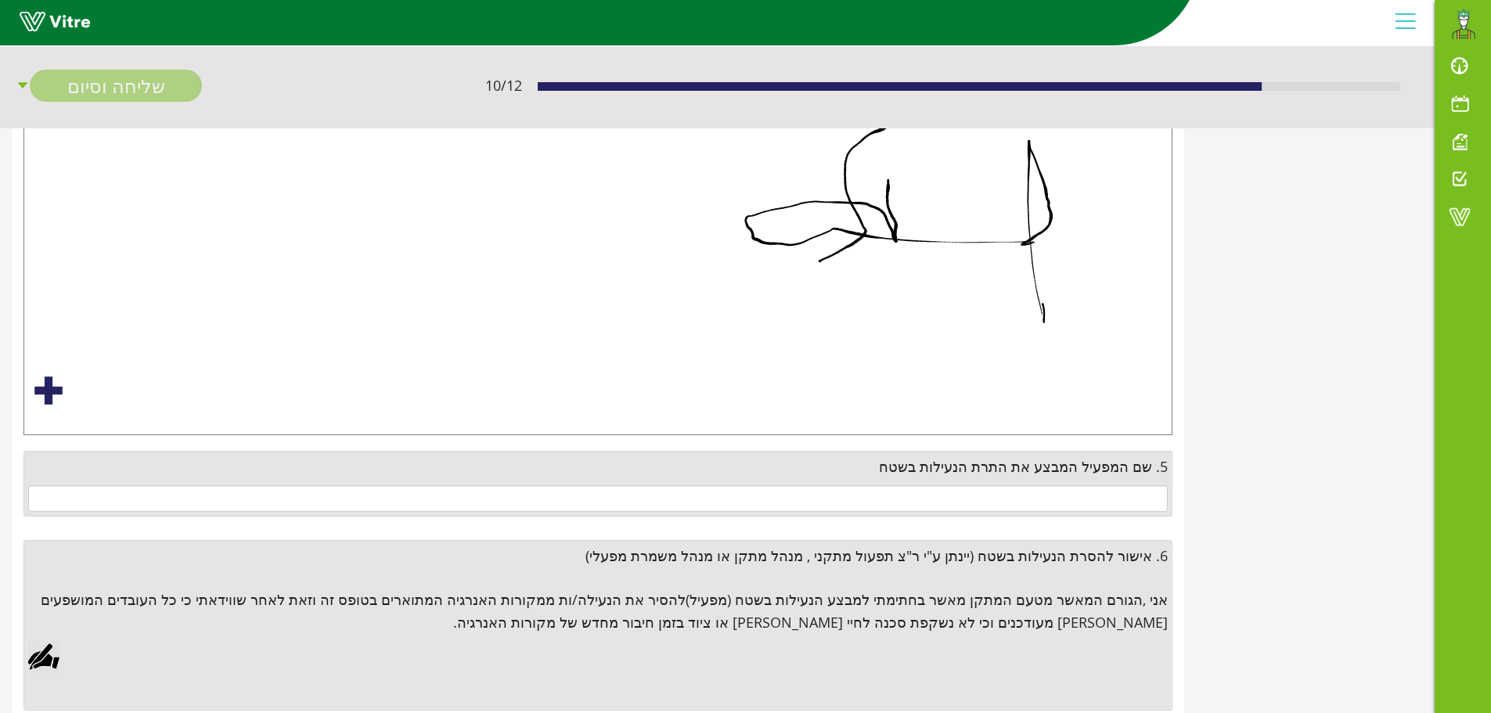
scroll to position [717, 0]
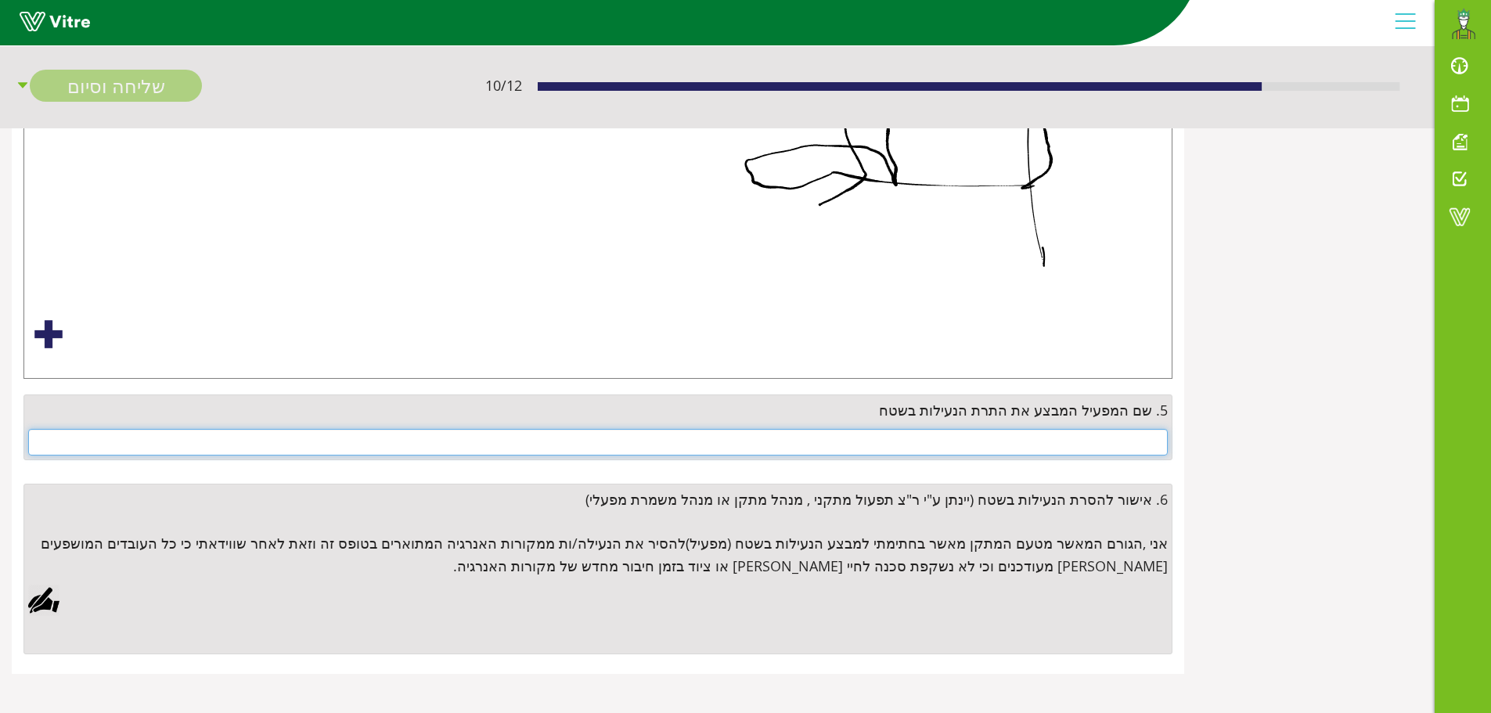
click at [1122, 447] on input "text" at bounding box center [598, 442] width 1140 height 27
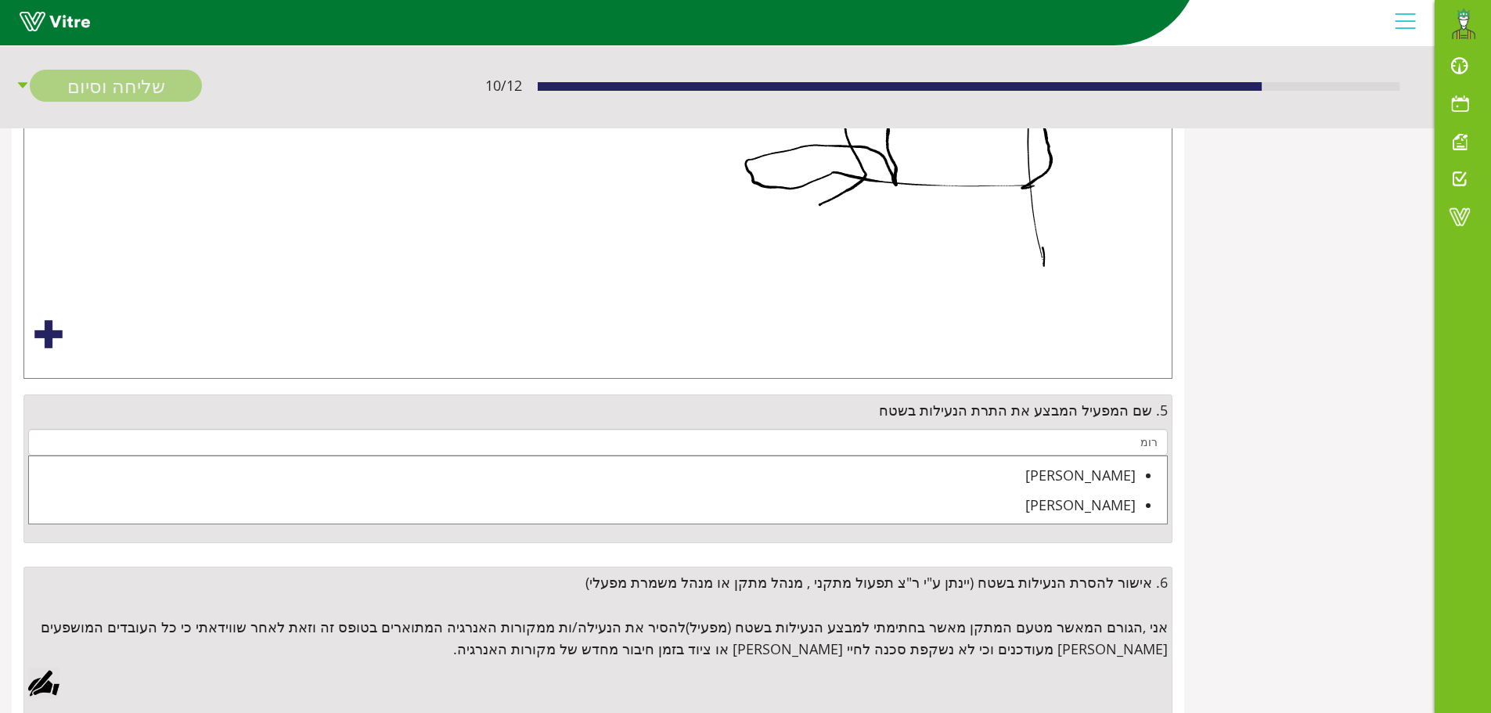
click at [1098, 475] on div "[PERSON_NAME]" at bounding box center [582, 475] width 1107 height 22
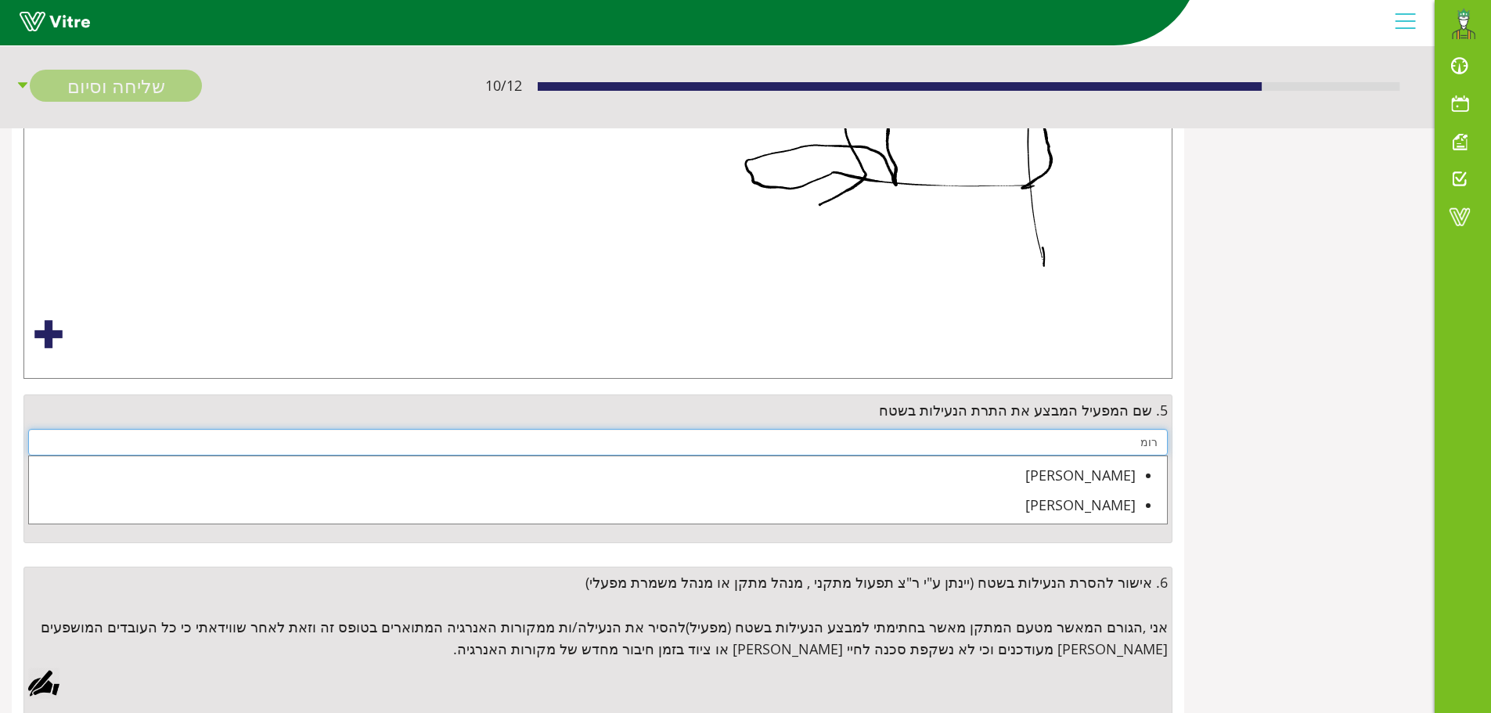
type input "[PERSON_NAME]"
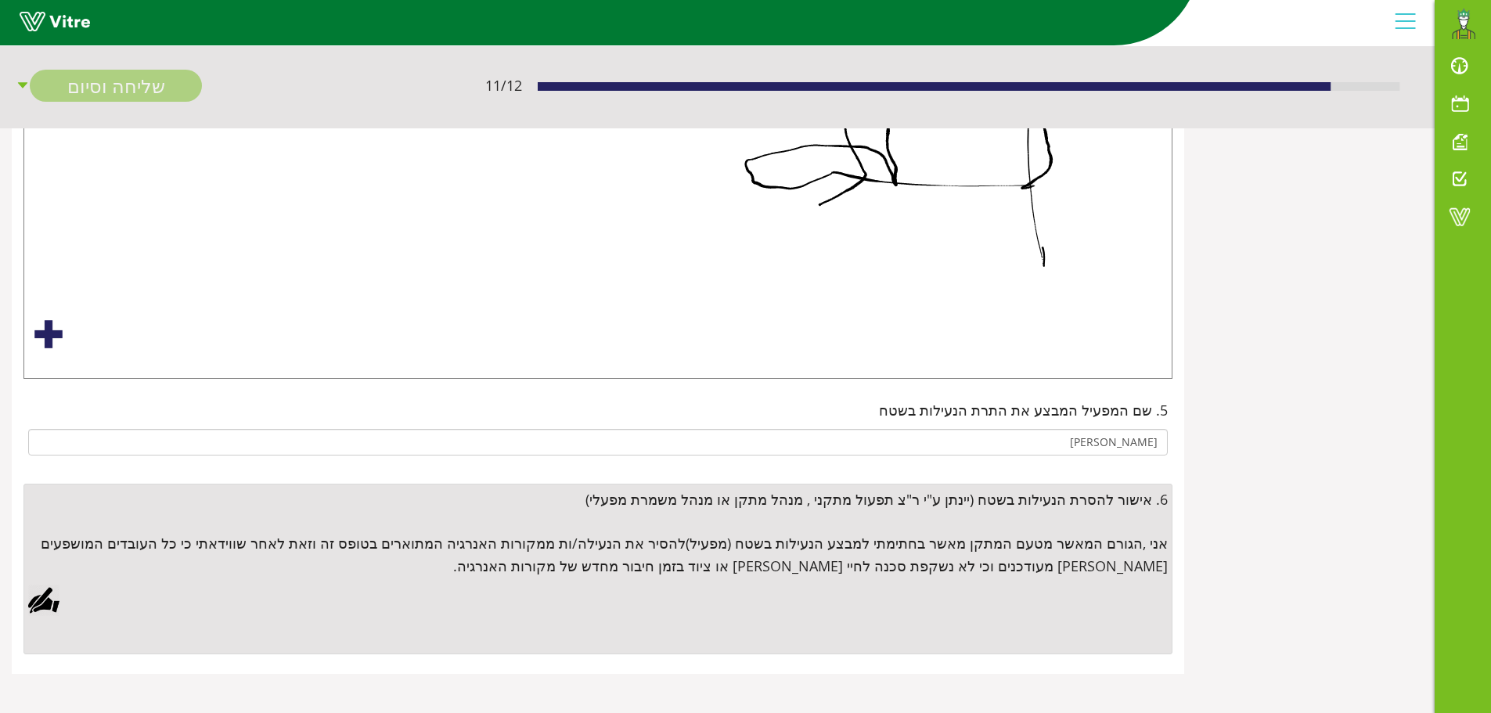
click at [45, 607] on div at bounding box center [43, 600] width 31 height 31
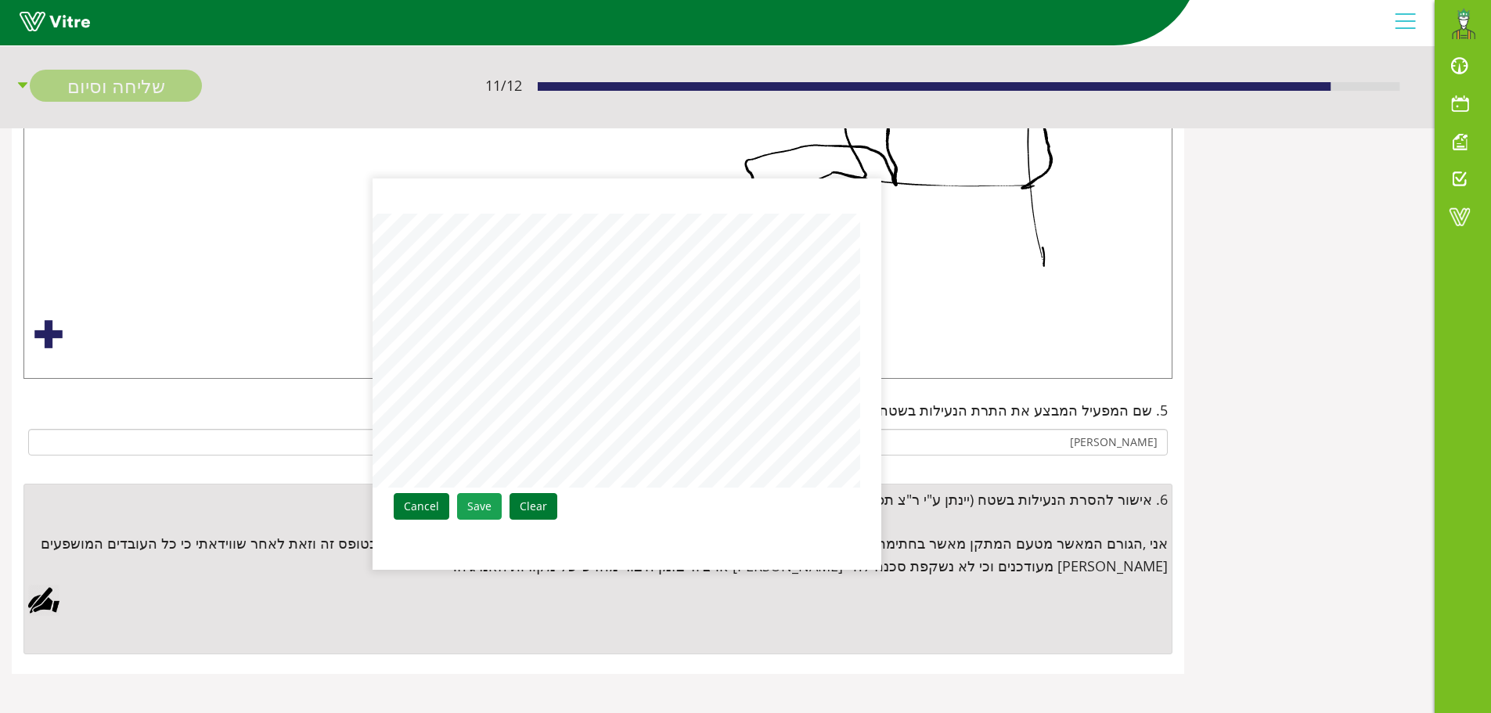
click at [474, 502] on link "Save" at bounding box center [479, 506] width 45 height 27
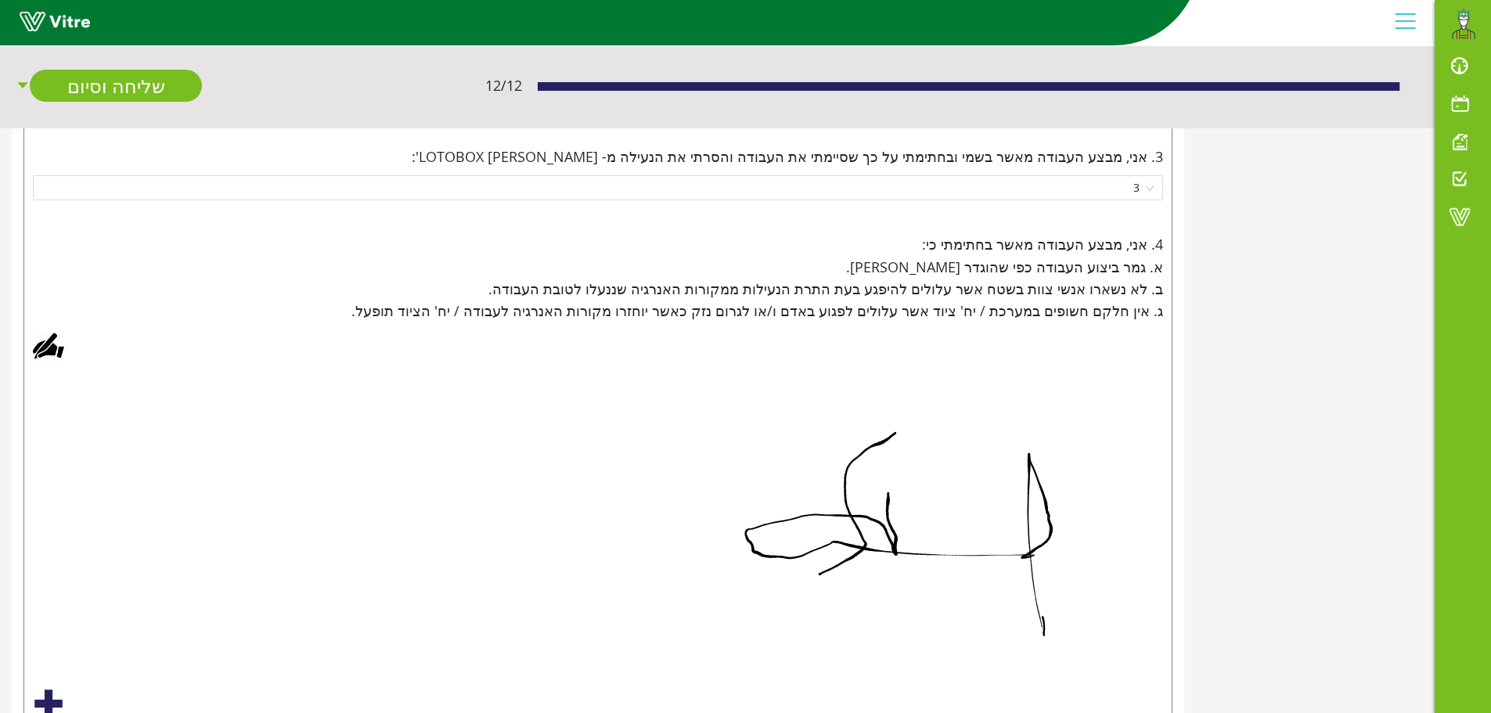
scroll to position [343, 0]
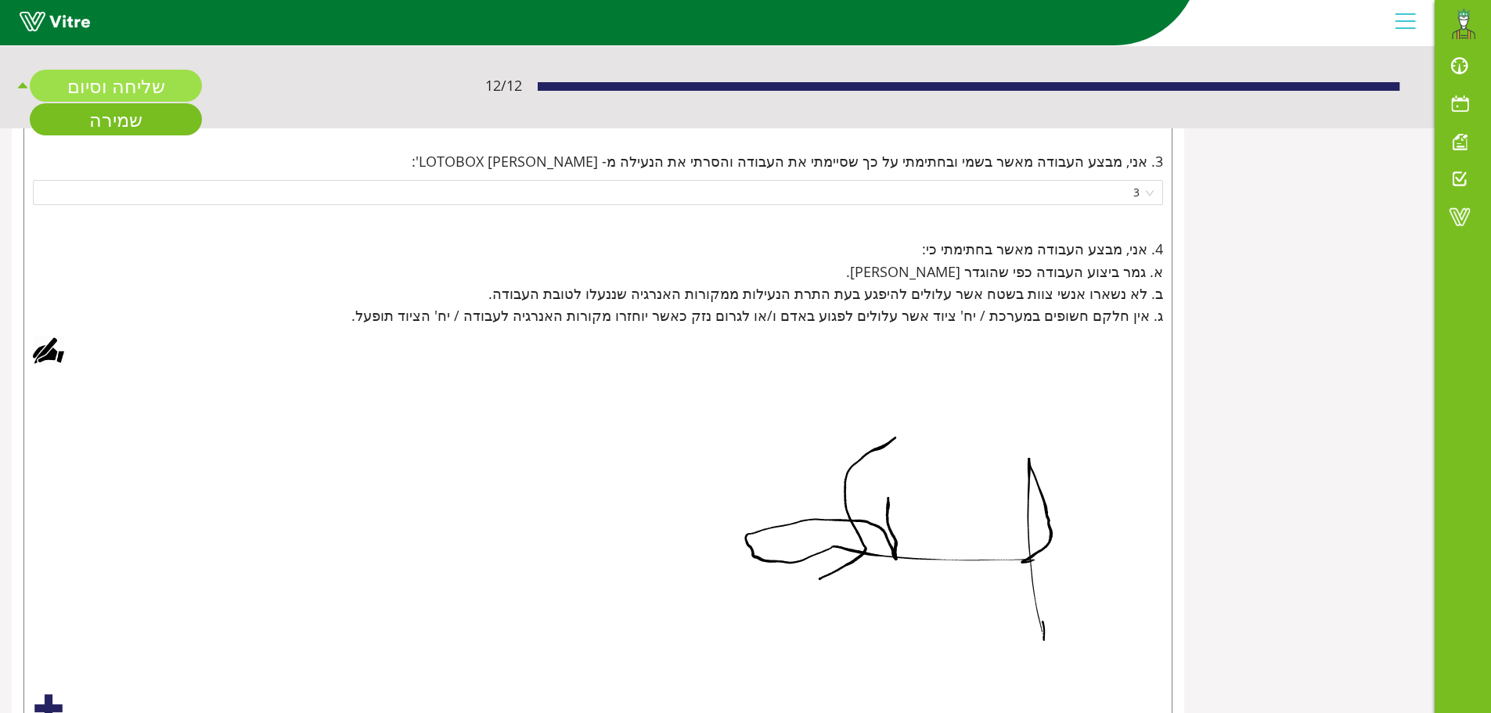
click at [128, 87] on link "שליחה וסיום" at bounding box center [116, 86] width 172 height 32
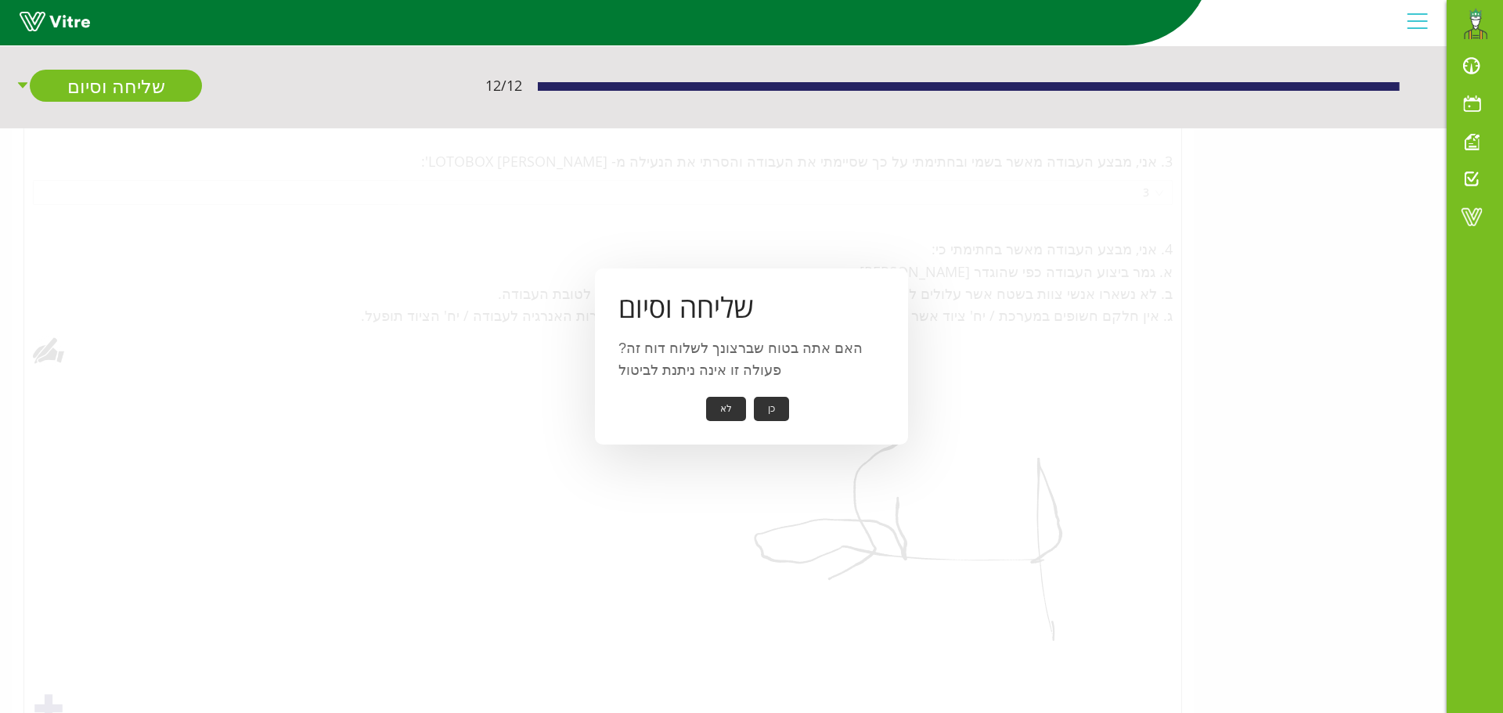
click at [769, 405] on button "כן" at bounding box center [771, 409] width 35 height 24
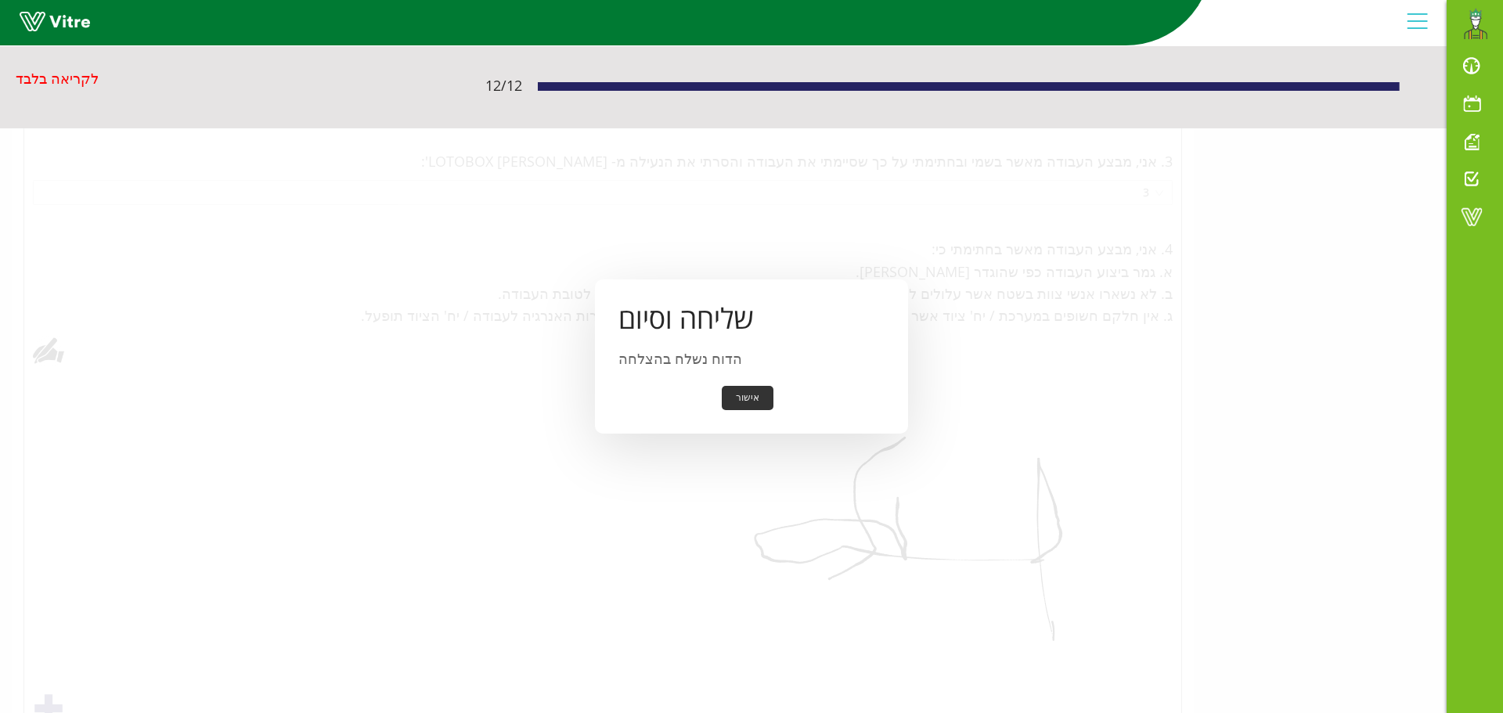
click at [753, 405] on button "אישור" at bounding box center [748, 398] width 52 height 24
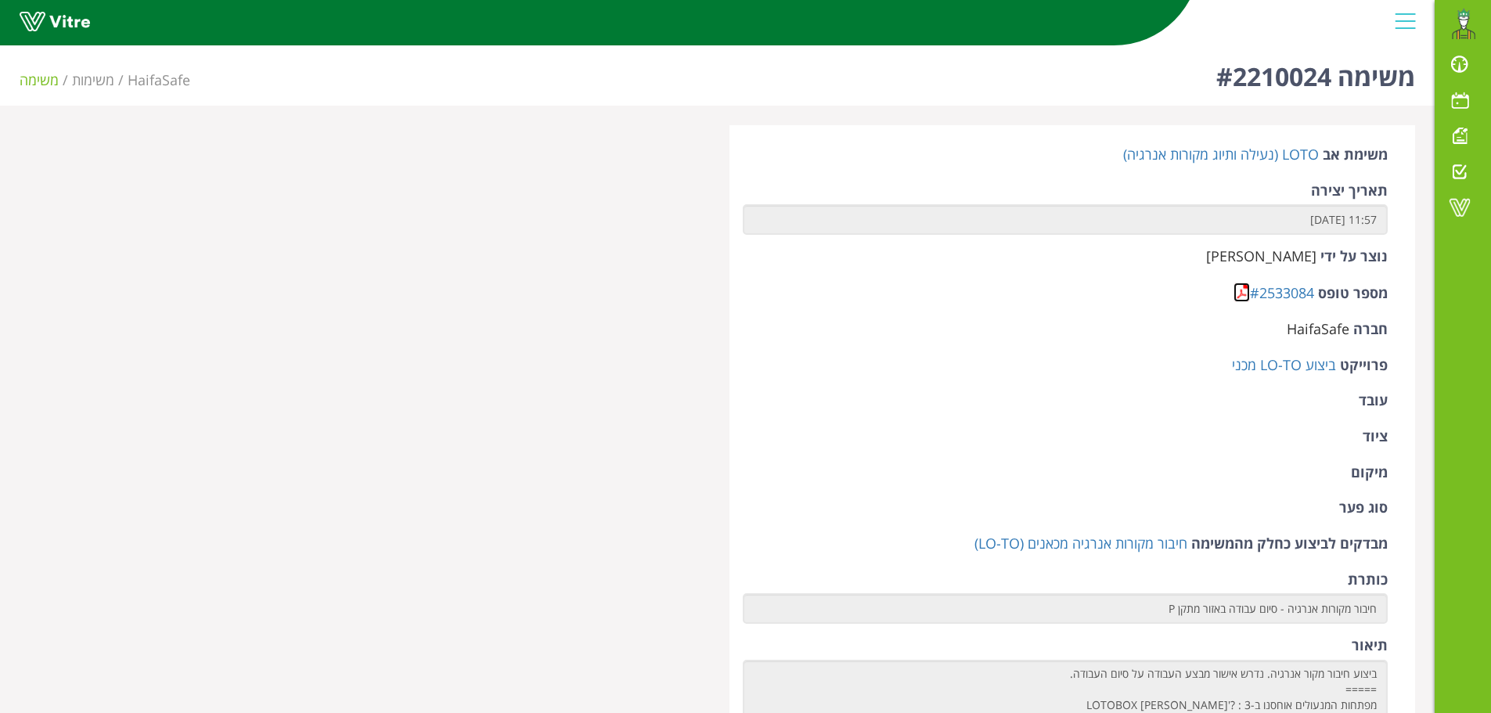
click at [1238, 295] on link at bounding box center [1242, 293] width 16 height 20
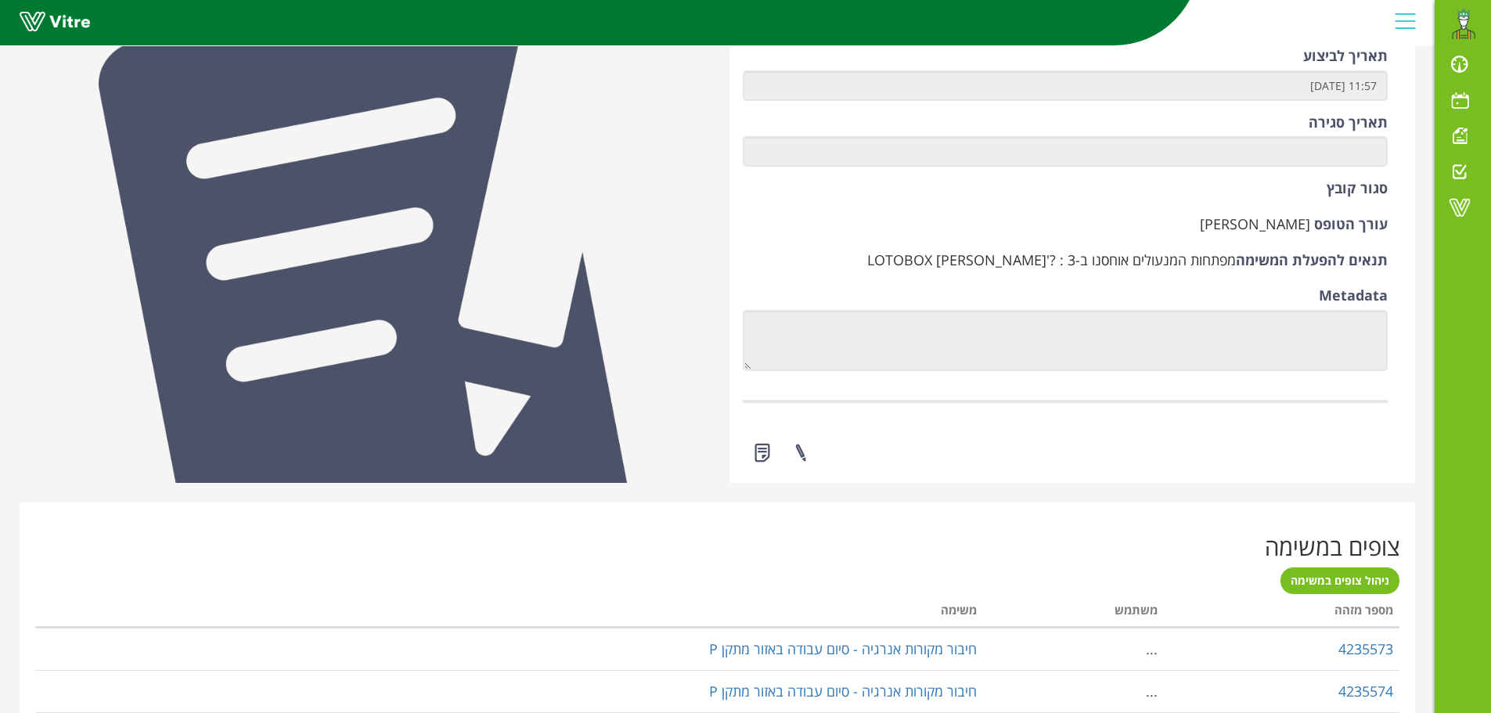
scroll to position [861, 0]
click at [760, 454] on link at bounding box center [762, 451] width 39 height 41
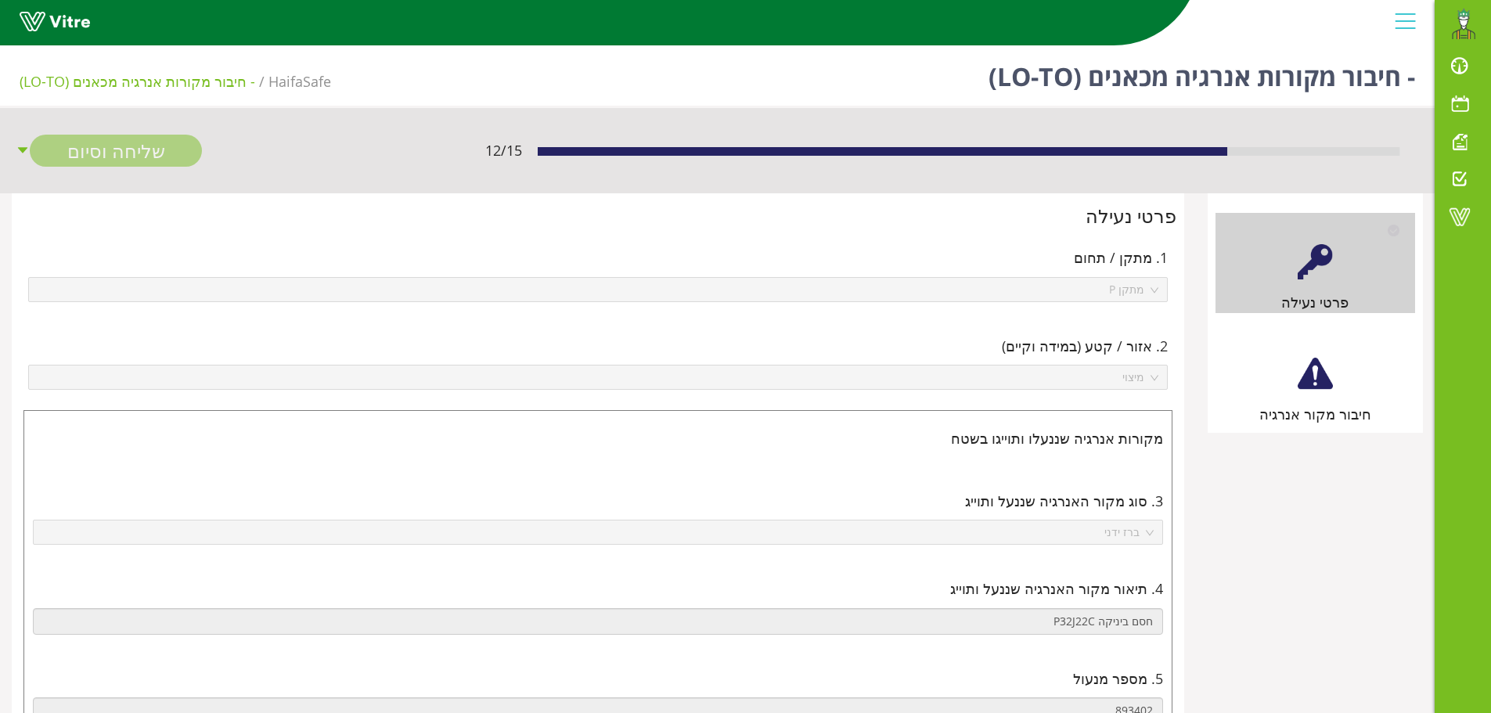
click at [1333, 382] on div "חיבור מקור אנרגיה" at bounding box center [1316, 375] width 200 height 100
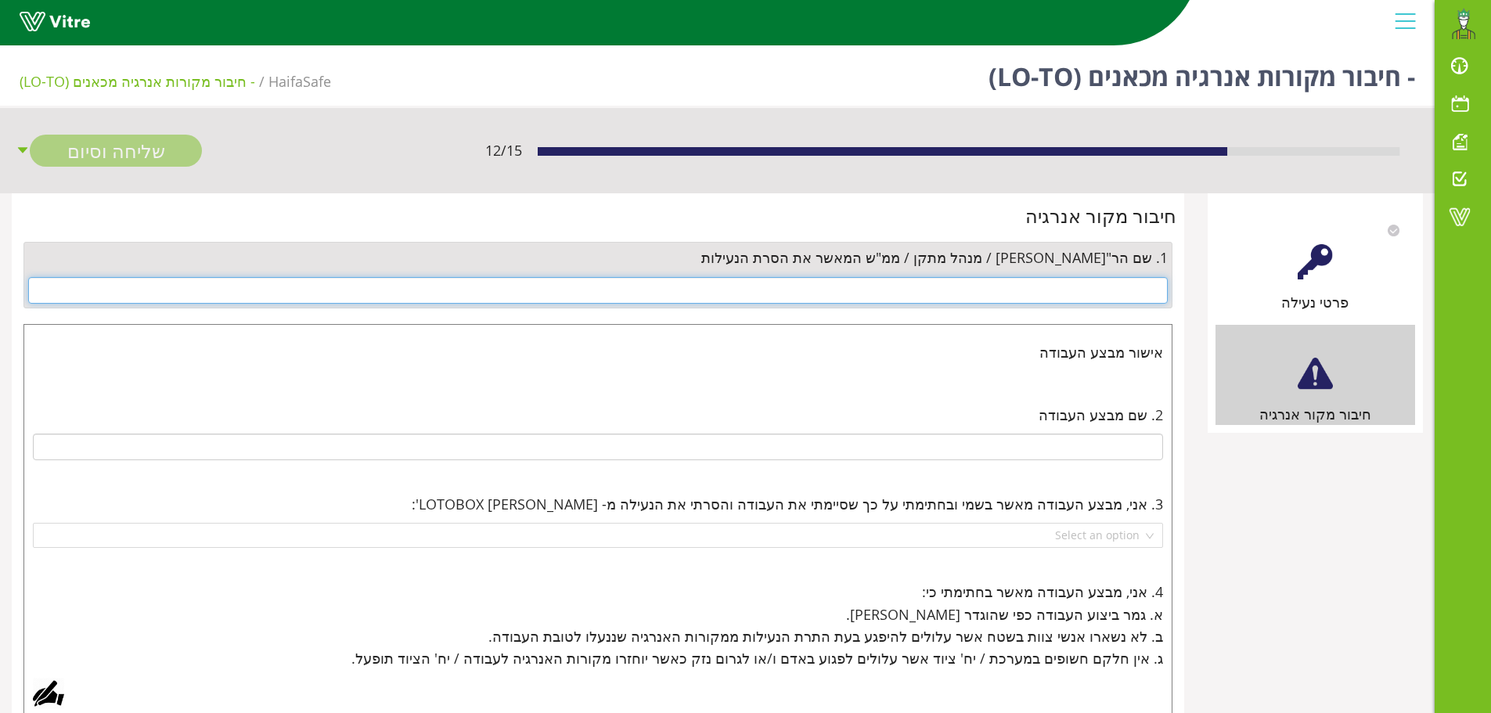
click at [1156, 294] on input "text" at bounding box center [598, 290] width 1140 height 27
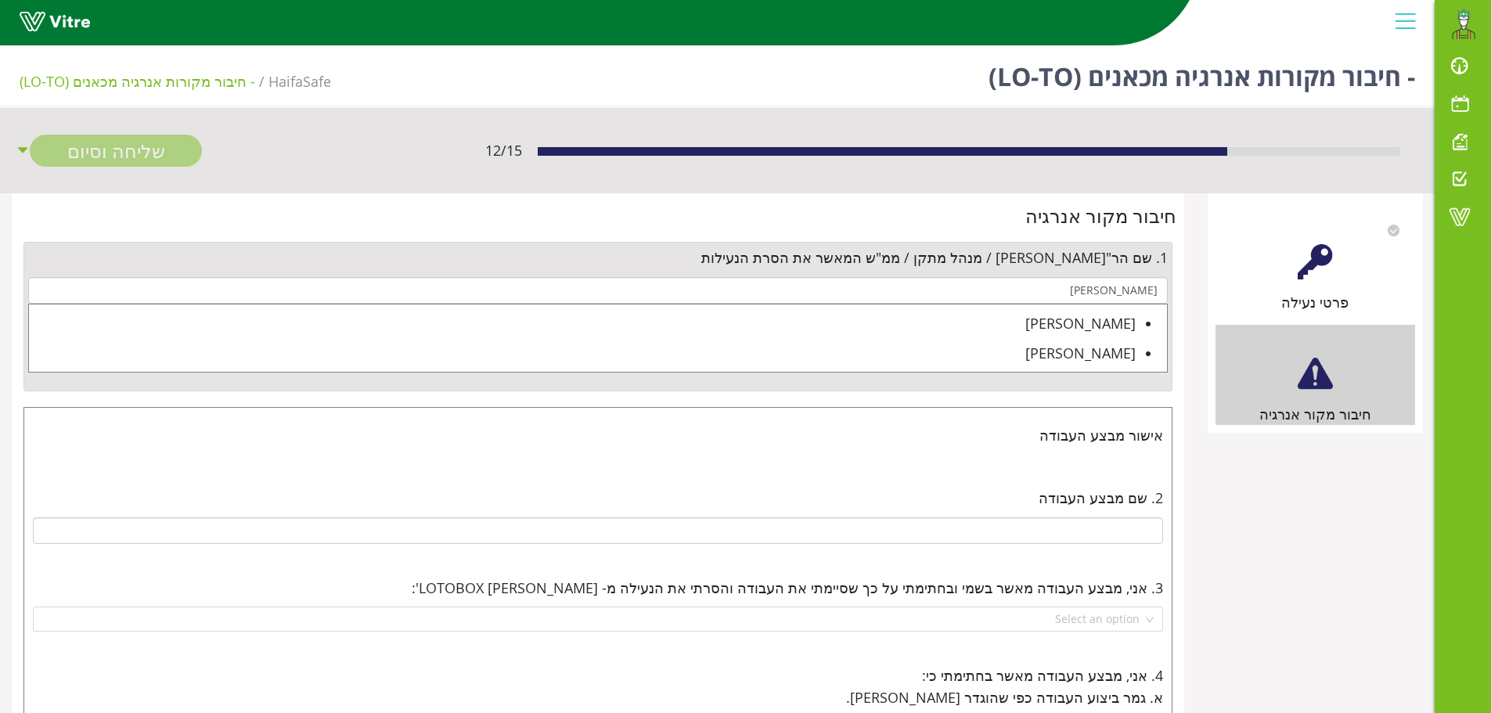
click at [1120, 322] on div "[PERSON_NAME]" at bounding box center [582, 323] width 1107 height 22
type input "[PERSON_NAME]"
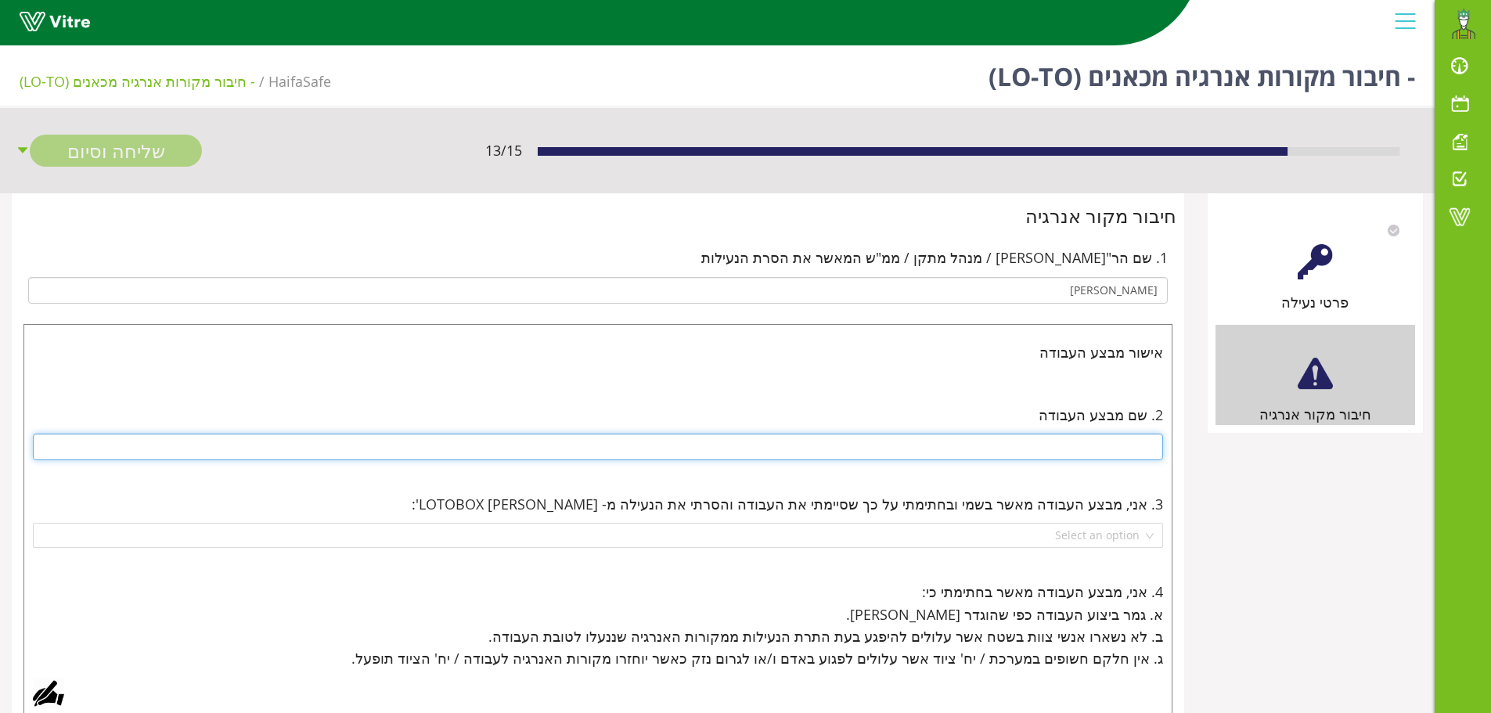
click at [1136, 434] on input "text" at bounding box center [598, 447] width 1130 height 27
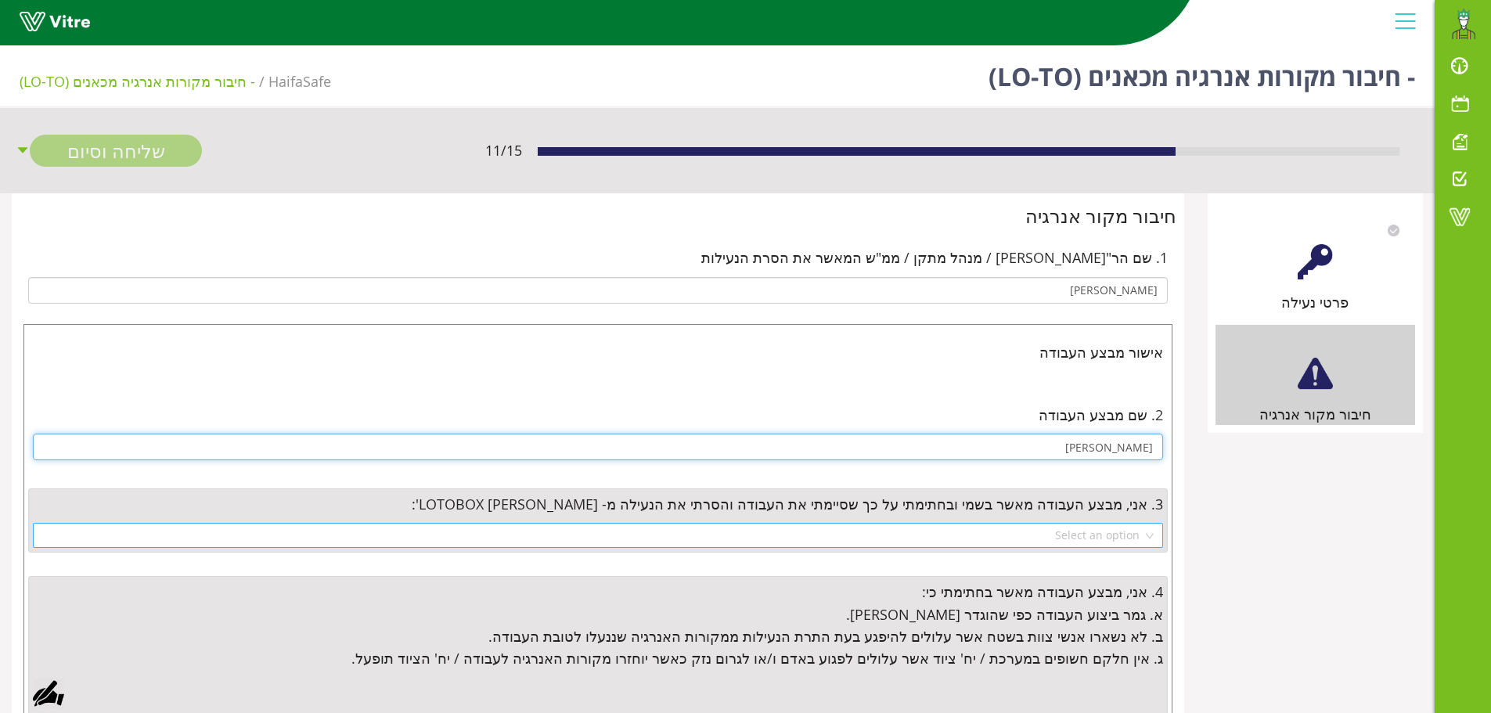
type input "[PERSON_NAME]"
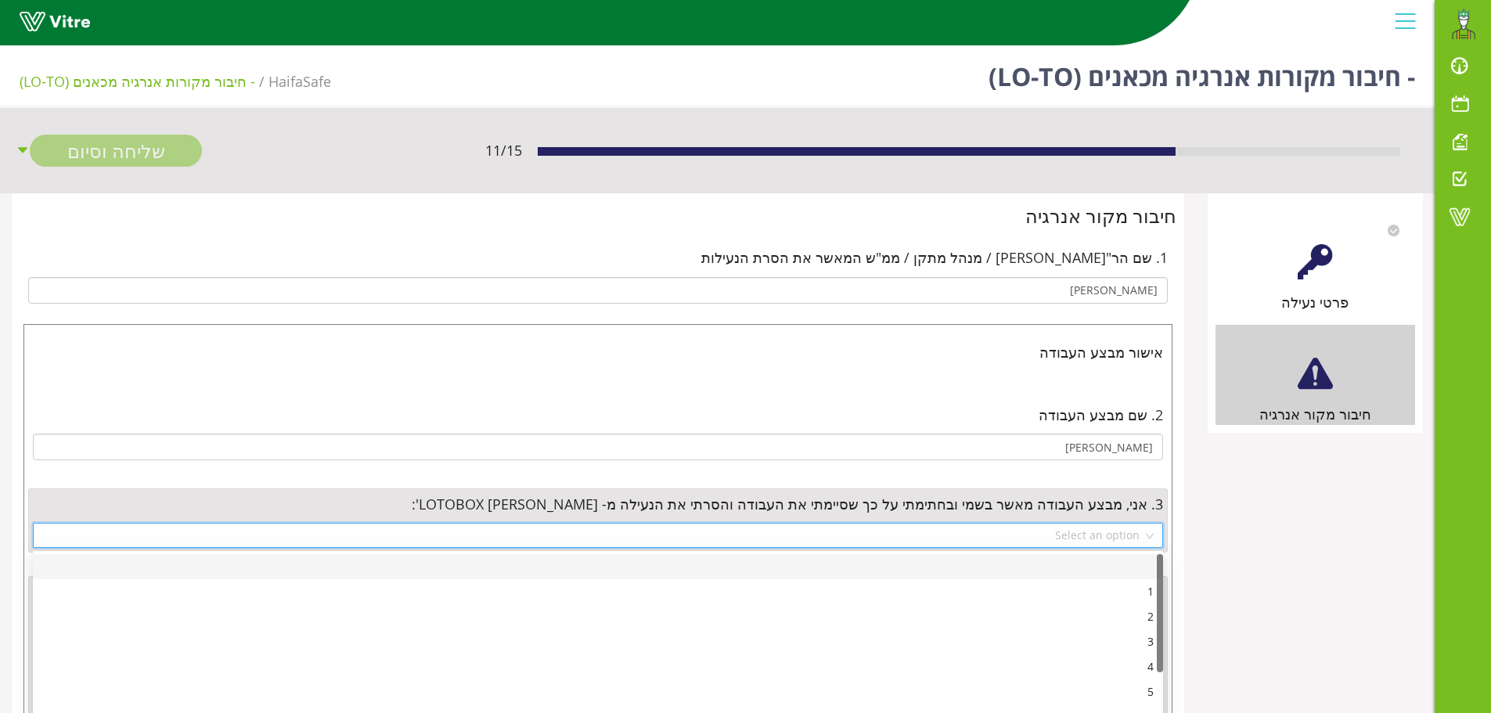
click at [1104, 534] on input "search" at bounding box center [592, 535] width 1101 height 23
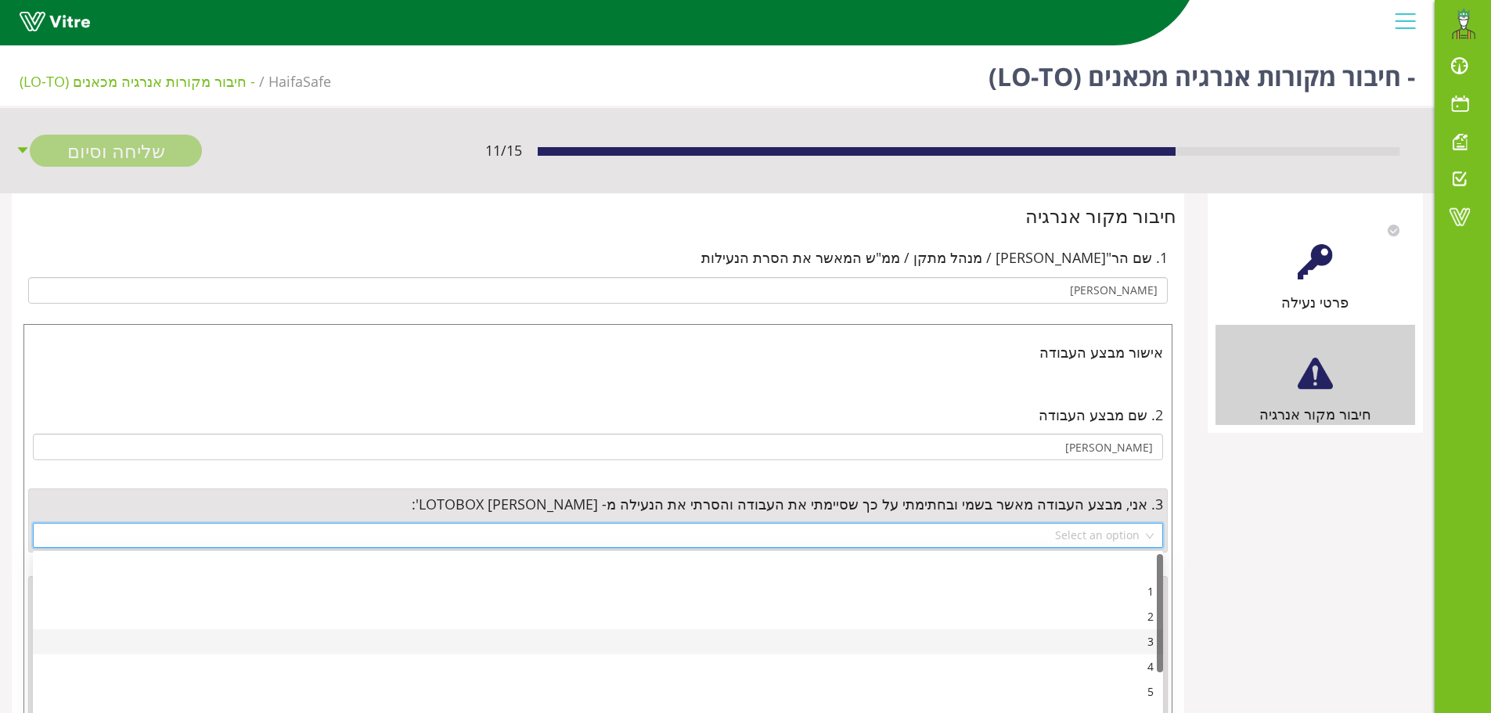
click at [1148, 643] on div "3" at bounding box center [598, 641] width 1112 height 17
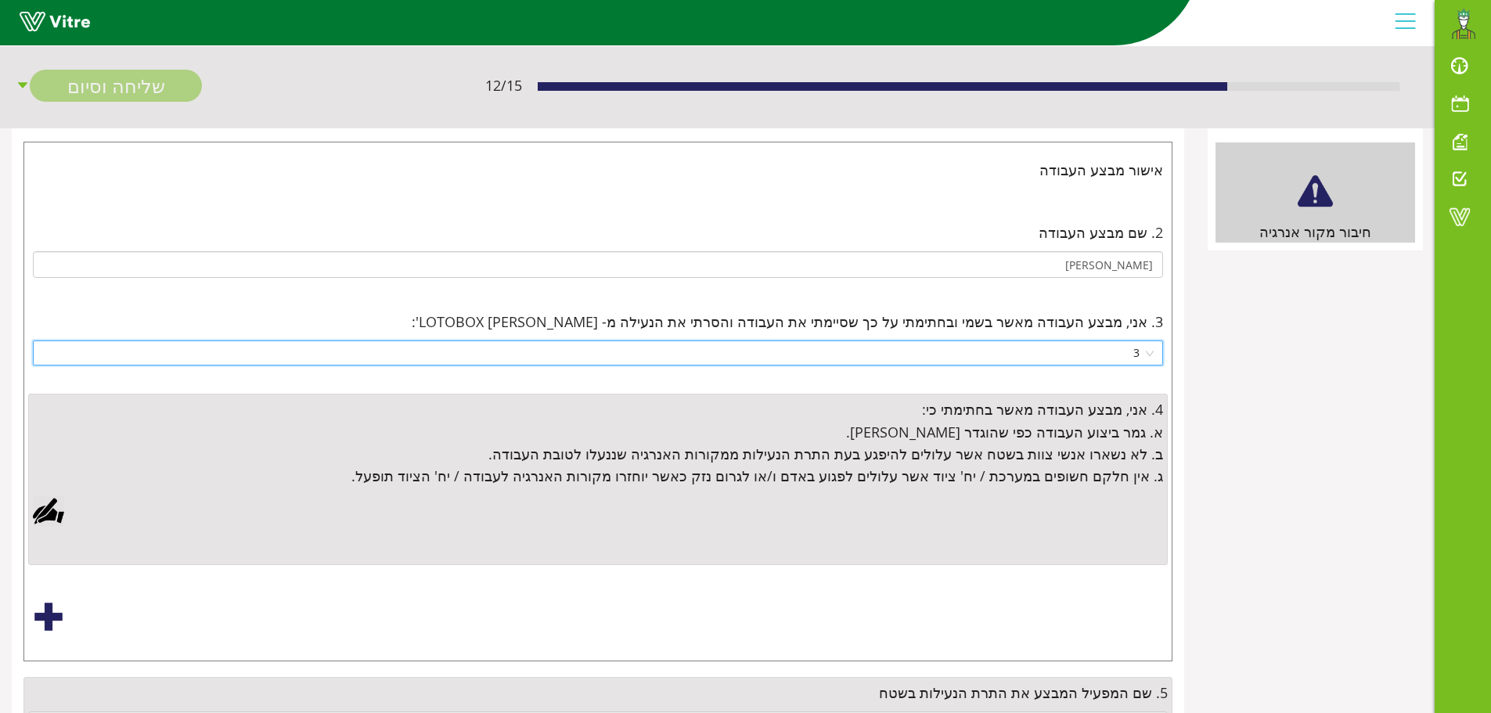
scroll to position [313, 0]
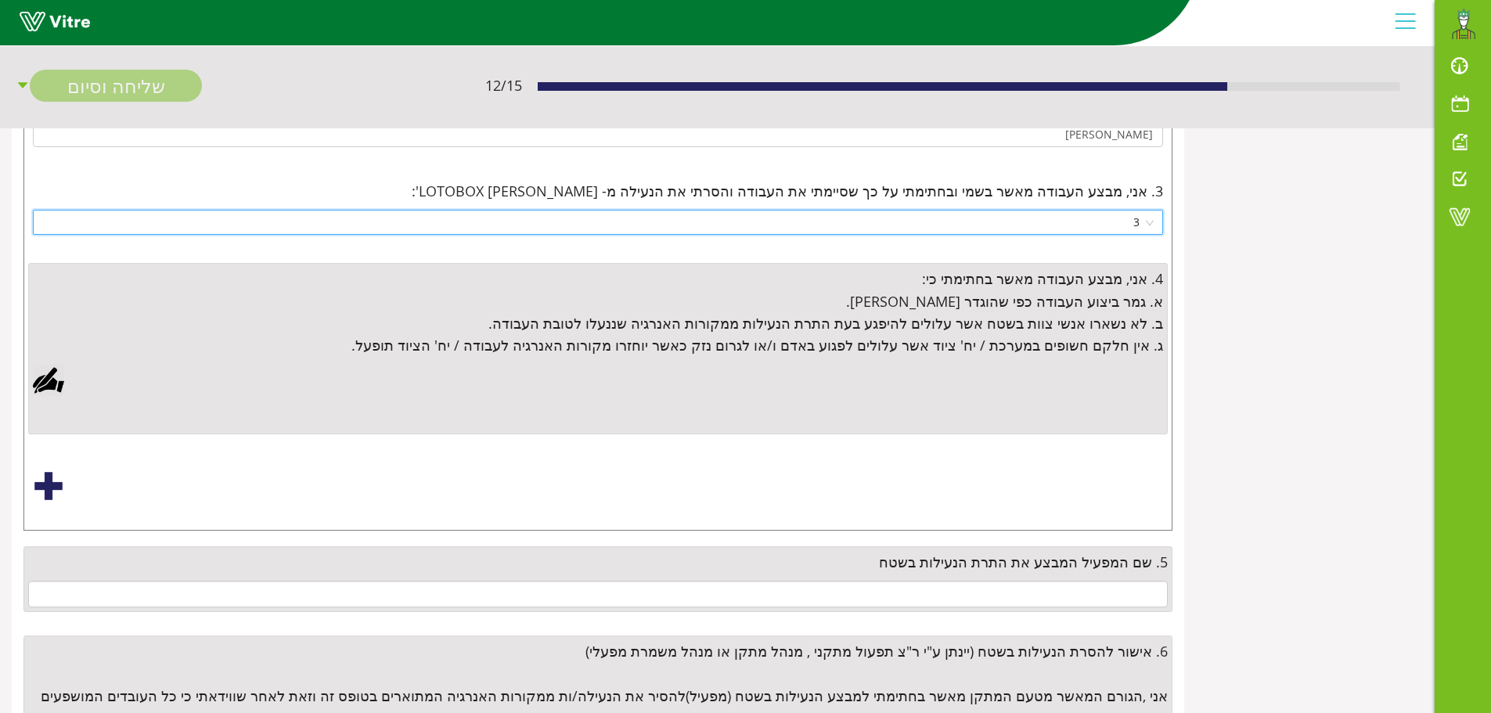
drag, startPoint x: 48, startPoint y: 380, endPoint x: 82, endPoint y: 394, distance: 36.9
click at [48, 379] on div at bounding box center [48, 380] width 31 height 31
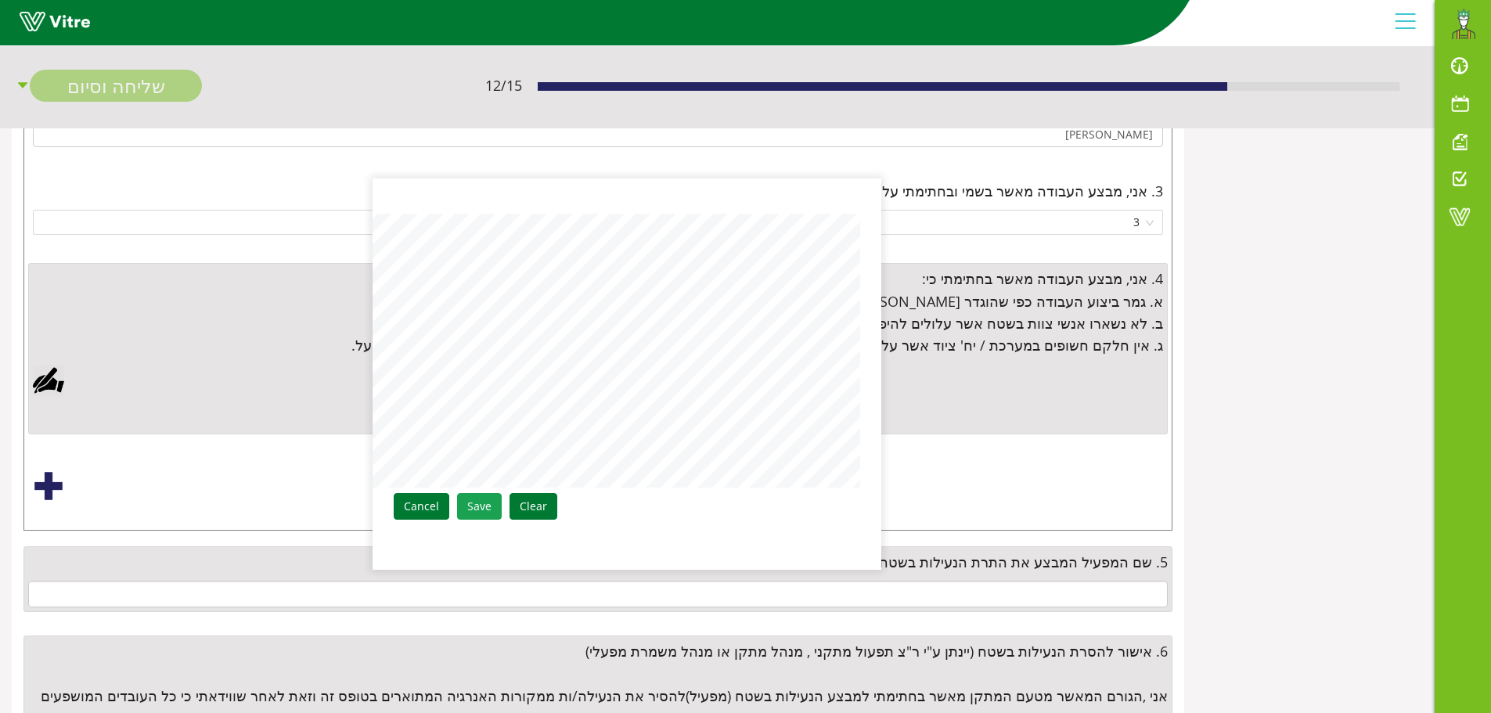
click at [481, 499] on link "Save" at bounding box center [479, 506] width 45 height 27
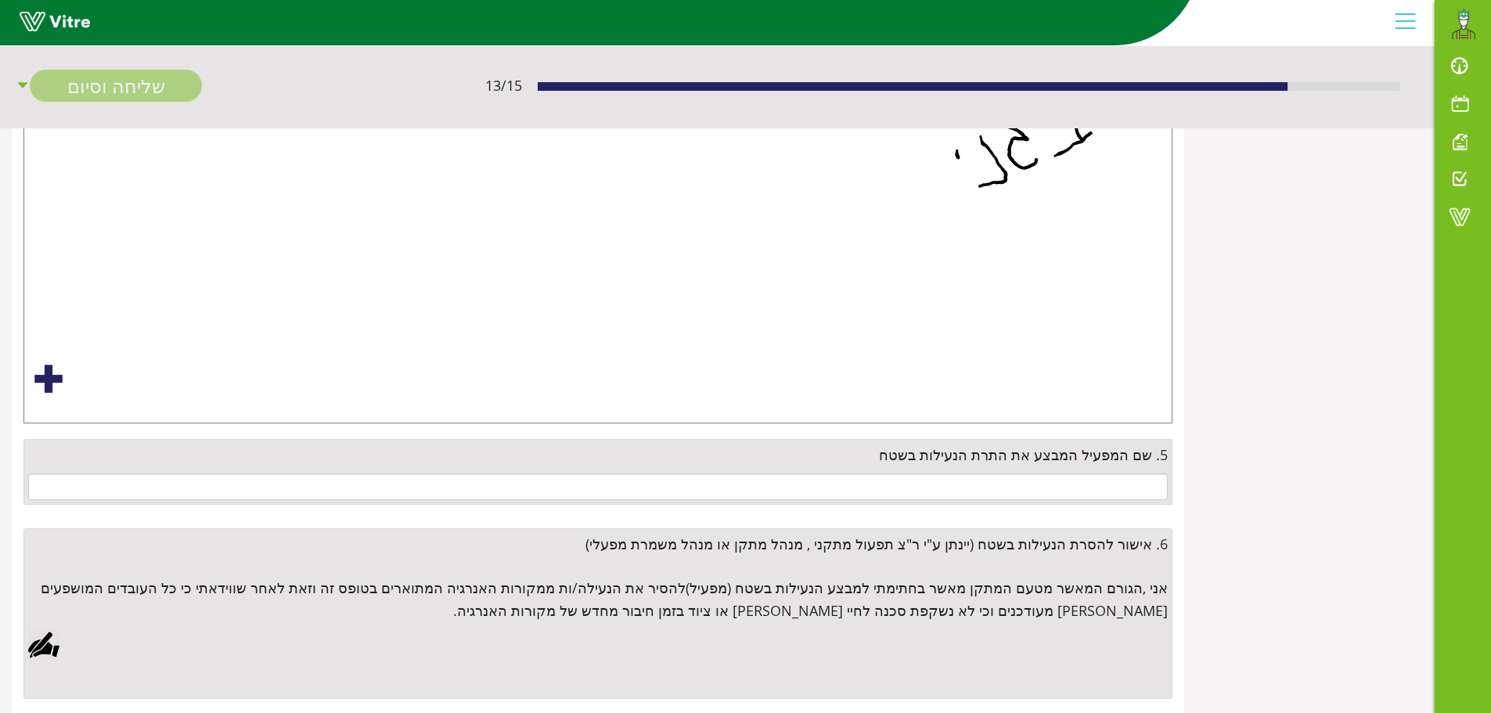
scroll to position [717, 0]
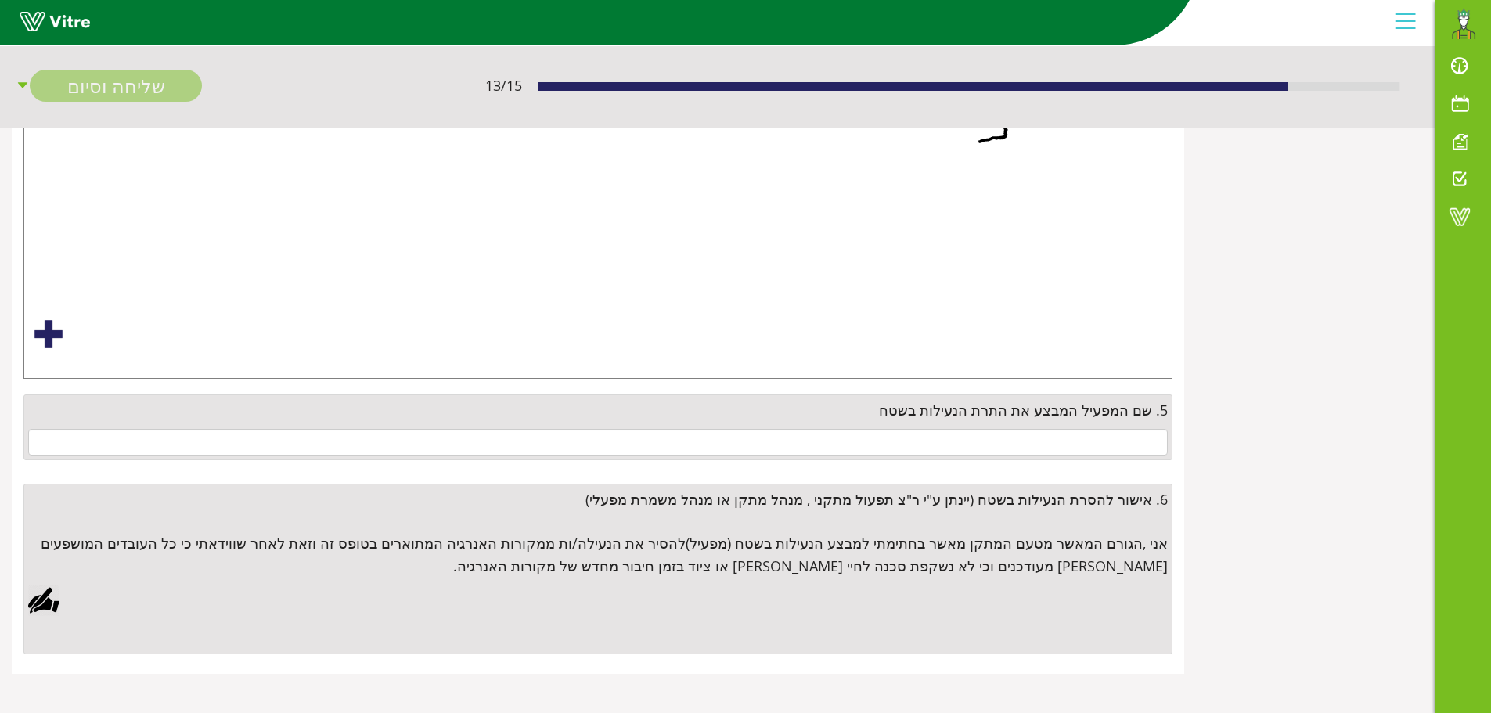
click at [1120, 425] on div "5. שם המפעיל המבצע את התרת הנעילות בשטח" at bounding box center [597, 428] width 1149 height 66
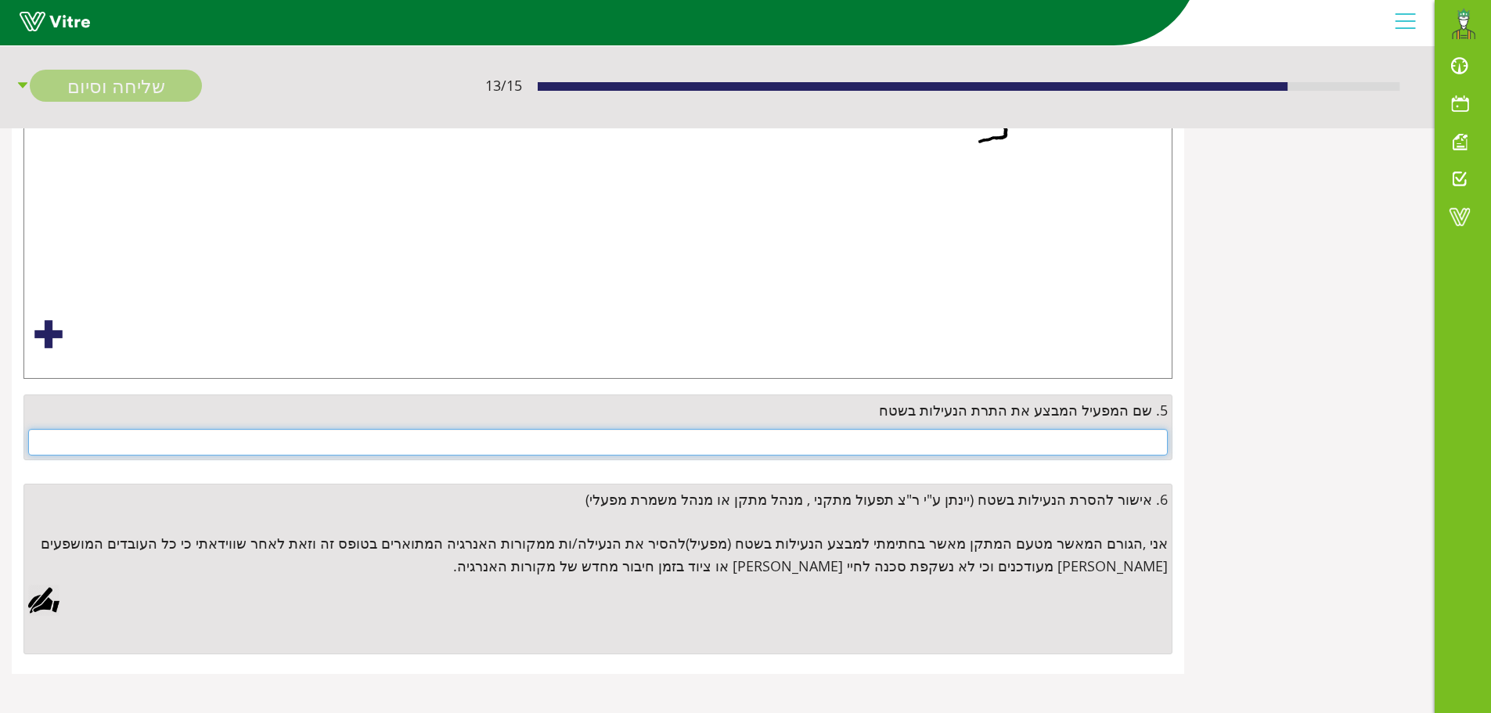
click at [1114, 440] on input "text" at bounding box center [598, 442] width 1140 height 27
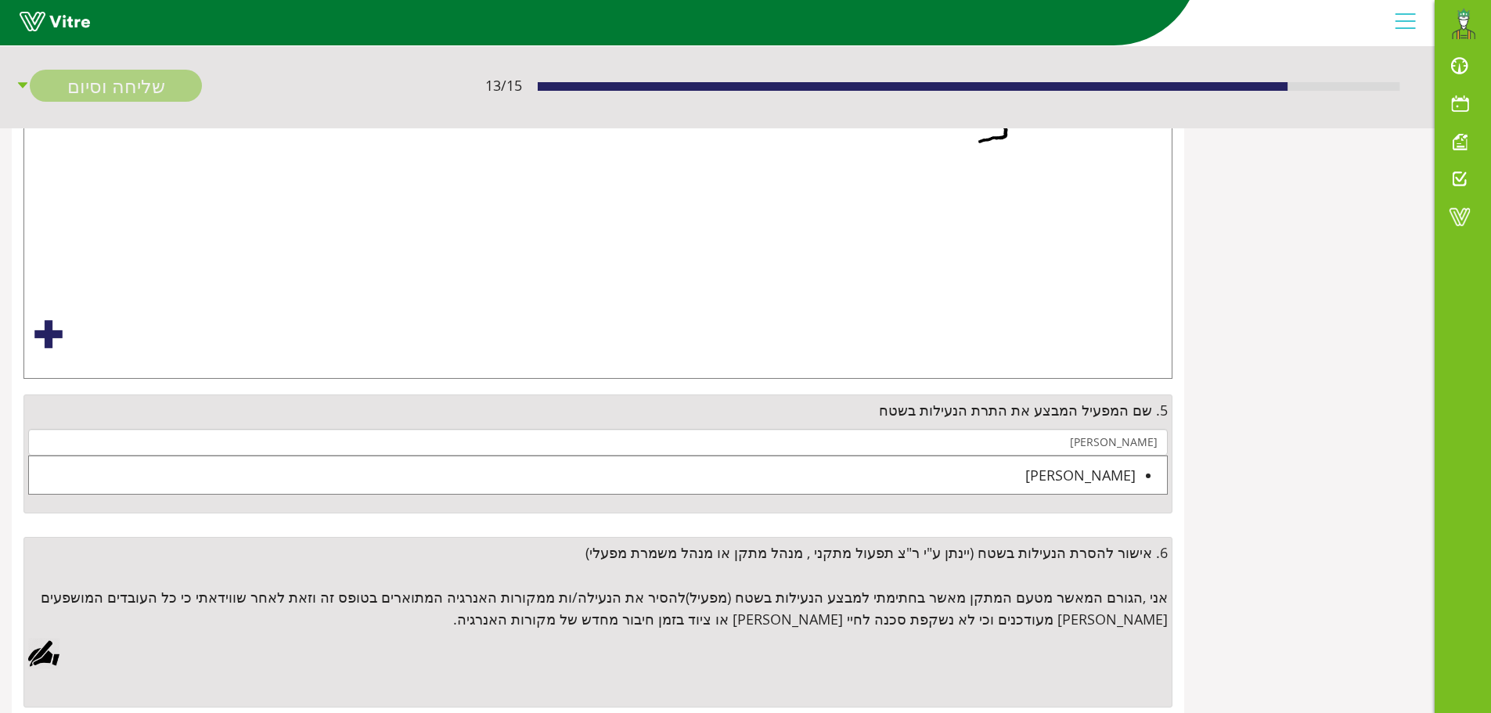
click at [1114, 474] on div "מיקי אוחיון" at bounding box center [582, 475] width 1107 height 22
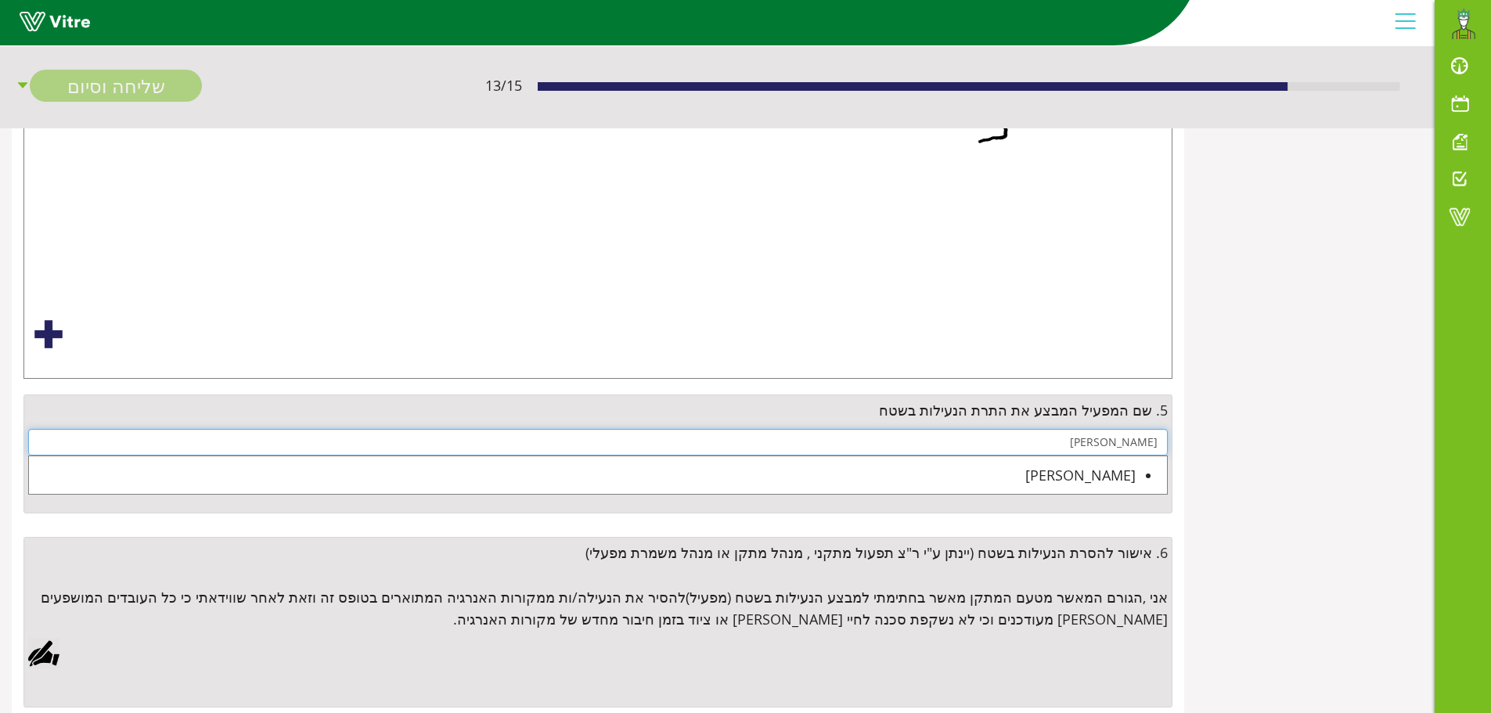
type input "מיקי אוחיון"
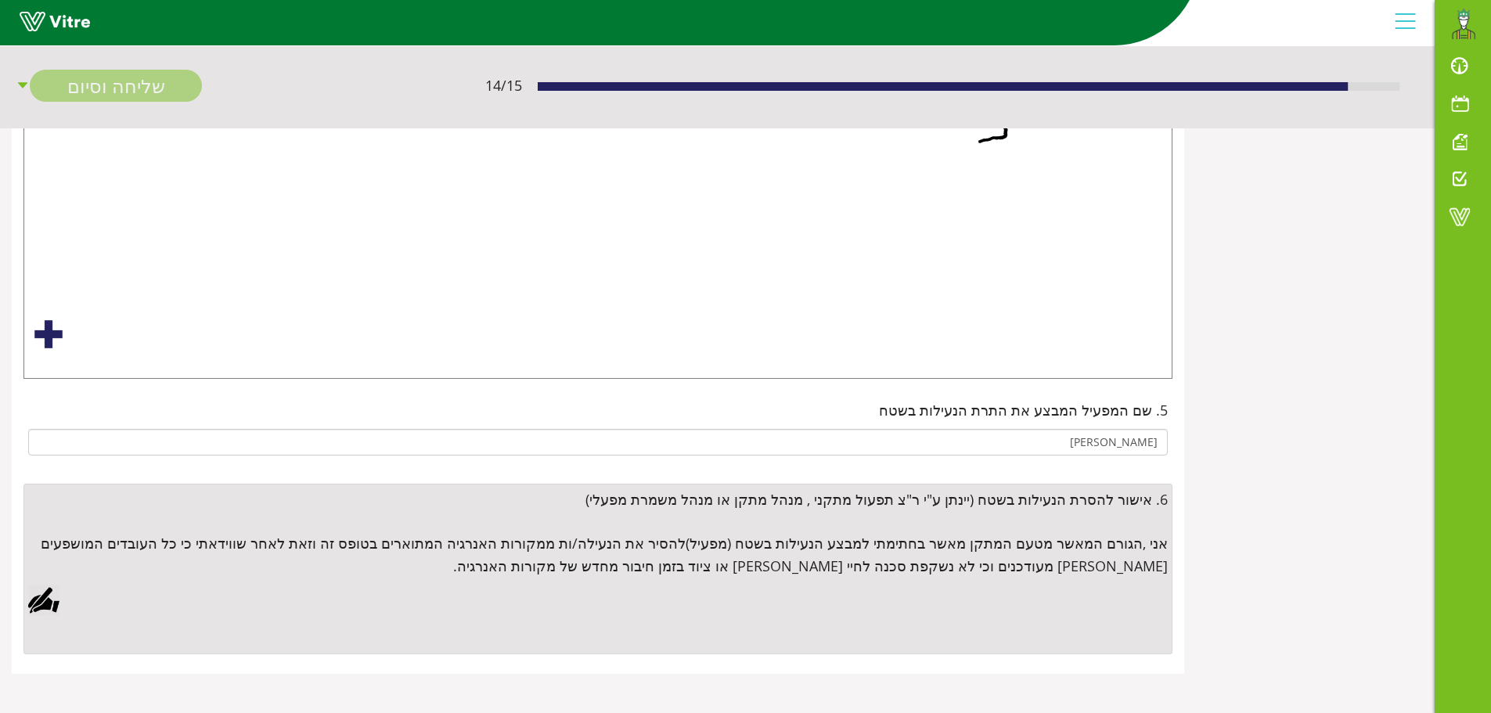
drag, startPoint x: 41, startPoint y: 602, endPoint x: 504, endPoint y: 517, distance: 471.2
click at [42, 602] on div at bounding box center [43, 600] width 31 height 31
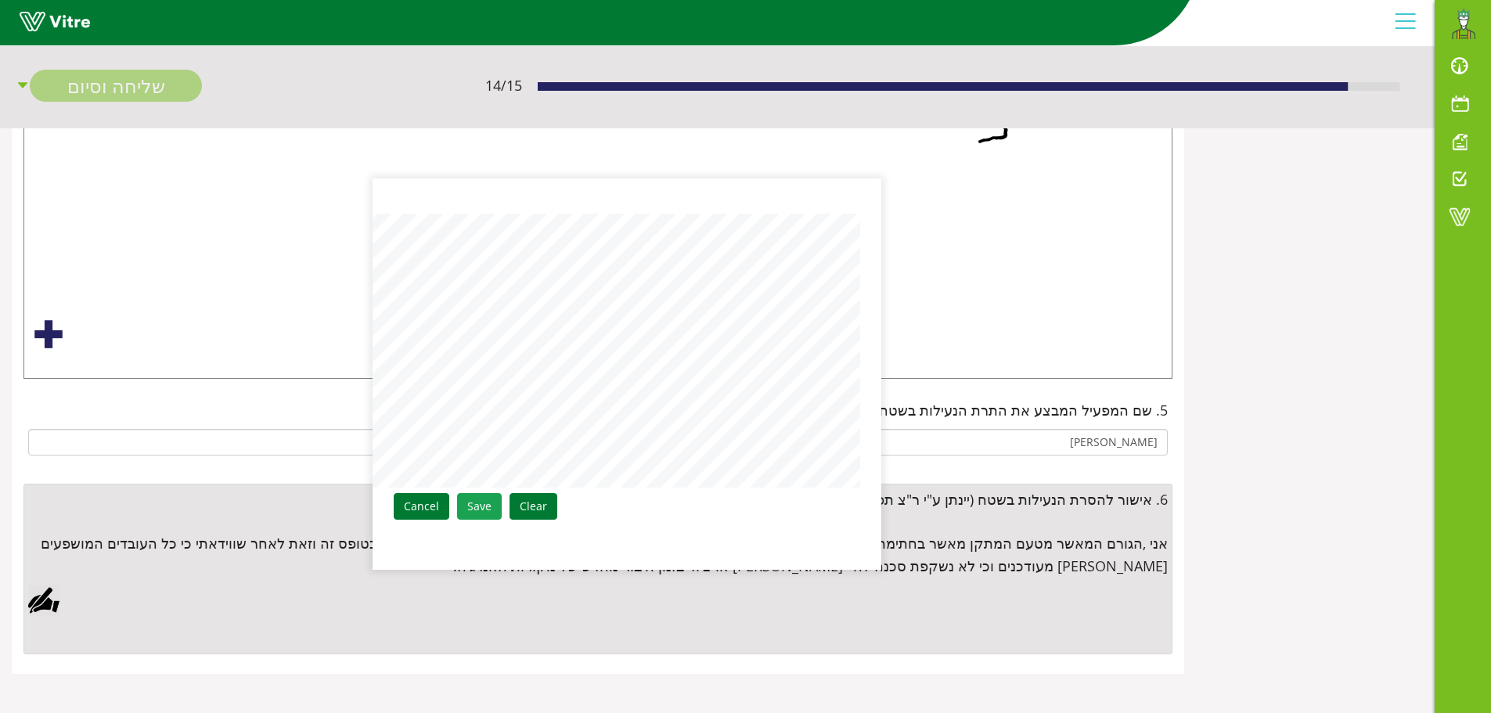
click at [484, 505] on link "Save" at bounding box center [479, 506] width 45 height 27
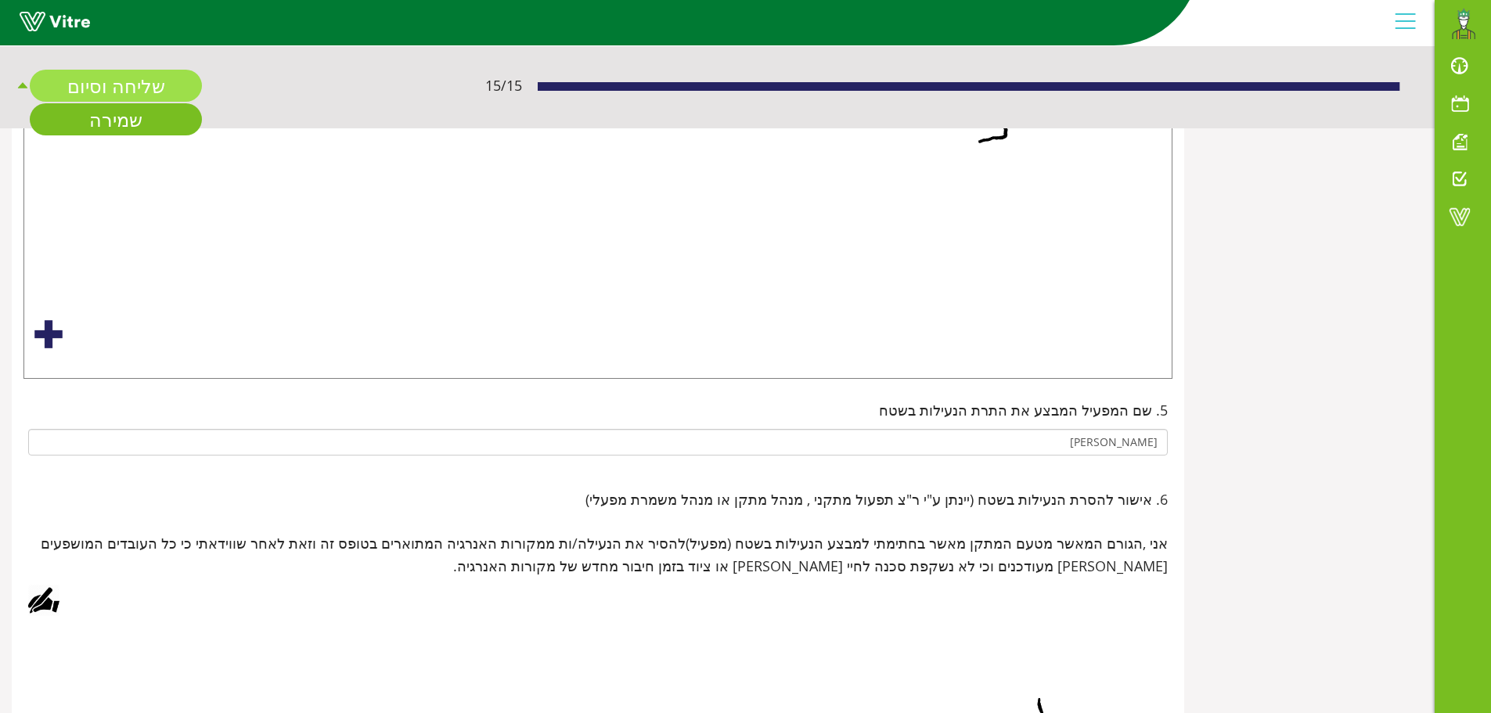
click at [140, 92] on link "שליחה וסיום" at bounding box center [116, 86] width 172 height 32
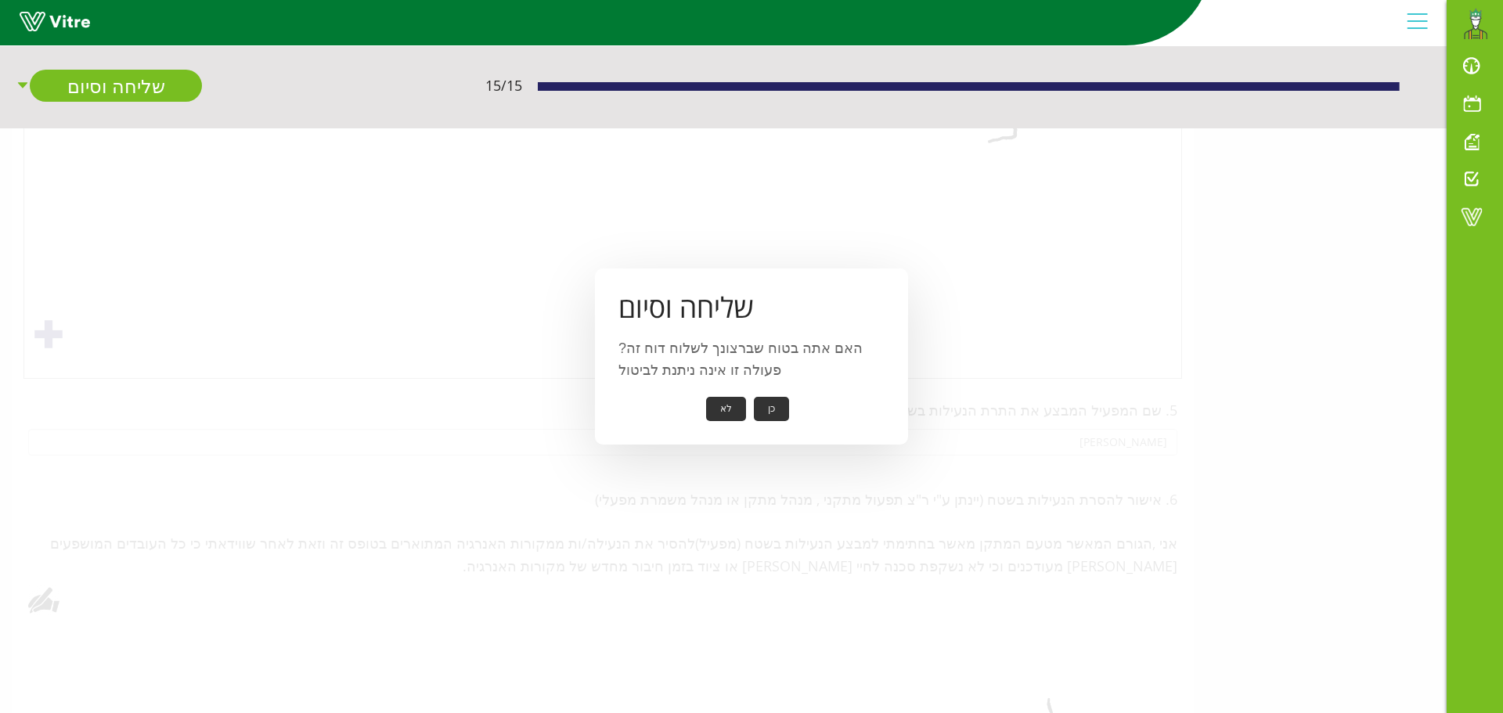
click at [763, 410] on button "כן" at bounding box center [771, 409] width 35 height 24
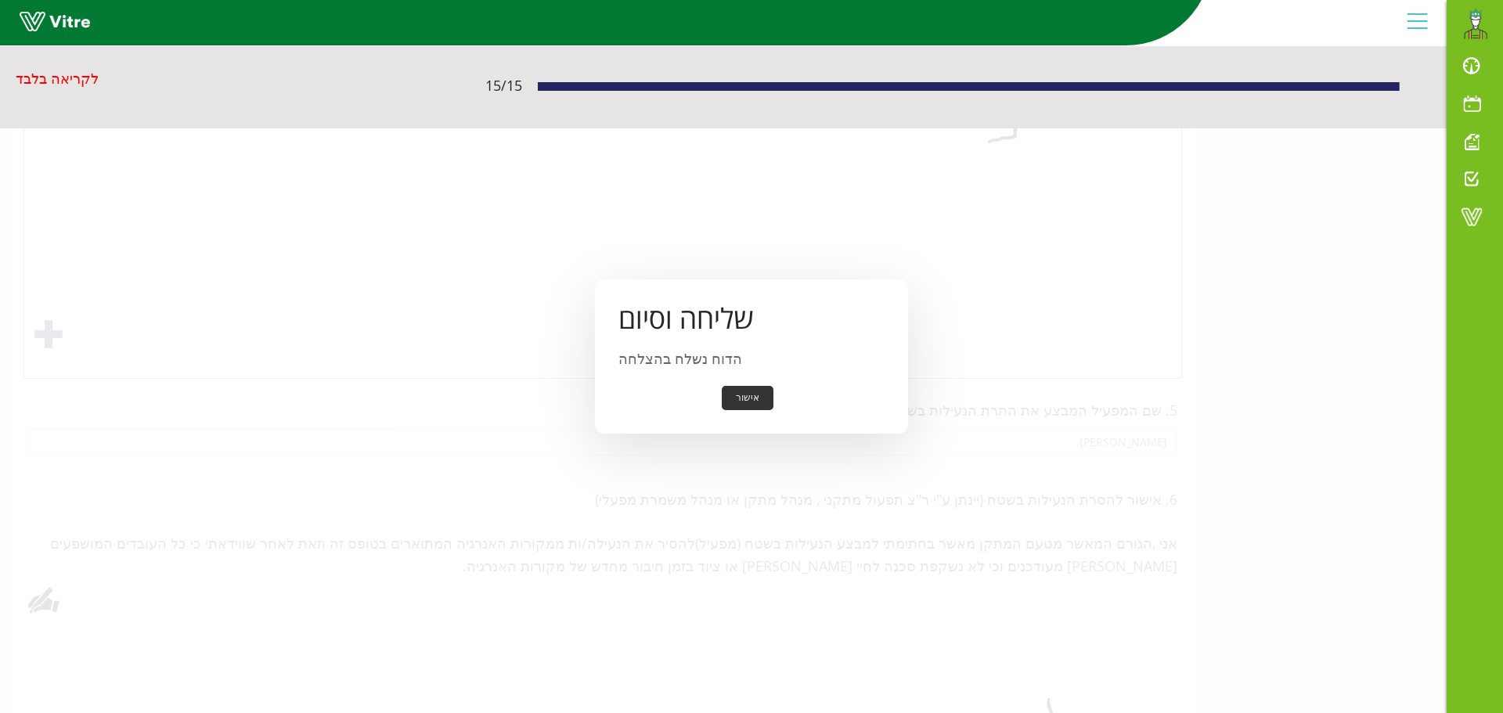
click at [749, 402] on button "אישור" at bounding box center [748, 398] width 52 height 24
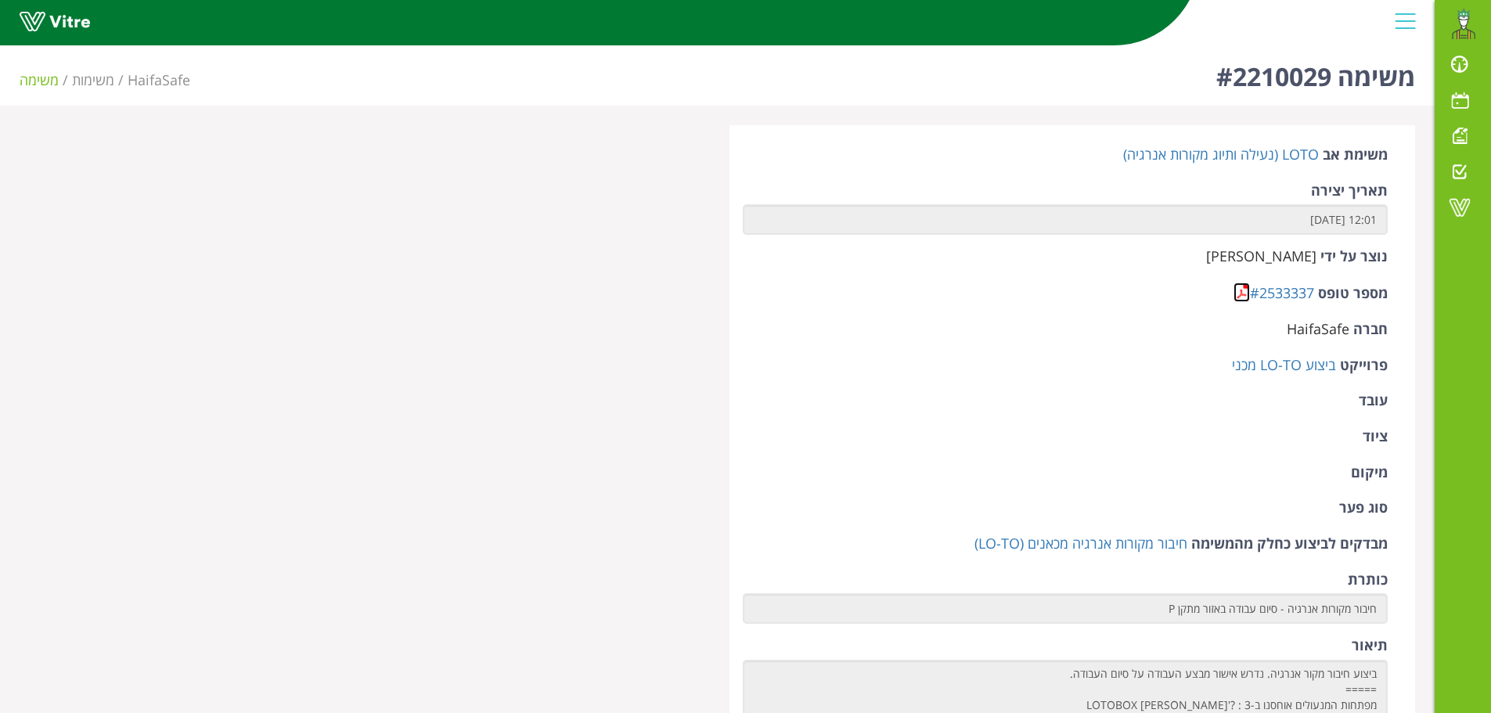
click at [1245, 294] on link at bounding box center [1242, 293] width 16 height 20
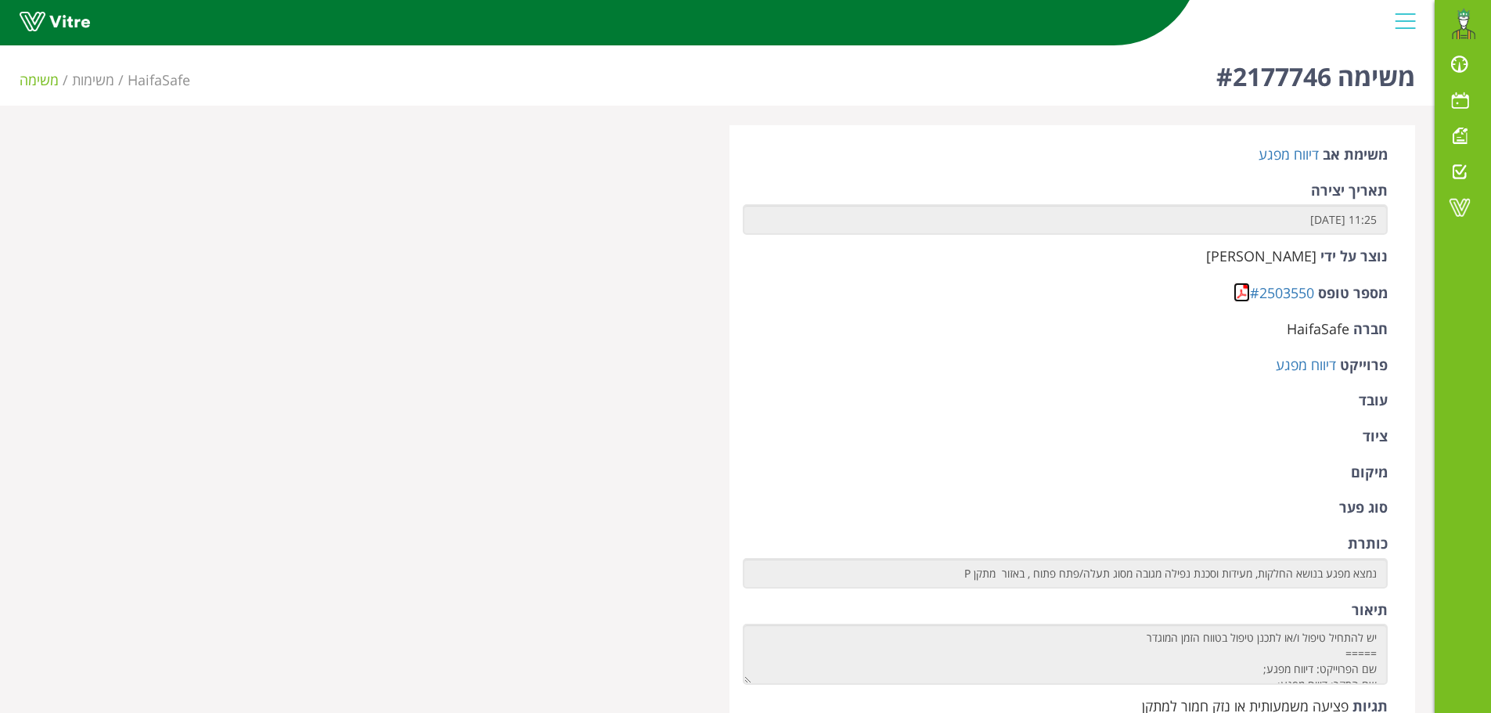
click at [1239, 295] on link at bounding box center [1242, 293] width 16 height 20
click at [1240, 296] on link at bounding box center [1242, 293] width 16 height 20
click at [1236, 293] on link at bounding box center [1242, 293] width 16 height 20
click at [1238, 294] on link at bounding box center [1242, 293] width 16 height 20
click at [1241, 295] on link at bounding box center [1242, 293] width 16 height 20
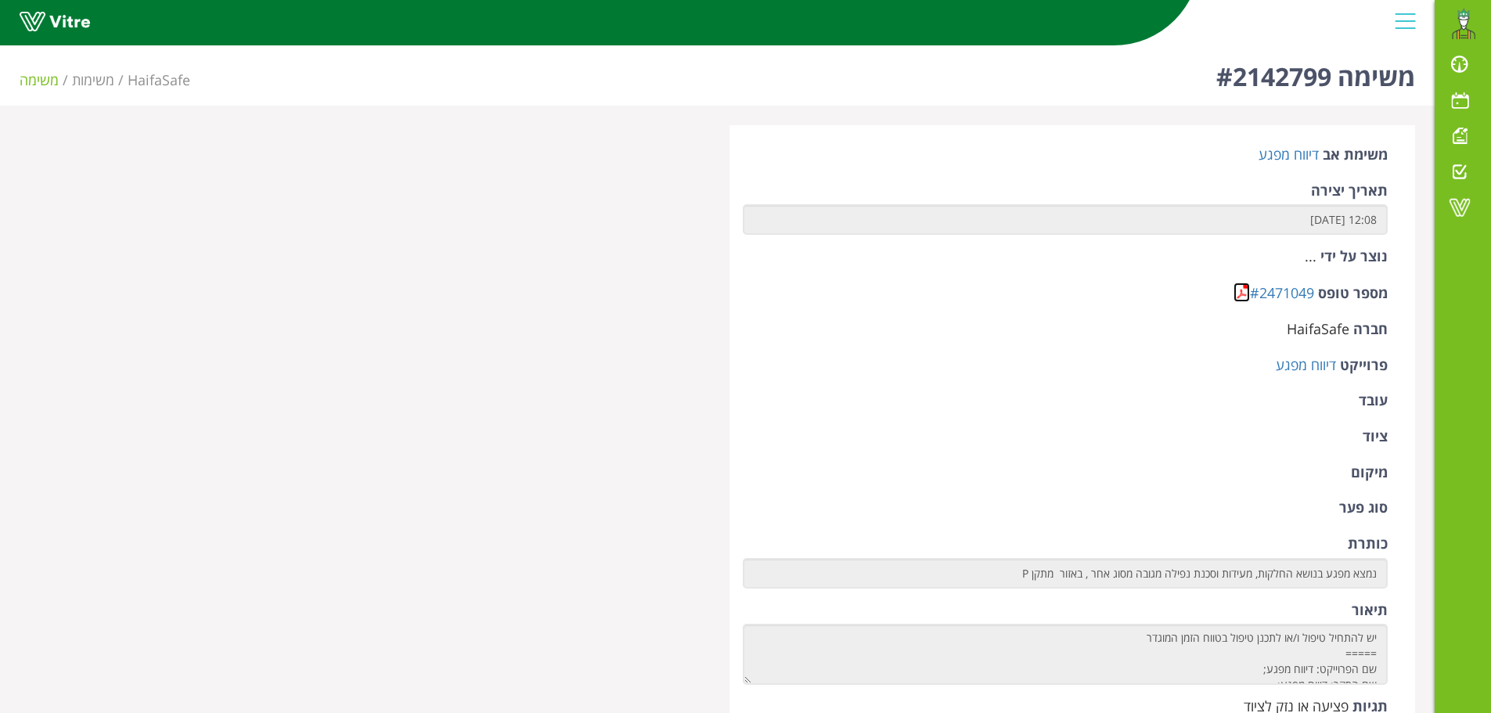
click at [1240, 292] on link at bounding box center [1242, 293] width 16 height 20
click at [1239, 293] on link at bounding box center [1242, 293] width 16 height 20
click at [1241, 294] on link at bounding box center [1242, 293] width 16 height 20
click at [1241, 291] on link at bounding box center [1242, 293] width 16 height 20
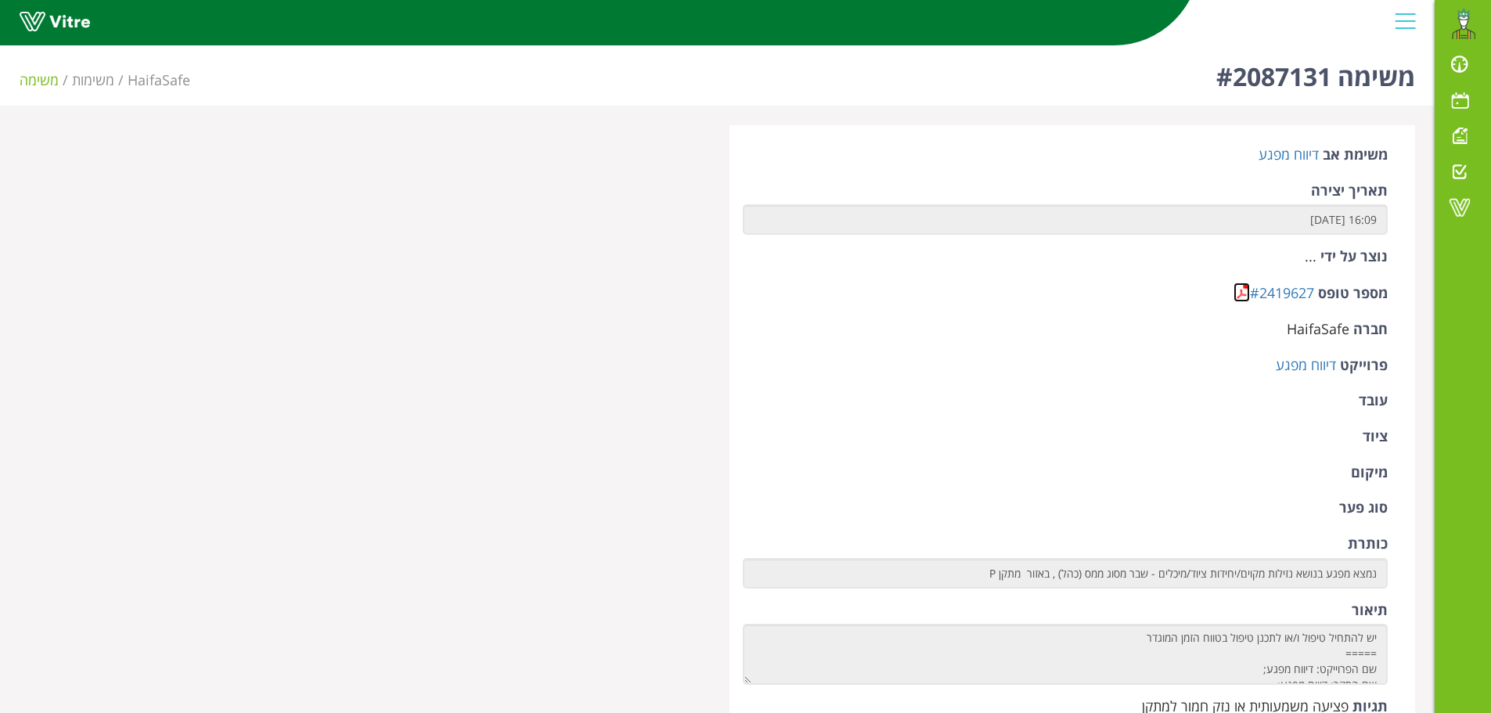
click at [1239, 293] on link at bounding box center [1242, 293] width 16 height 20
